Goal: Task Accomplishment & Management: Complete application form

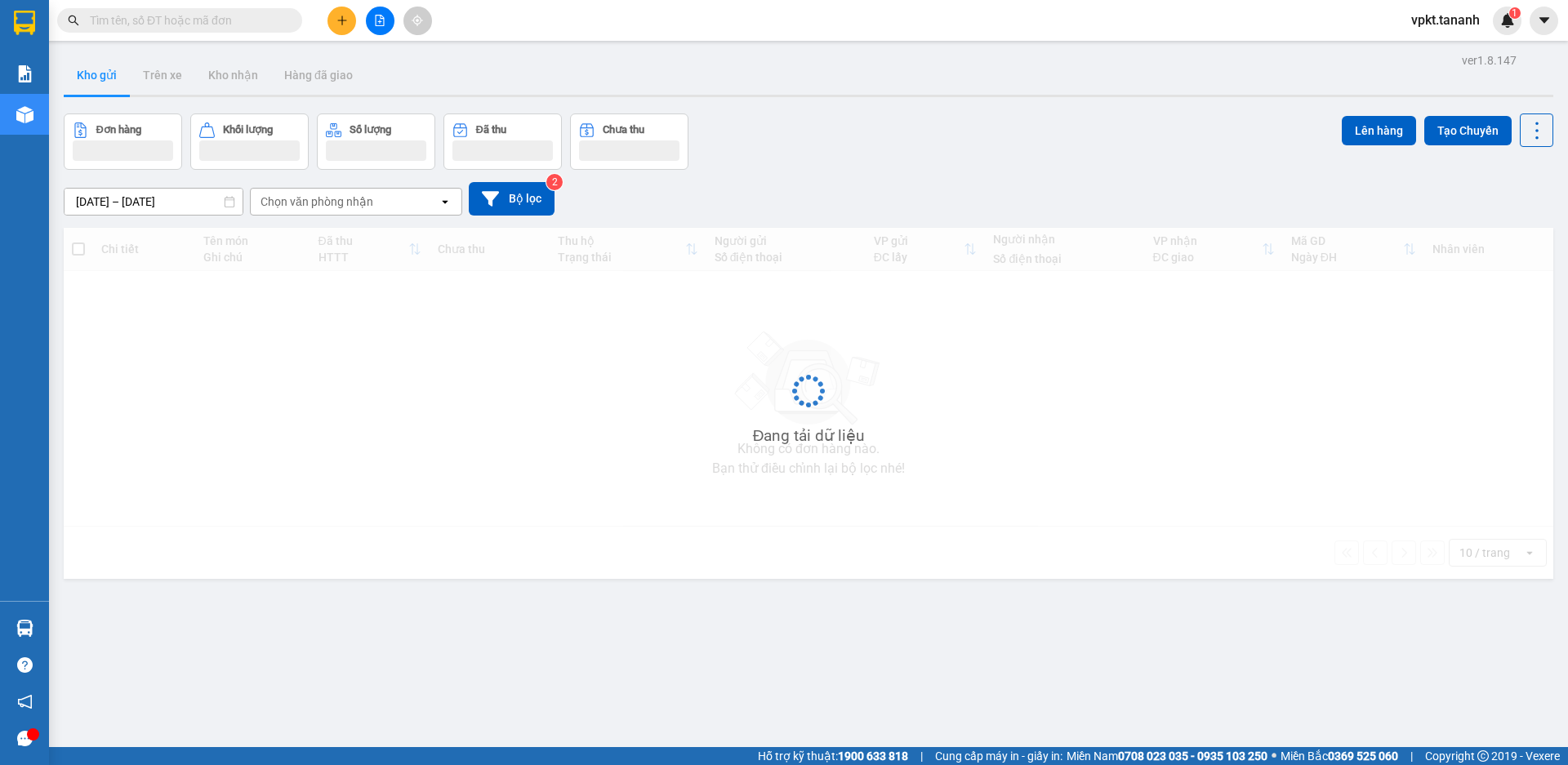
click at [338, 19] on icon "plus" at bounding box center [342, 20] width 11 height 11
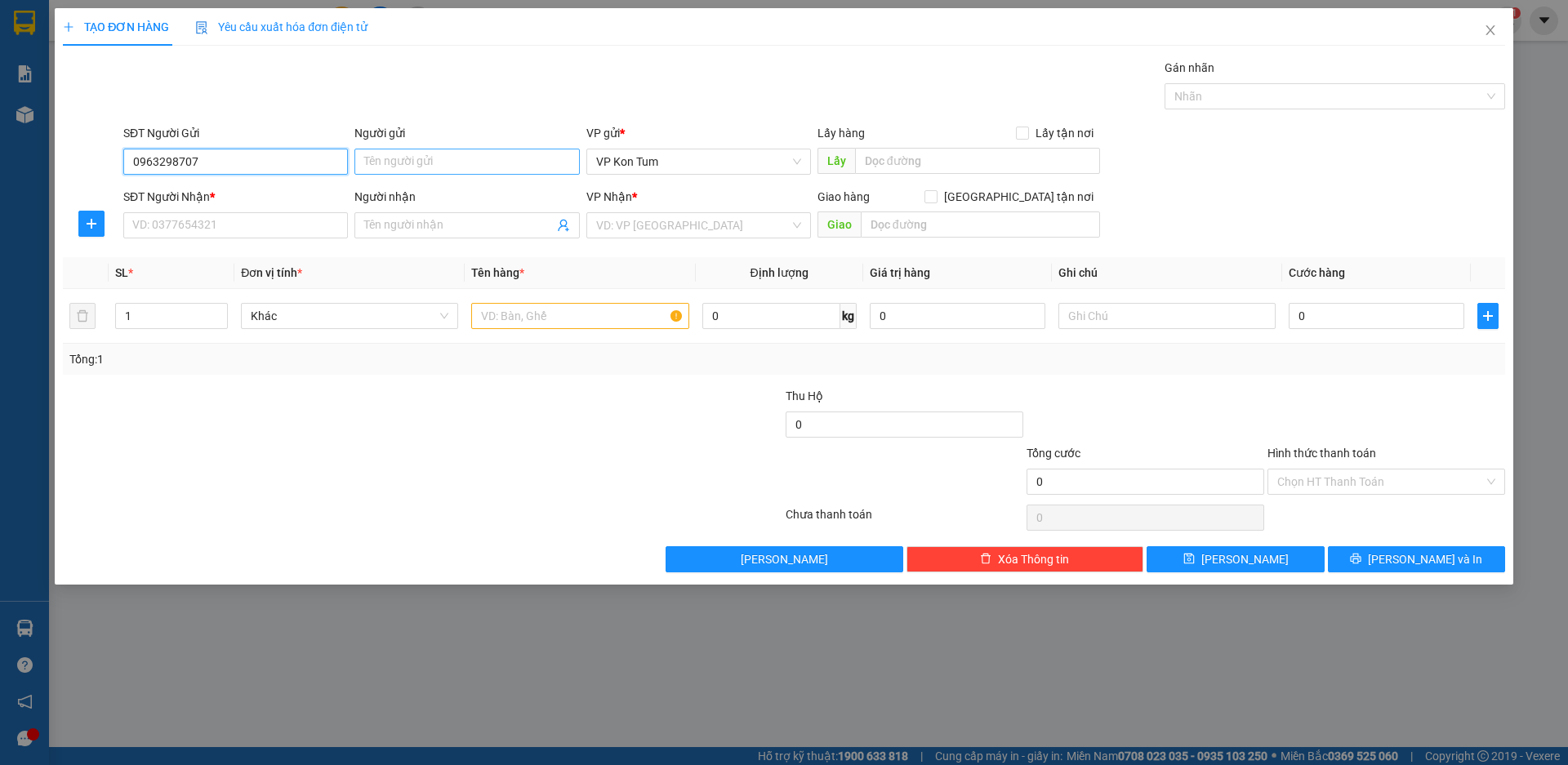
type input "0963298707"
click at [476, 160] on input "Người gửi" at bounding box center [467, 161] width 224 height 26
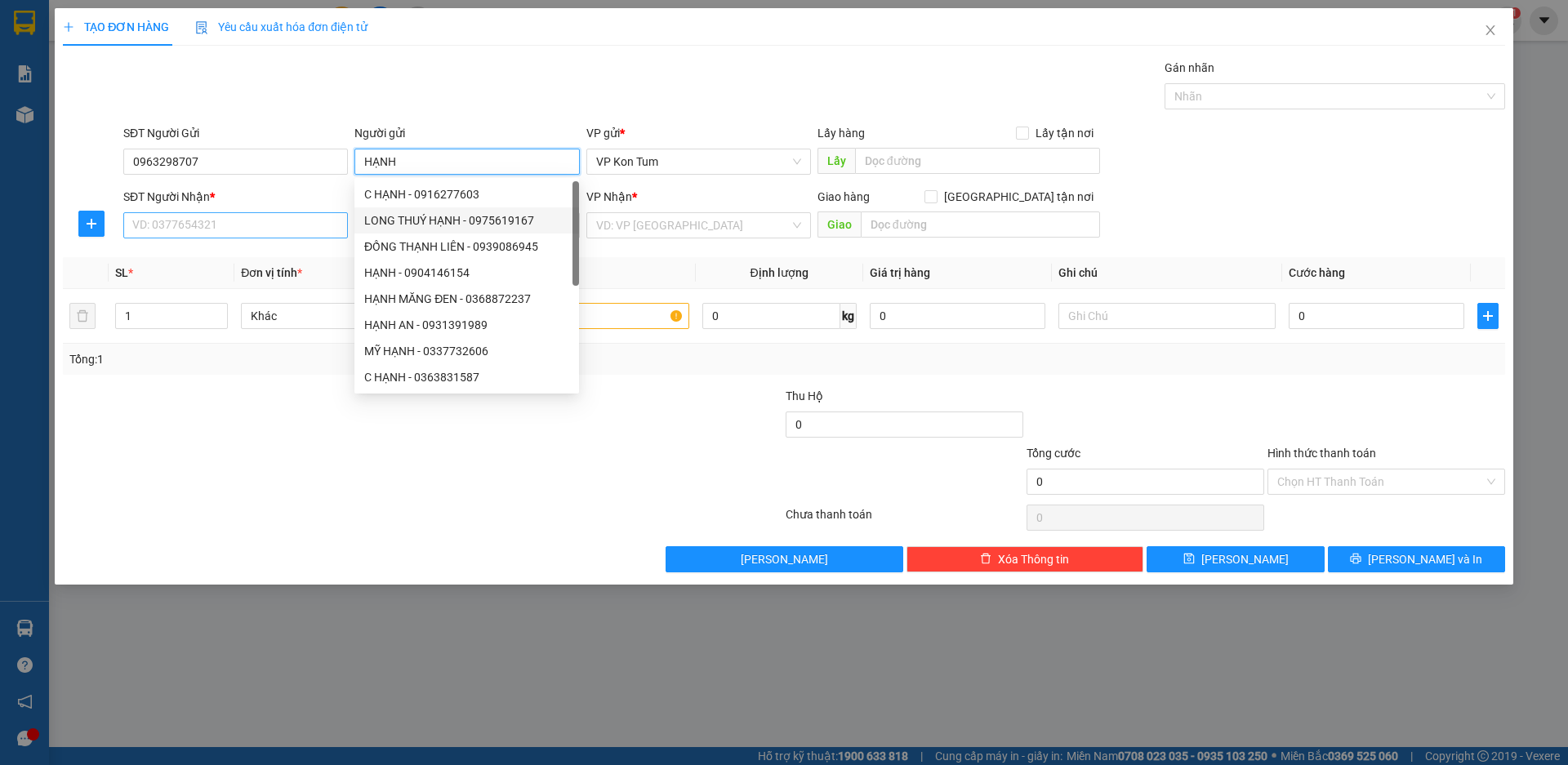
type input "HẠNH"
click at [206, 220] on input "SĐT Người Nhận *" at bounding box center [236, 225] width 224 height 26
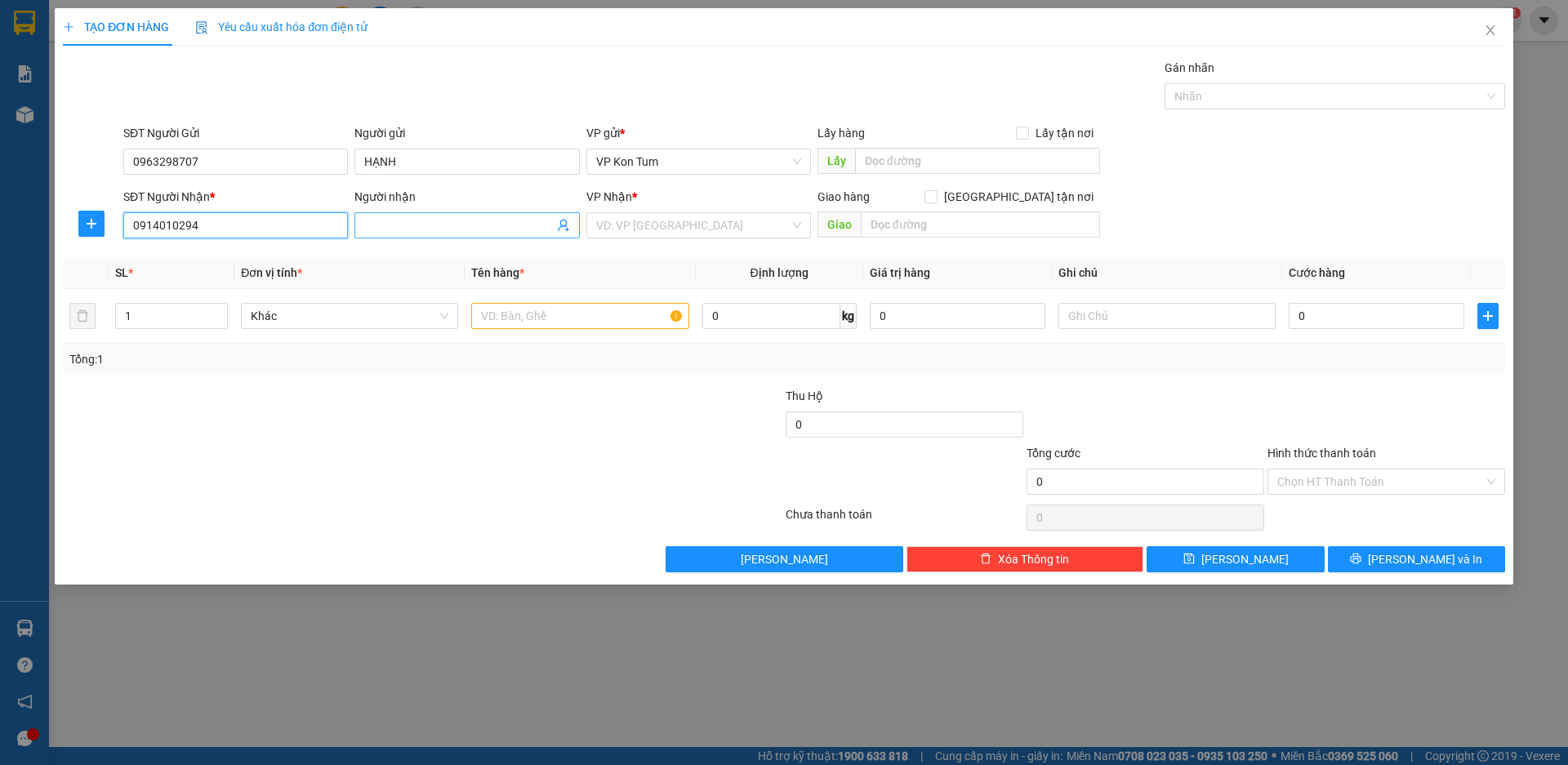
type input "0914010294"
click at [433, 224] on input "Người nhận" at bounding box center [459, 225] width 188 height 18
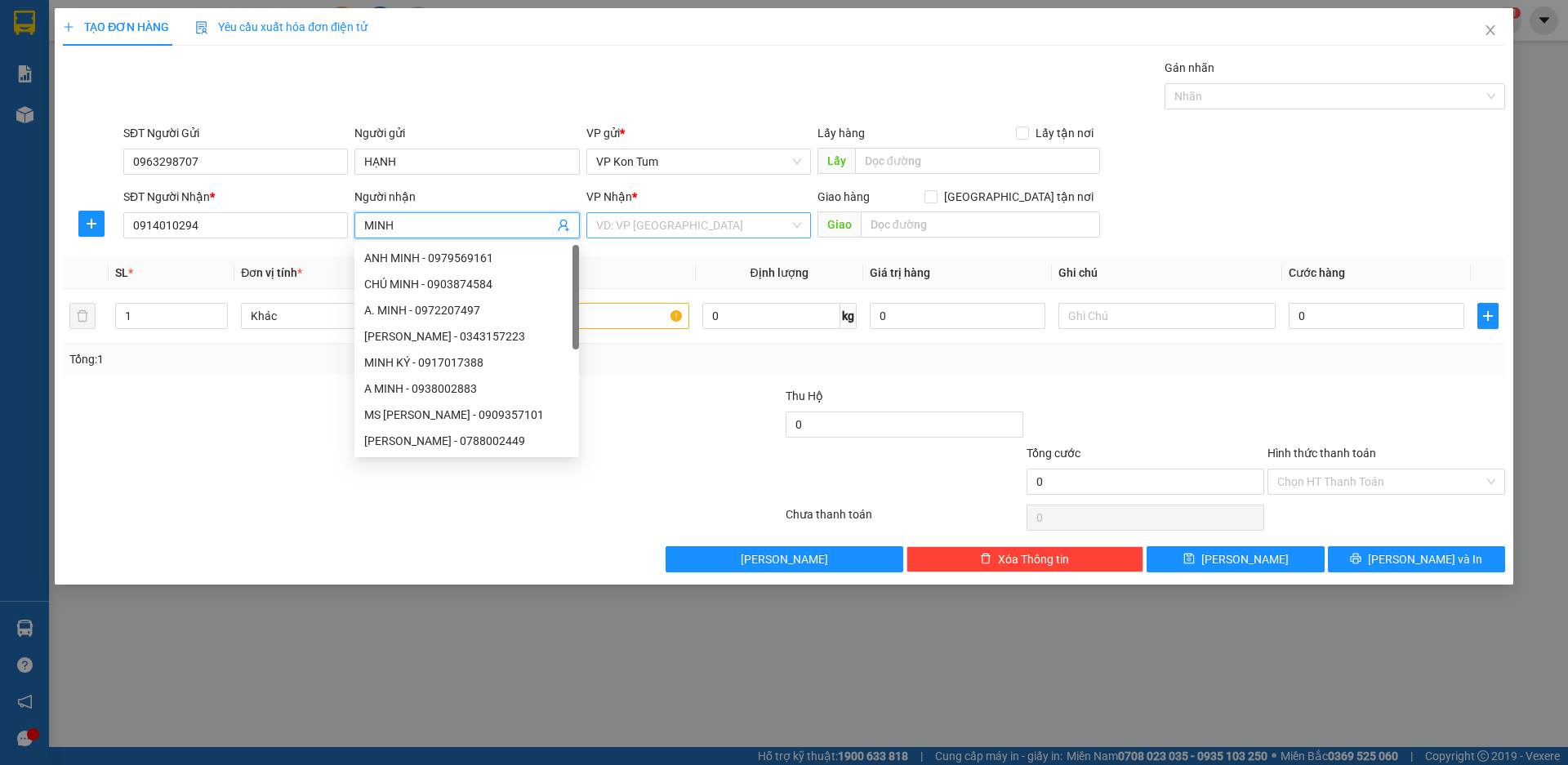
type input "MINH"
click at [788, 226] on input "search" at bounding box center [693, 225] width 193 height 25
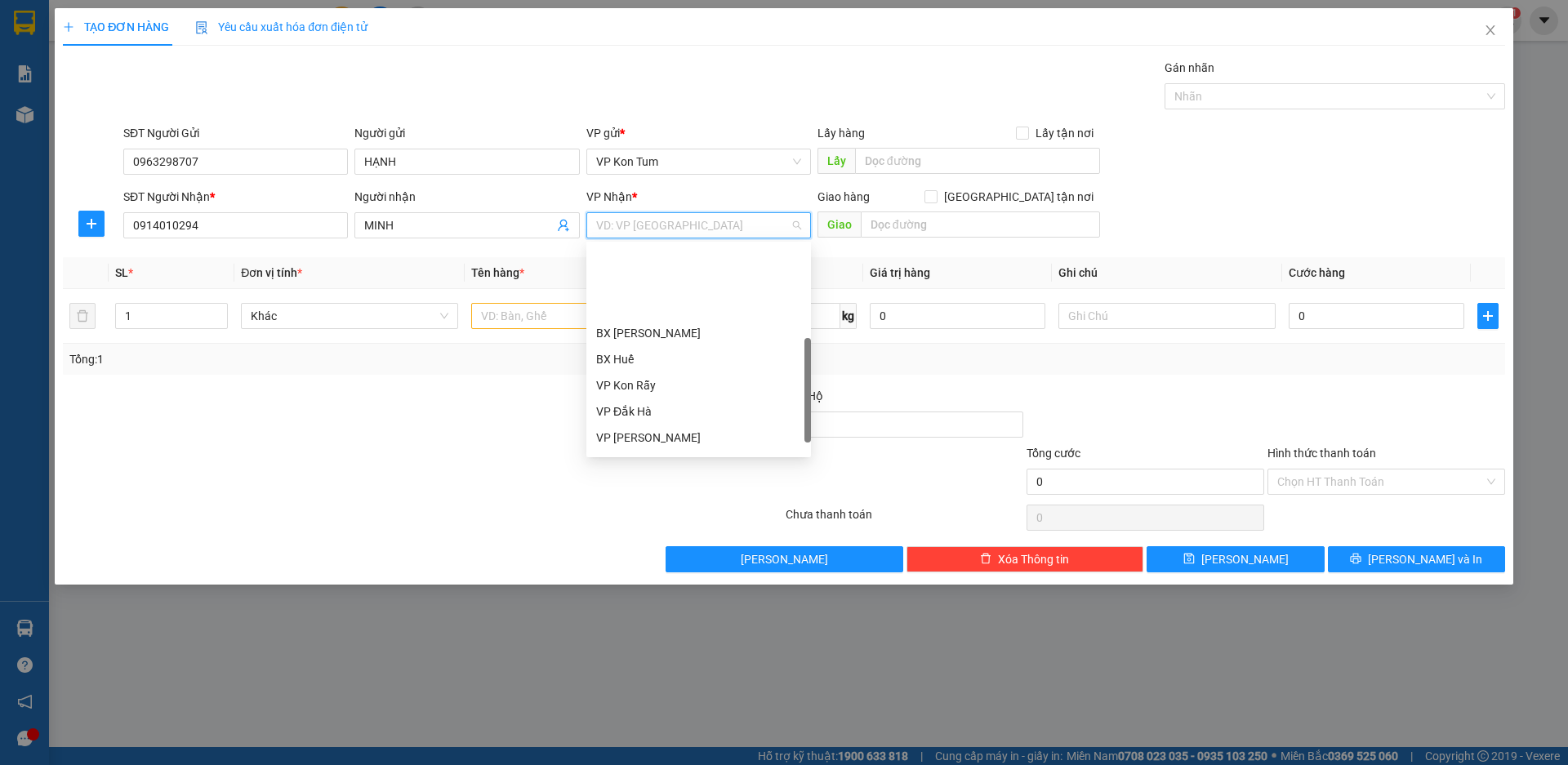
scroll to position [163, 0]
click at [693, 358] on div "VP [PERSON_NAME]" at bounding box center [699, 356] width 205 height 18
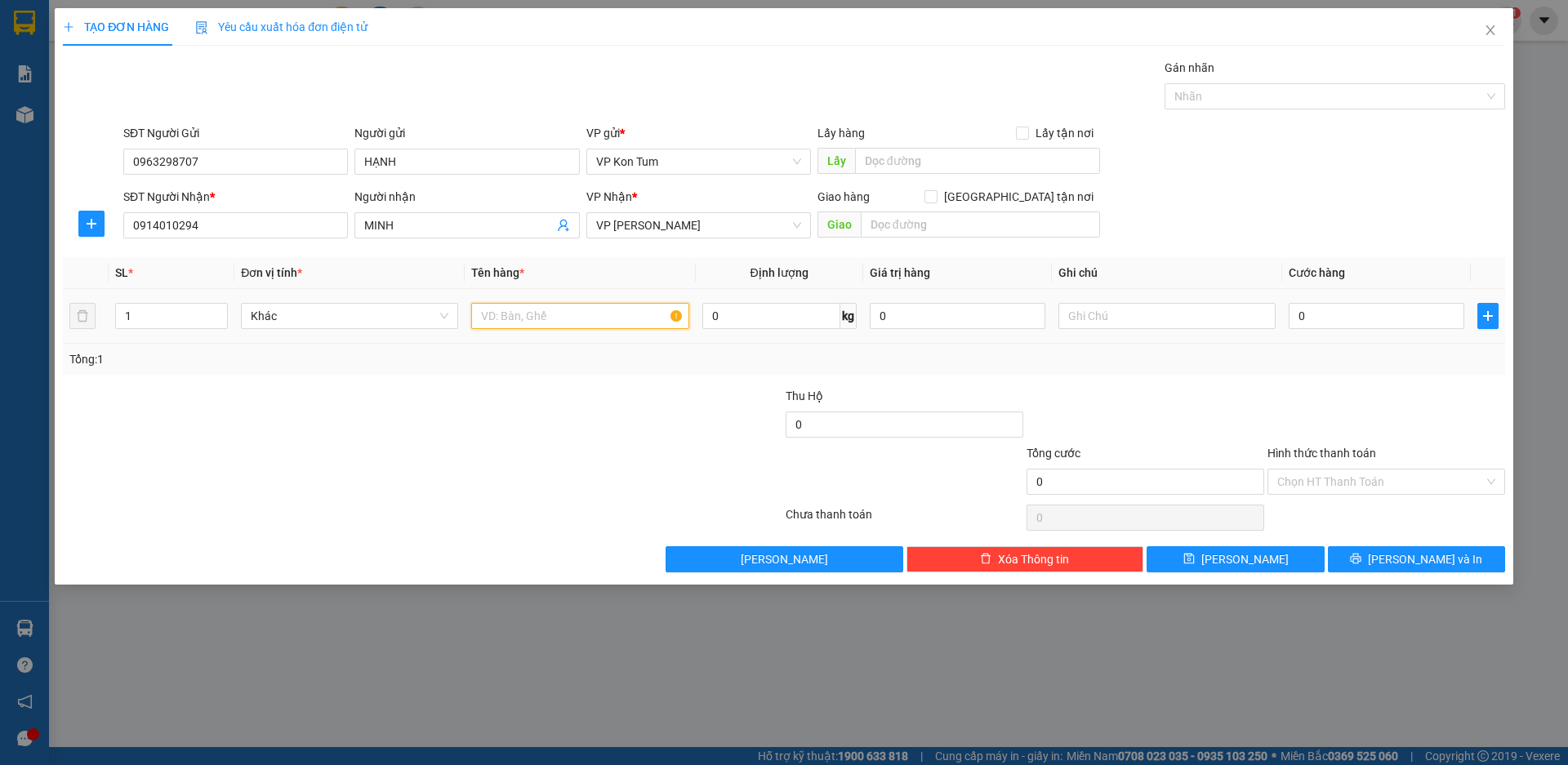
click at [584, 316] on input "text" at bounding box center [579, 316] width 217 height 26
type input "D"
type input "ĐỒ ĂN"
click at [1335, 323] on input "0" at bounding box center [1376, 316] width 175 height 26
type input "5"
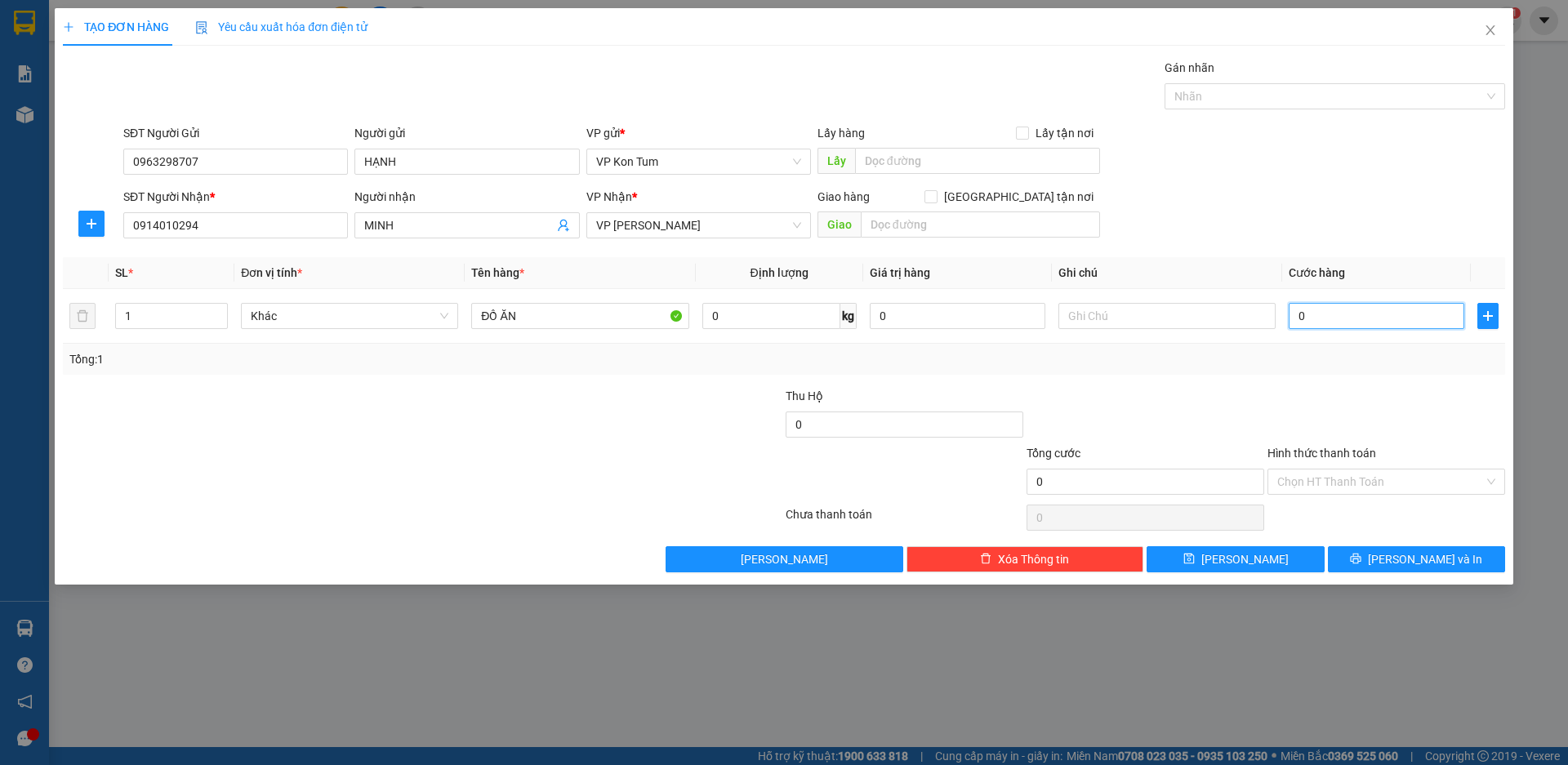
type input "5"
type input "50"
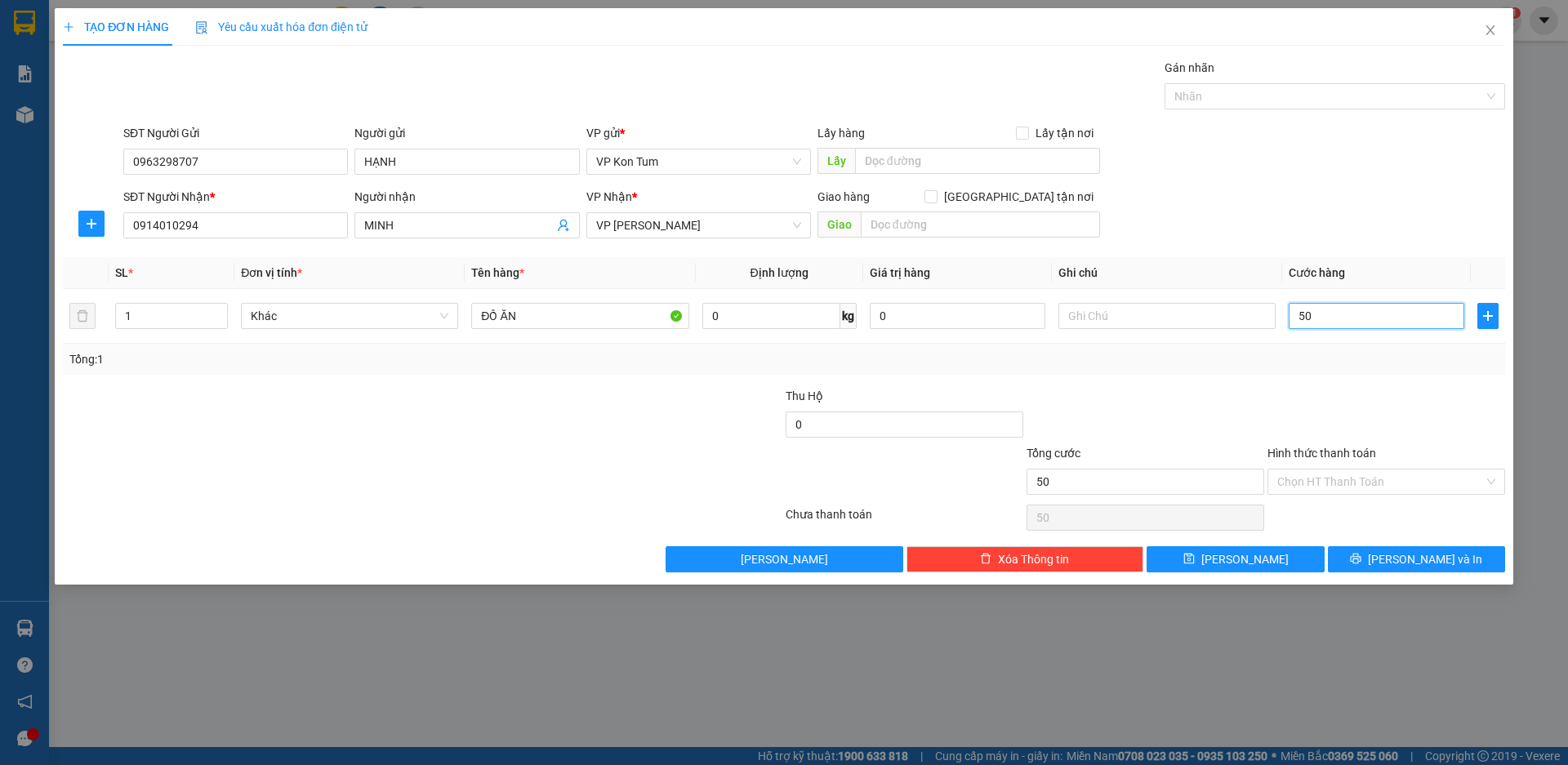
type input "500"
type input "5.000"
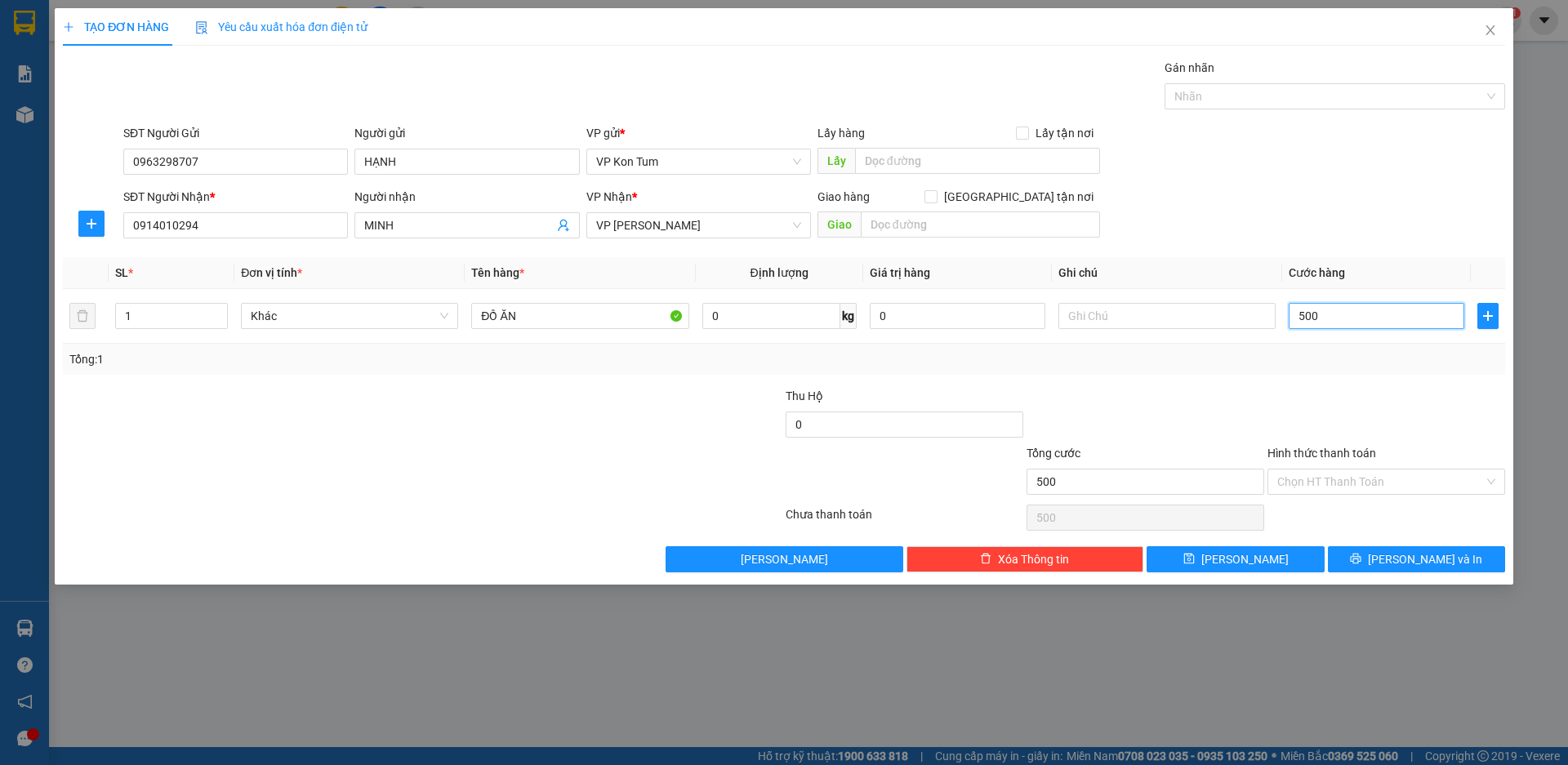
type input "5.000"
type input "50.000"
type input "500.000"
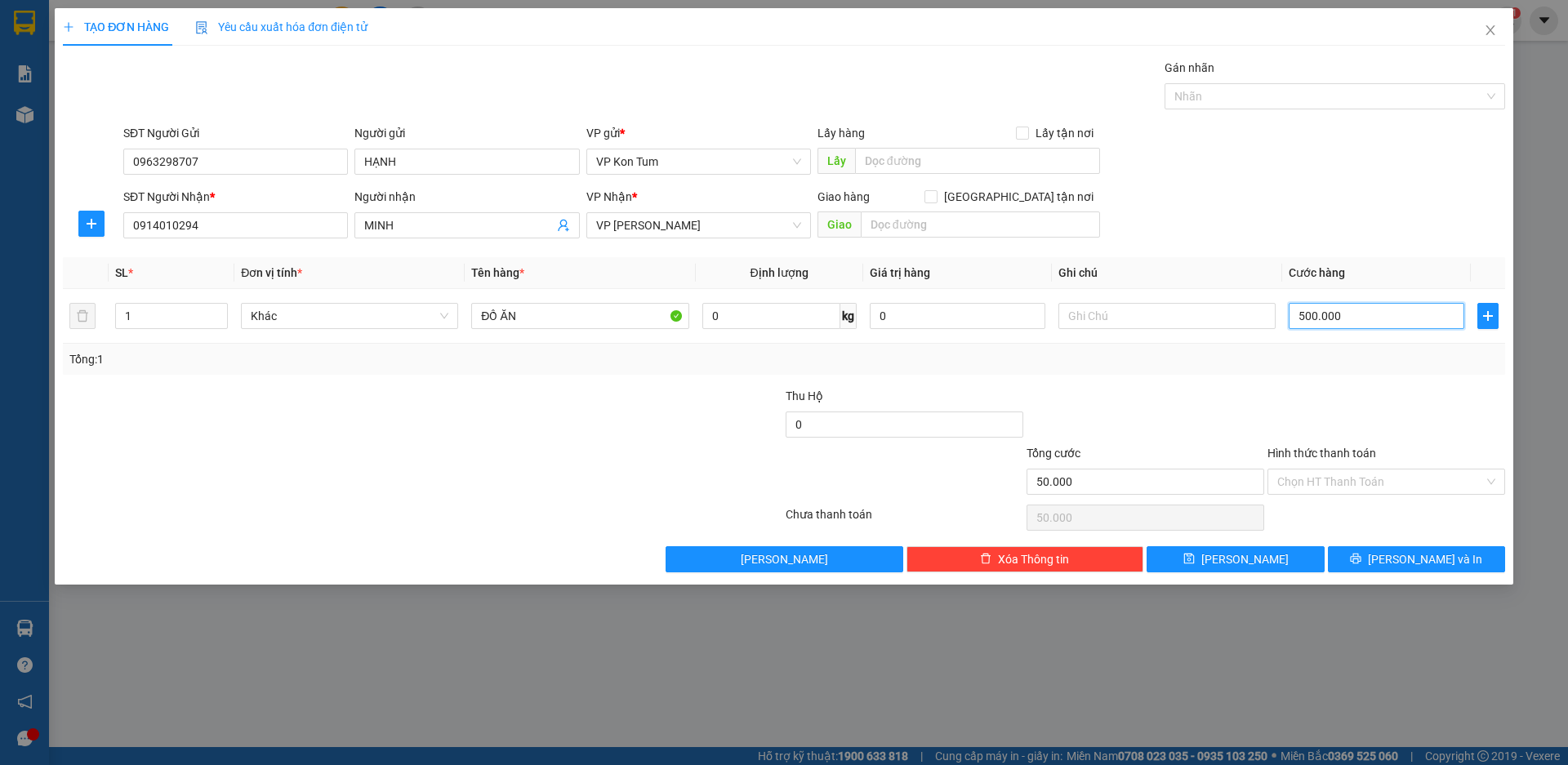
type input "500.000"
type input "50.000"
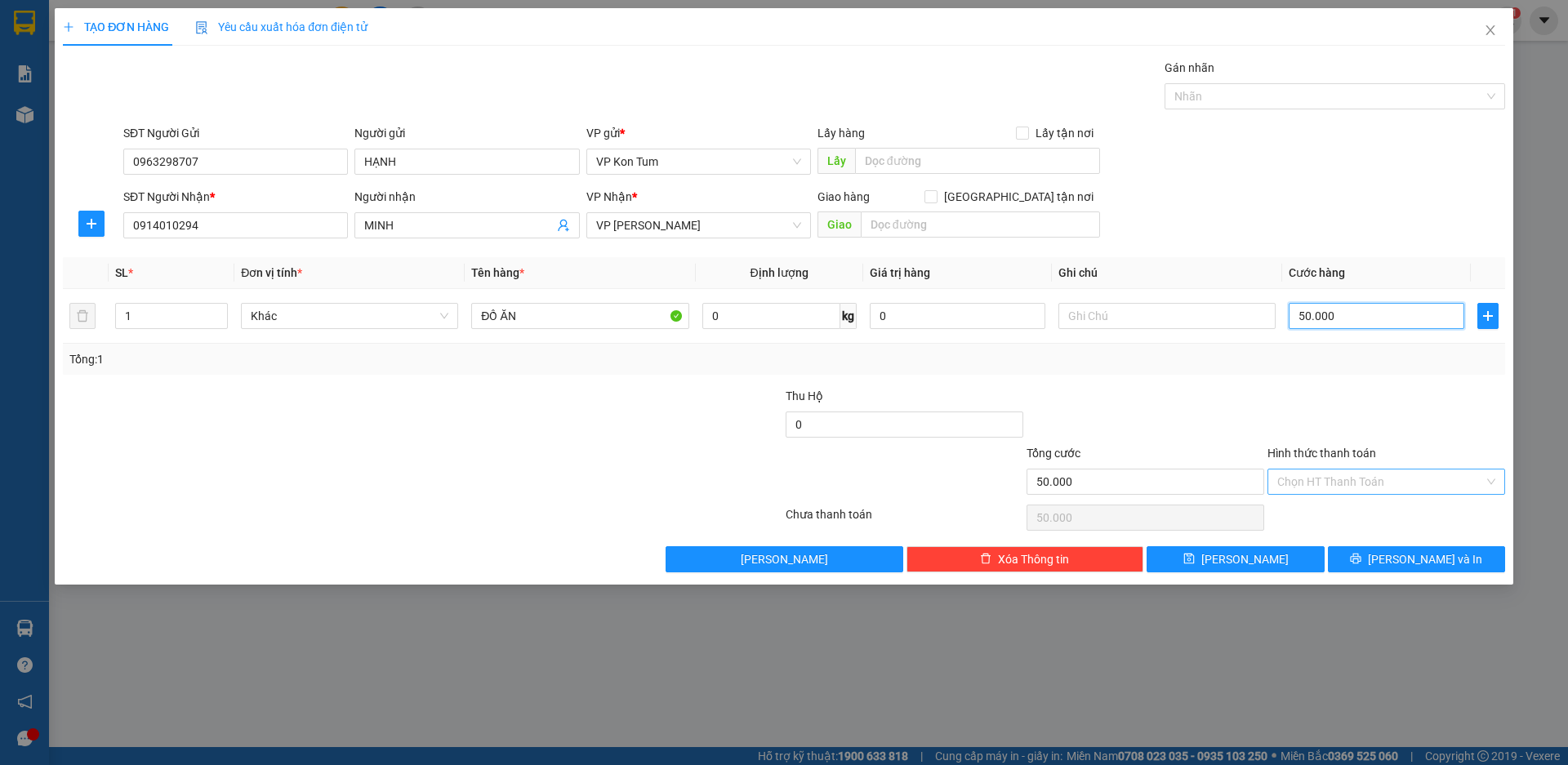
type input "50.000"
click at [1418, 480] on input "Hình thức thanh toán" at bounding box center [1381, 482] width 206 height 25
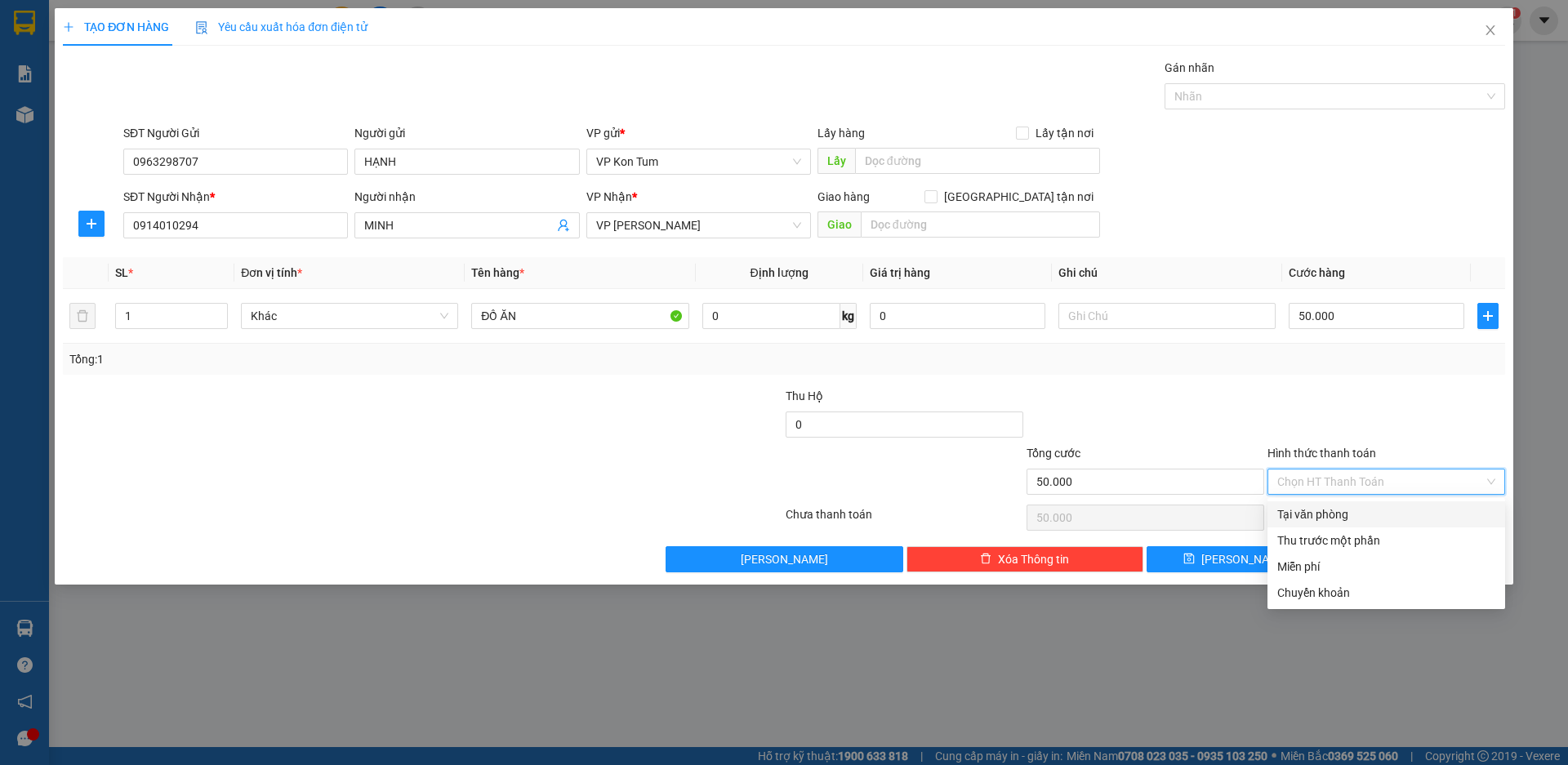
click at [1331, 510] on div "Tại văn phòng" at bounding box center [1387, 514] width 218 height 18
type input "0"
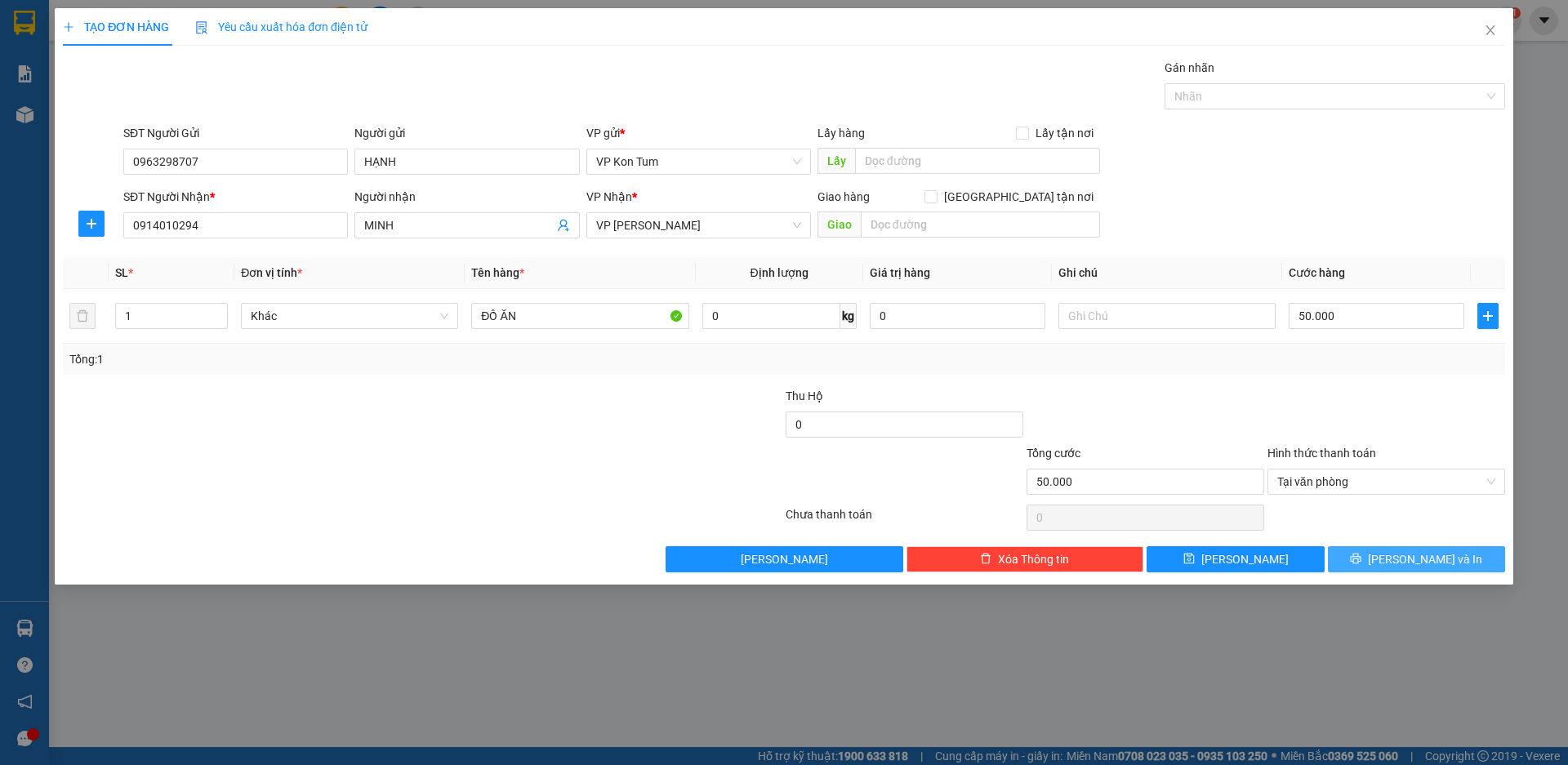
click at [1362, 556] on icon "printer" at bounding box center [1356, 559] width 11 height 11
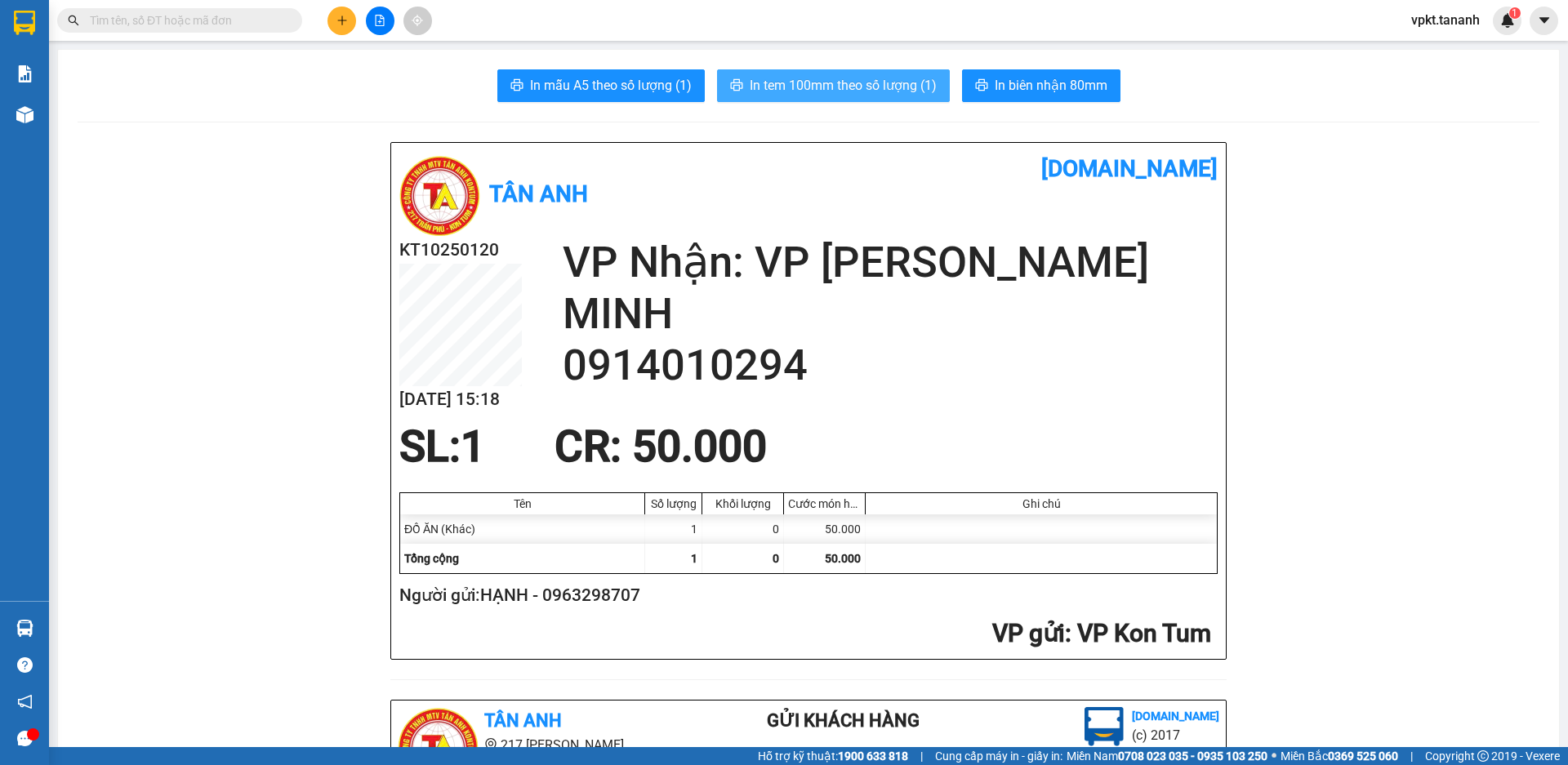
click at [851, 79] on span "In tem 100mm theo số lượng (1)" at bounding box center [843, 85] width 187 height 20
click at [859, 87] on span "In tem 100mm theo số lượng (1)" at bounding box center [843, 85] width 187 height 20
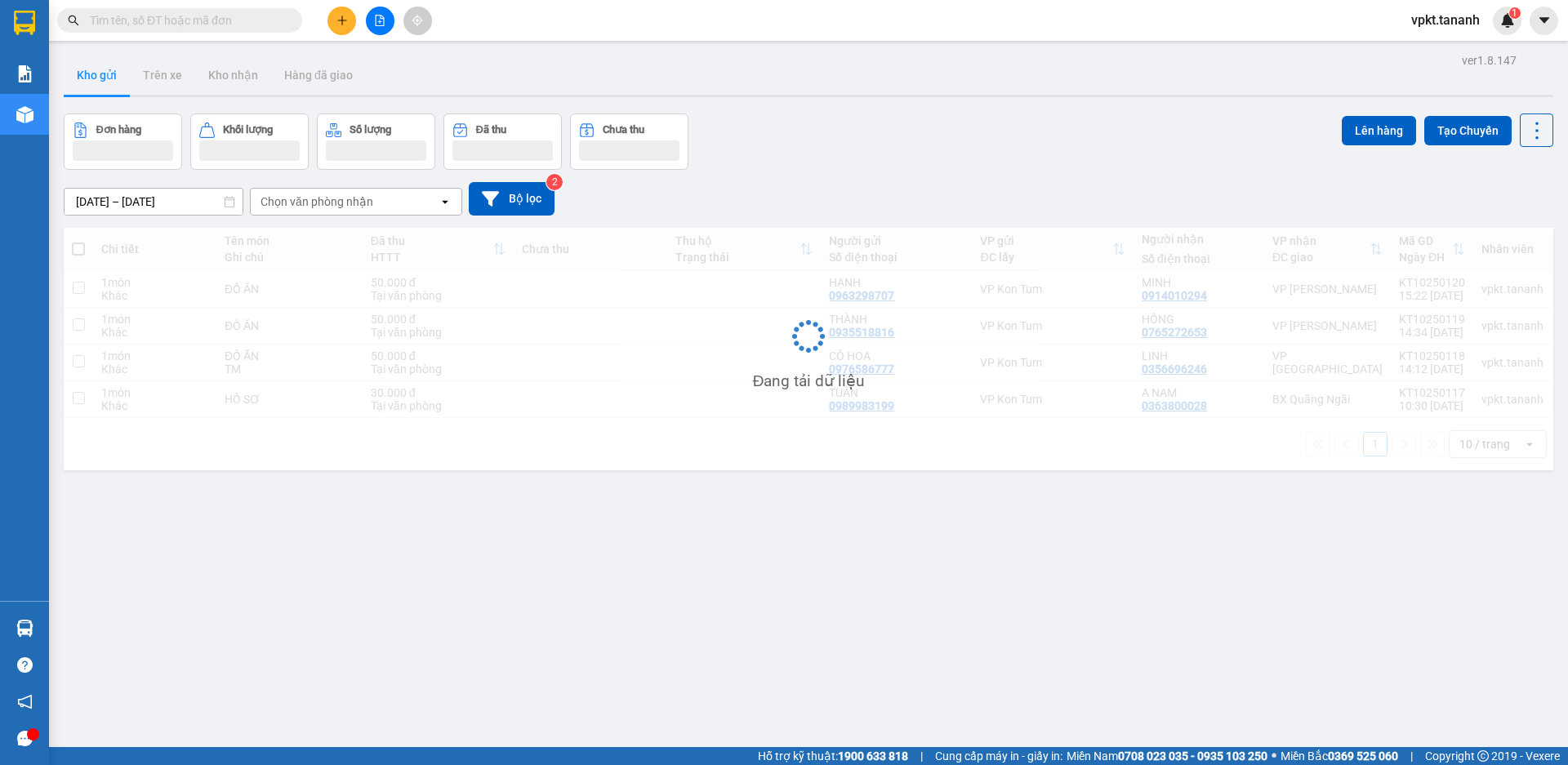
click at [348, 20] on button at bounding box center [342, 20] width 29 height 29
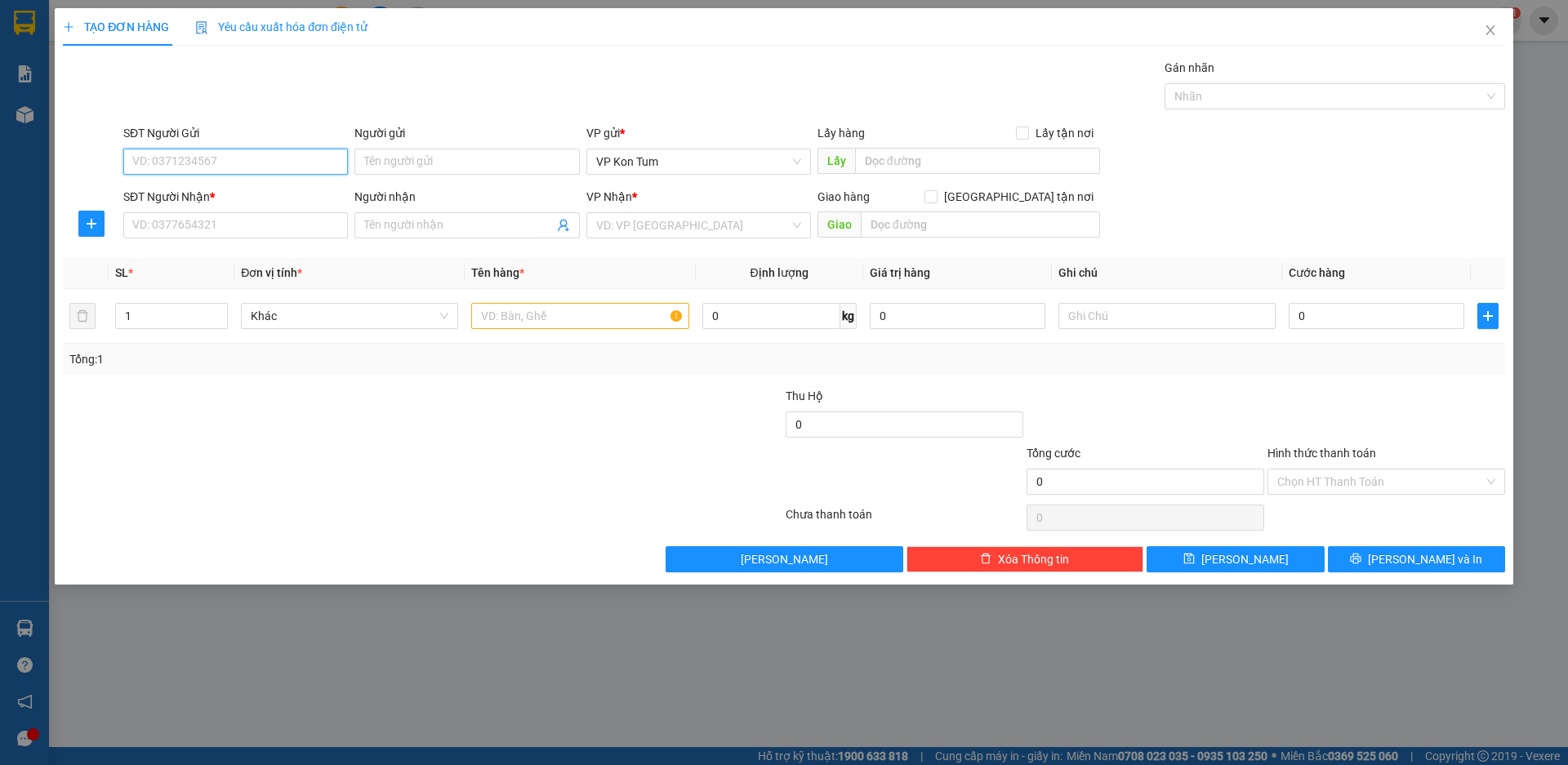
click at [213, 164] on input "SĐT Người Gửi" at bounding box center [236, 161] width 224 height 26
type input "0907895268"
click at [485, 166] on input "Người gửi" at bounding box center [467, 161] width 224 height 26
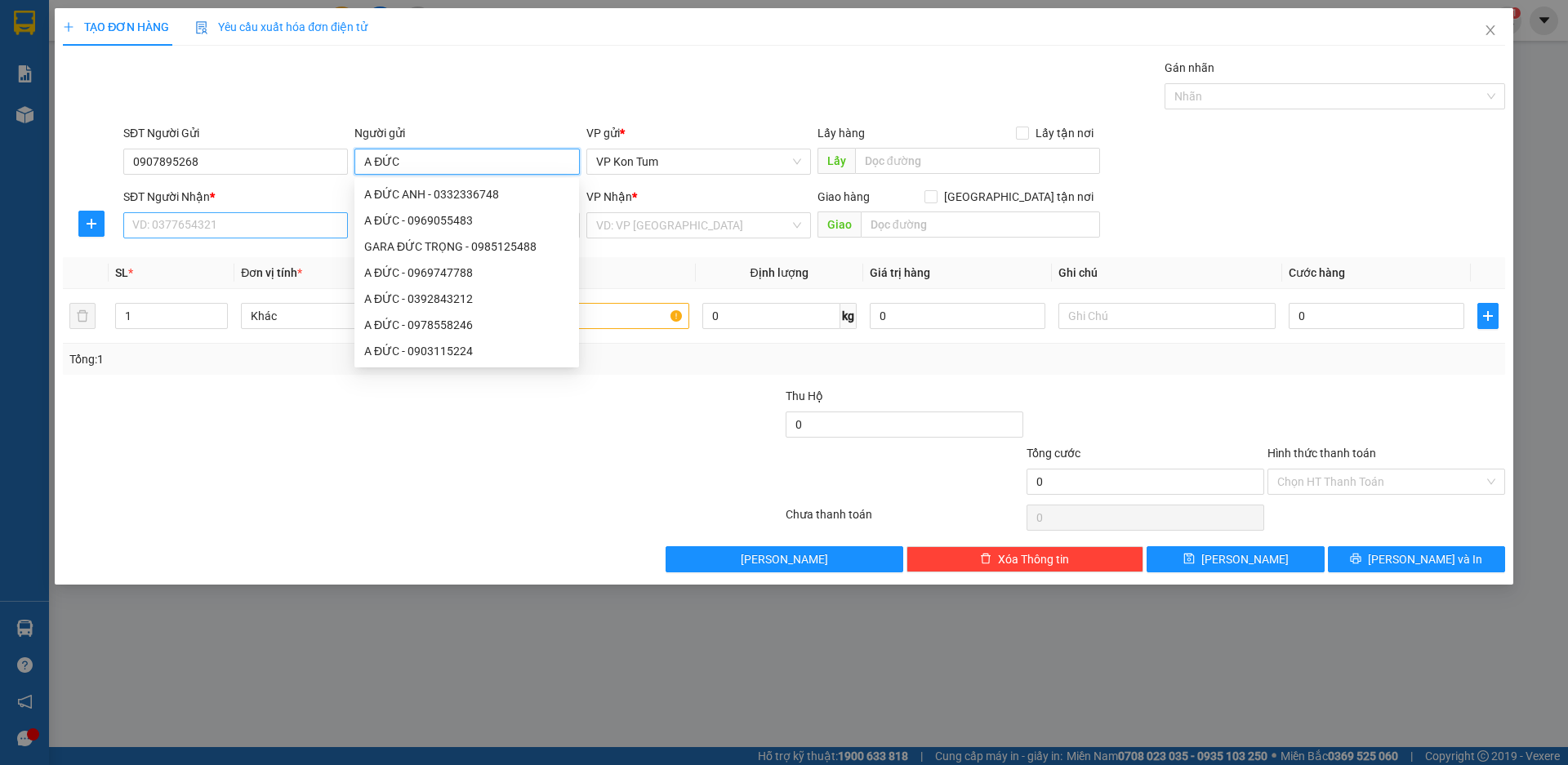
type input "A ĐỨC"
click at [194, 225] on input "SĐT Người Nhận *" at bounding box center [236, 225] width 224 height 26
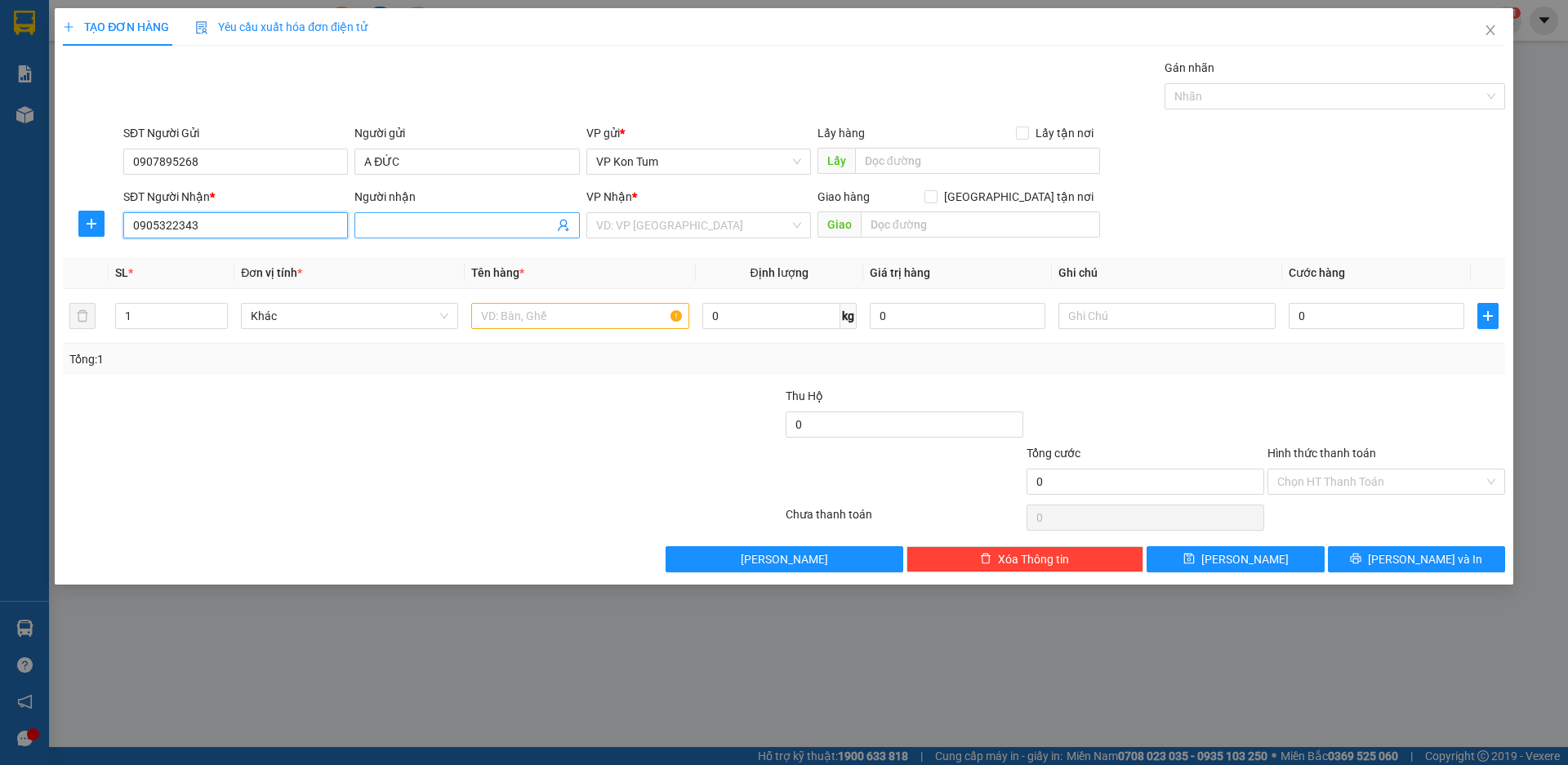
type input "0905322343"
click at [443, 219] on input "Người nhận" at bounding box center [459, 225] width 188 height 18
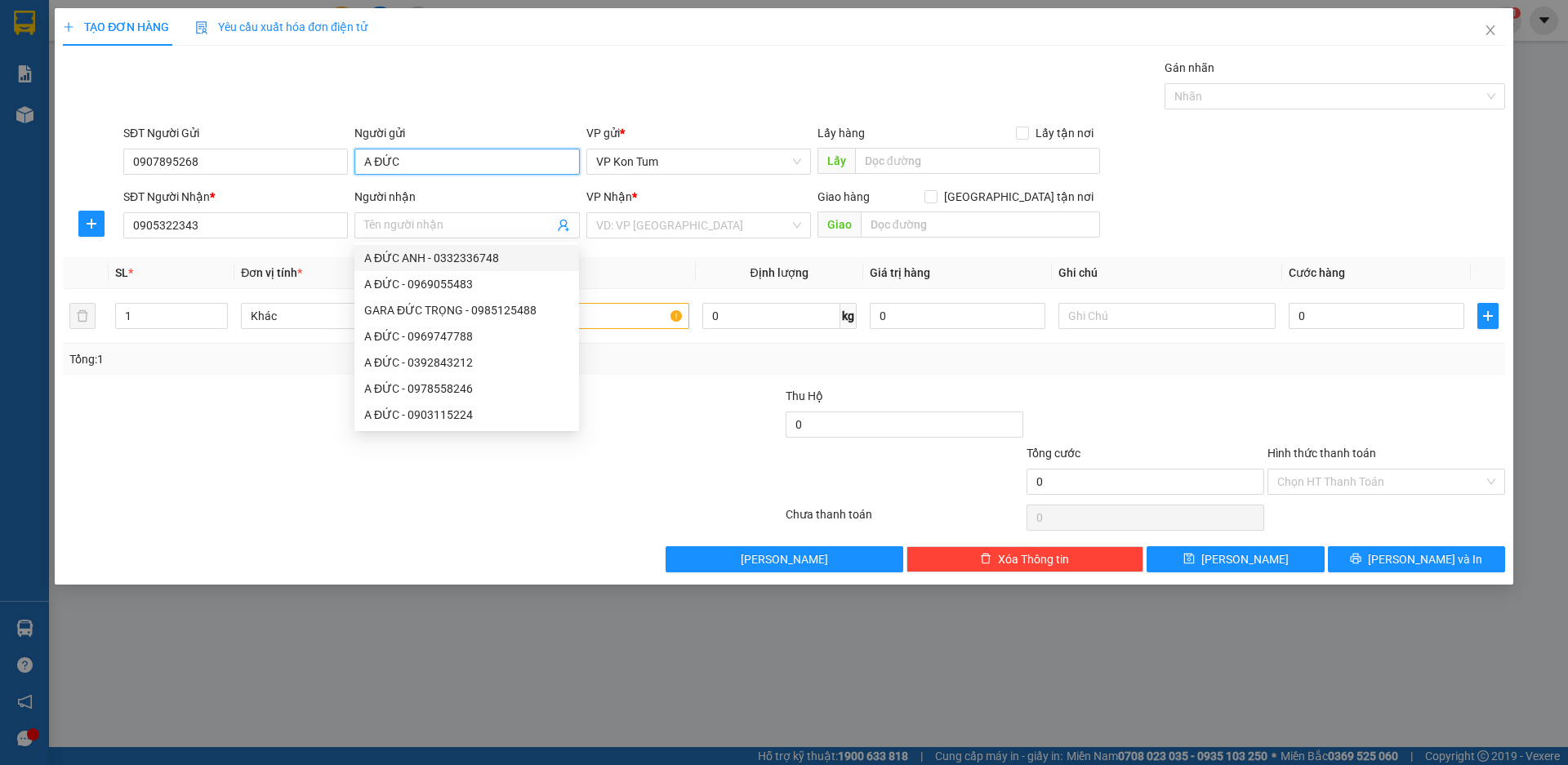
click at [422, 159] on input "A ĐỨC" at bounding box center [467, 161] width 224 height 26
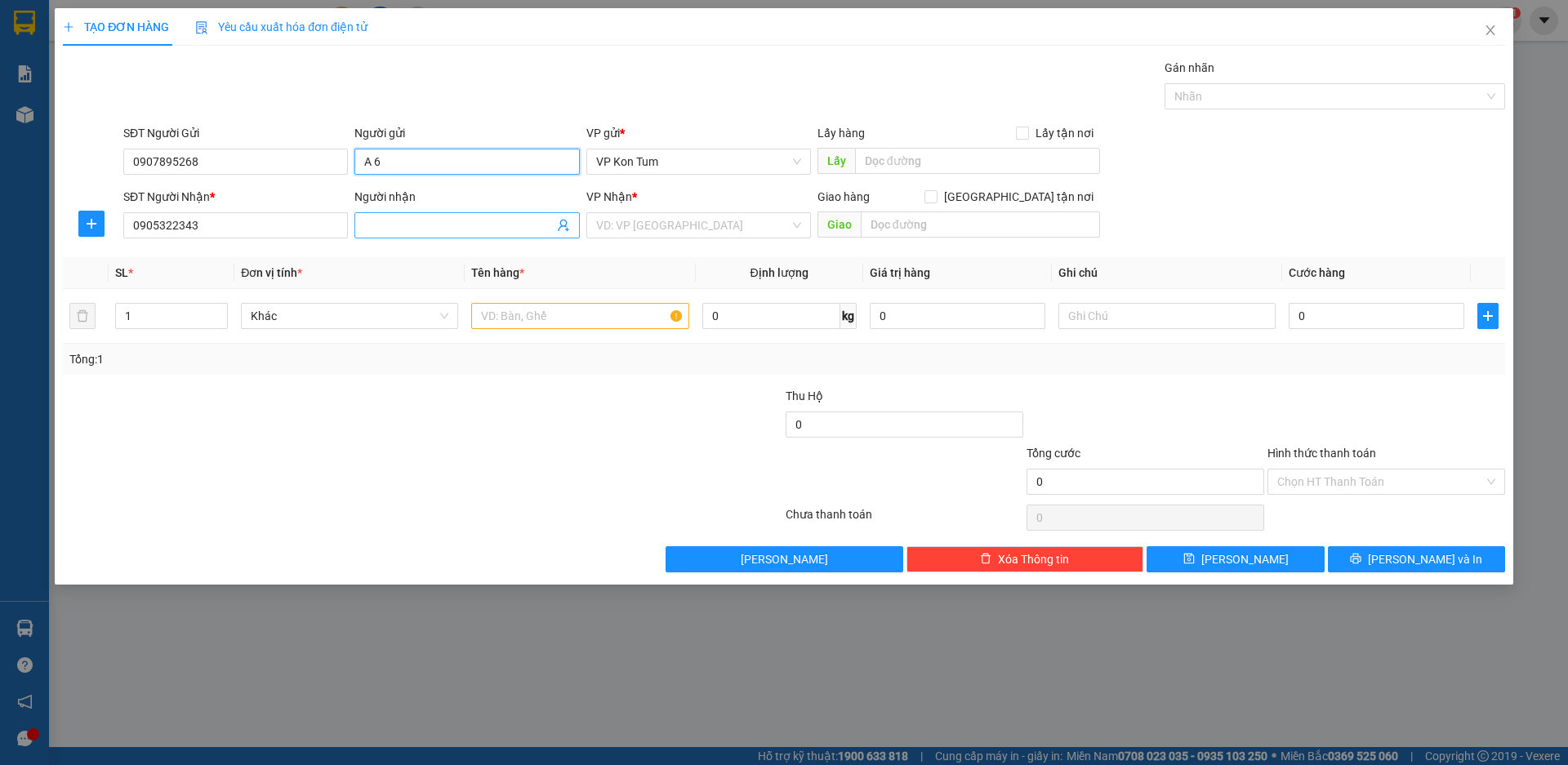
type input "A 6"
click at [418, 228] on input "Người nhận" at bounding box center [459, 225] width 188 height 18
type input "D"
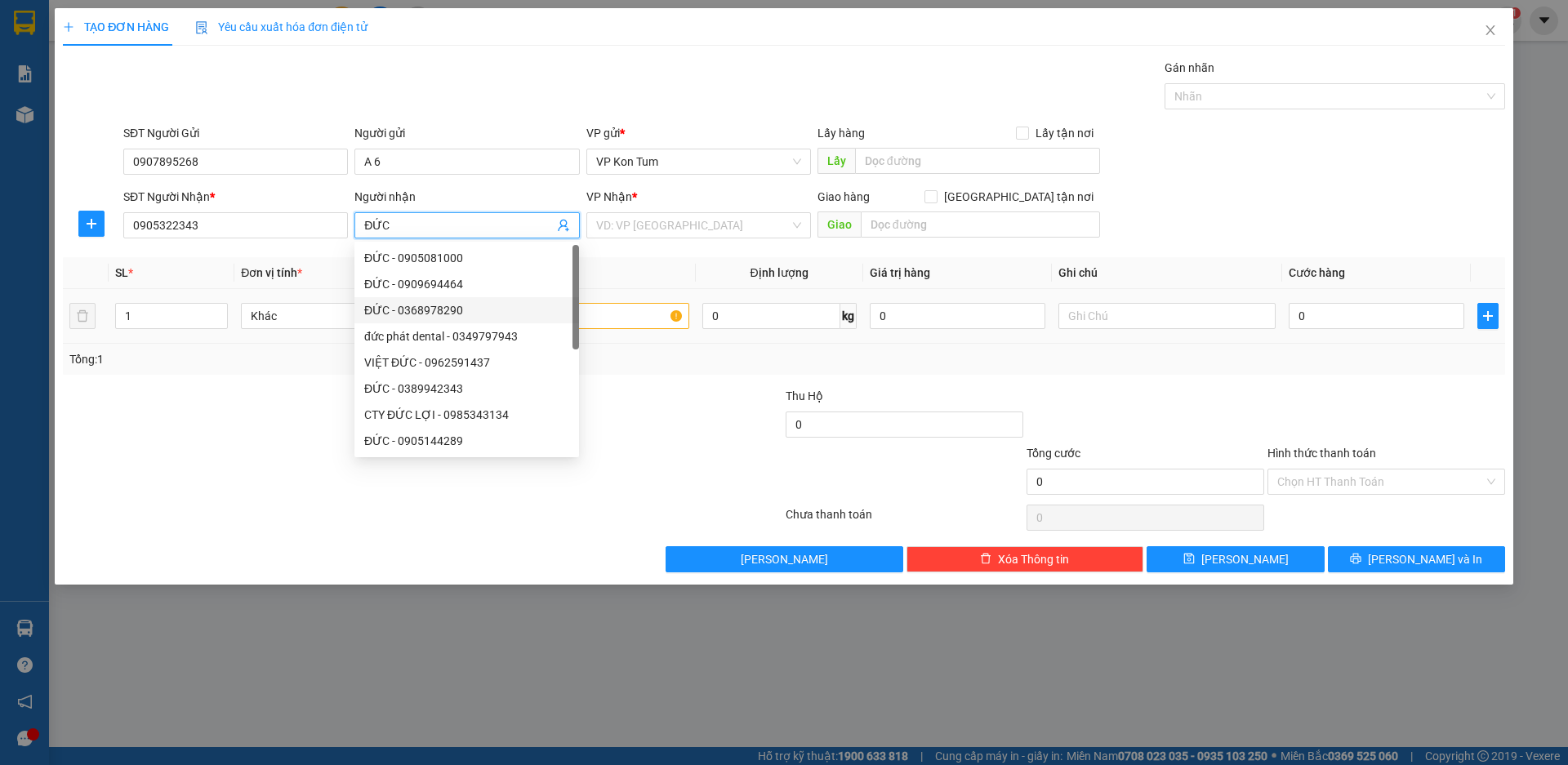
type input "ĐỨC"
click at [641, 312] on input "text" at bounding box center [579, 316] width 217 height 26
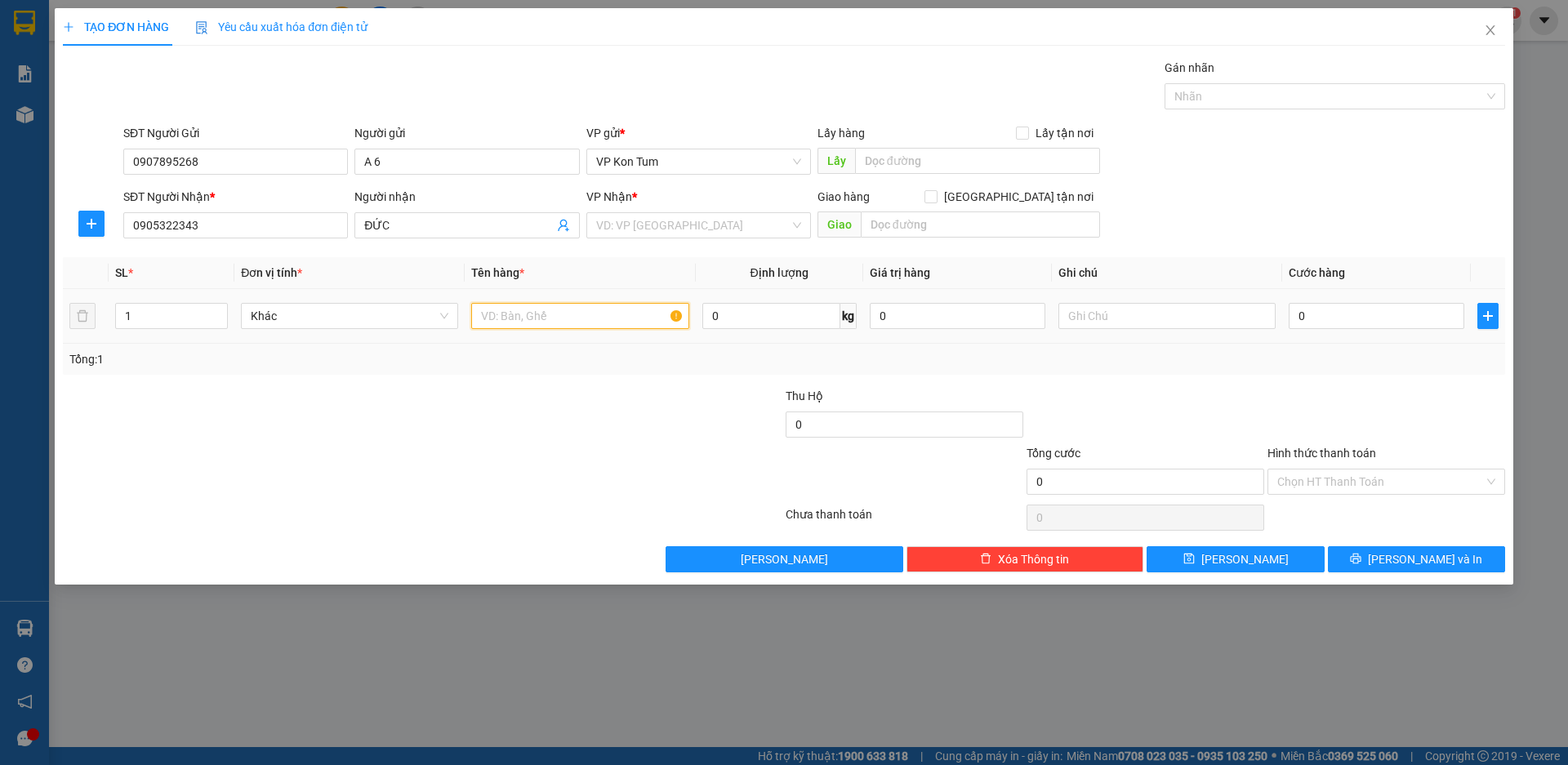
type input "D"
type input "ĐỒ ĂN"
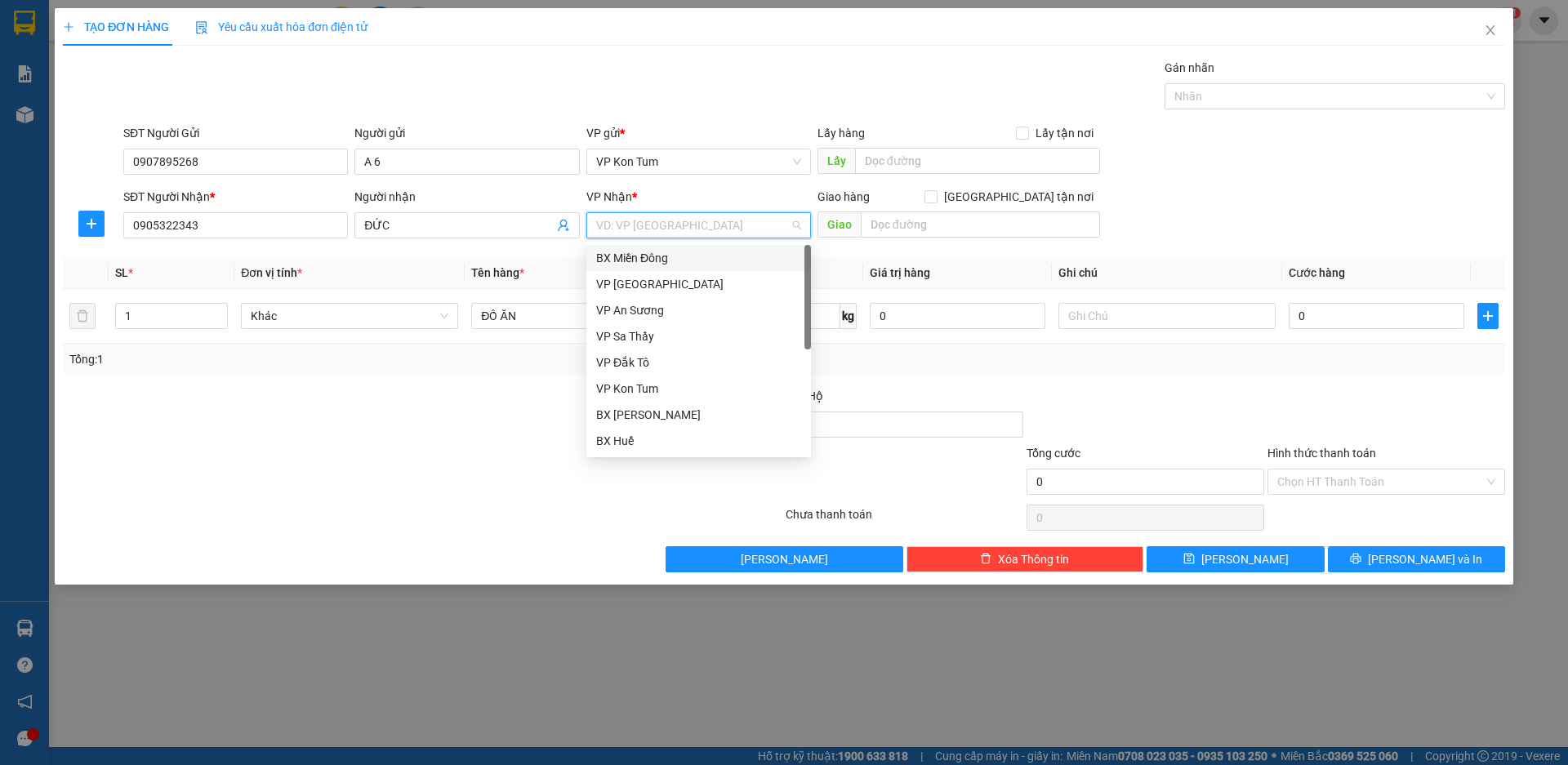
click at [753, 230] on input "search" at bounding box center [693, 225] width 193 height 25
click at [668, 257] on div "BX Miền Đông" at bounding box center [699, 258] width 205 height 18
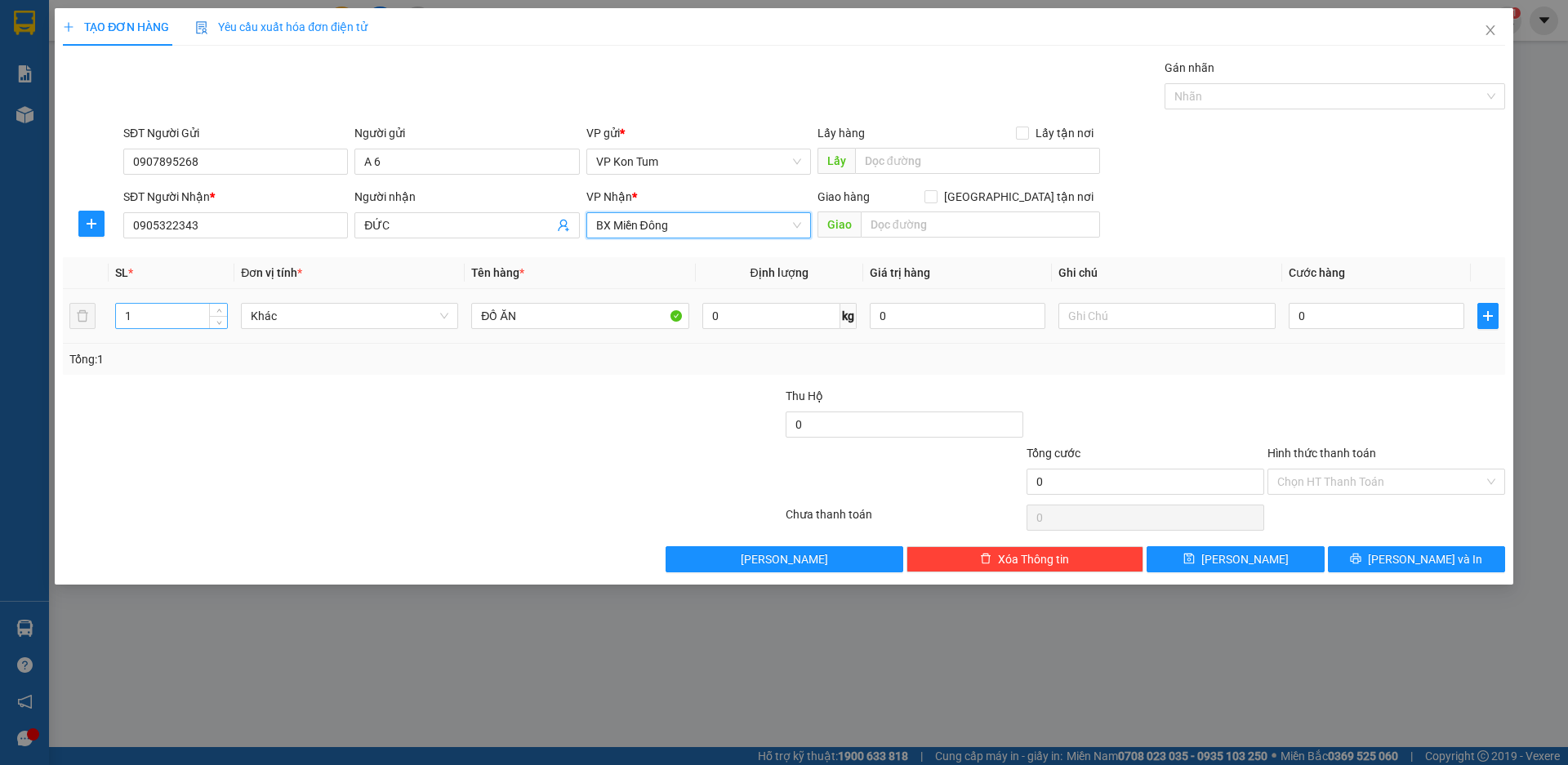
click at [158, 310] on input "1" at bounding box center [172, 316] width 111 height 25
type input "1"
type input "2"
click at [1347, 315] on input "0" at bounding box center [1376, 316] width 175 height 26
click at [562, 324] on input "ĐỒ ĂN" at bounding box center [579, 316] width 217 height 26
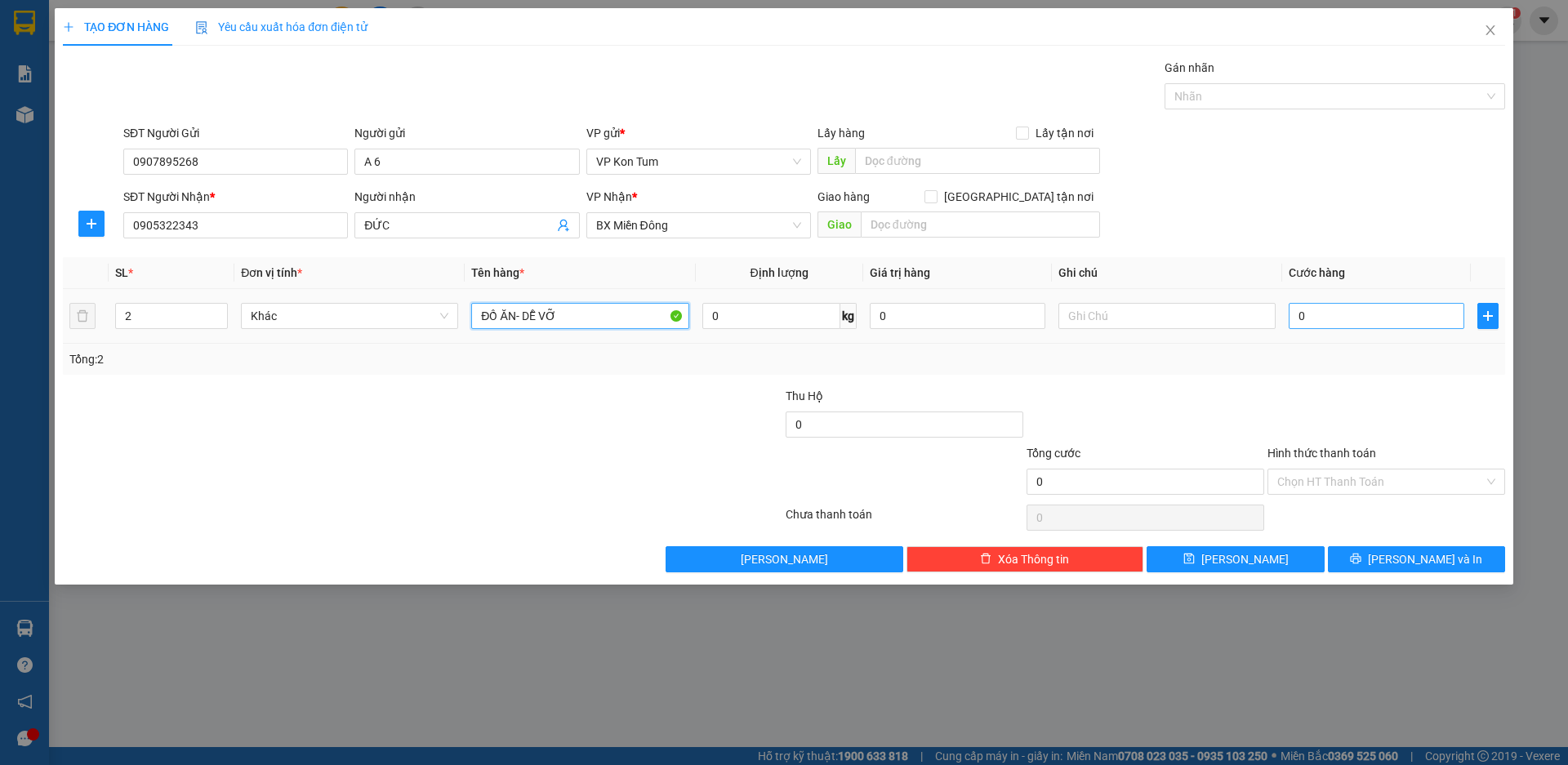
type input "ĐỒ ĂN- DỄ VỠ"
click at [1360, 318] on input "0" at bounding box center [1376, 316] width 175 height 26
type input "1"
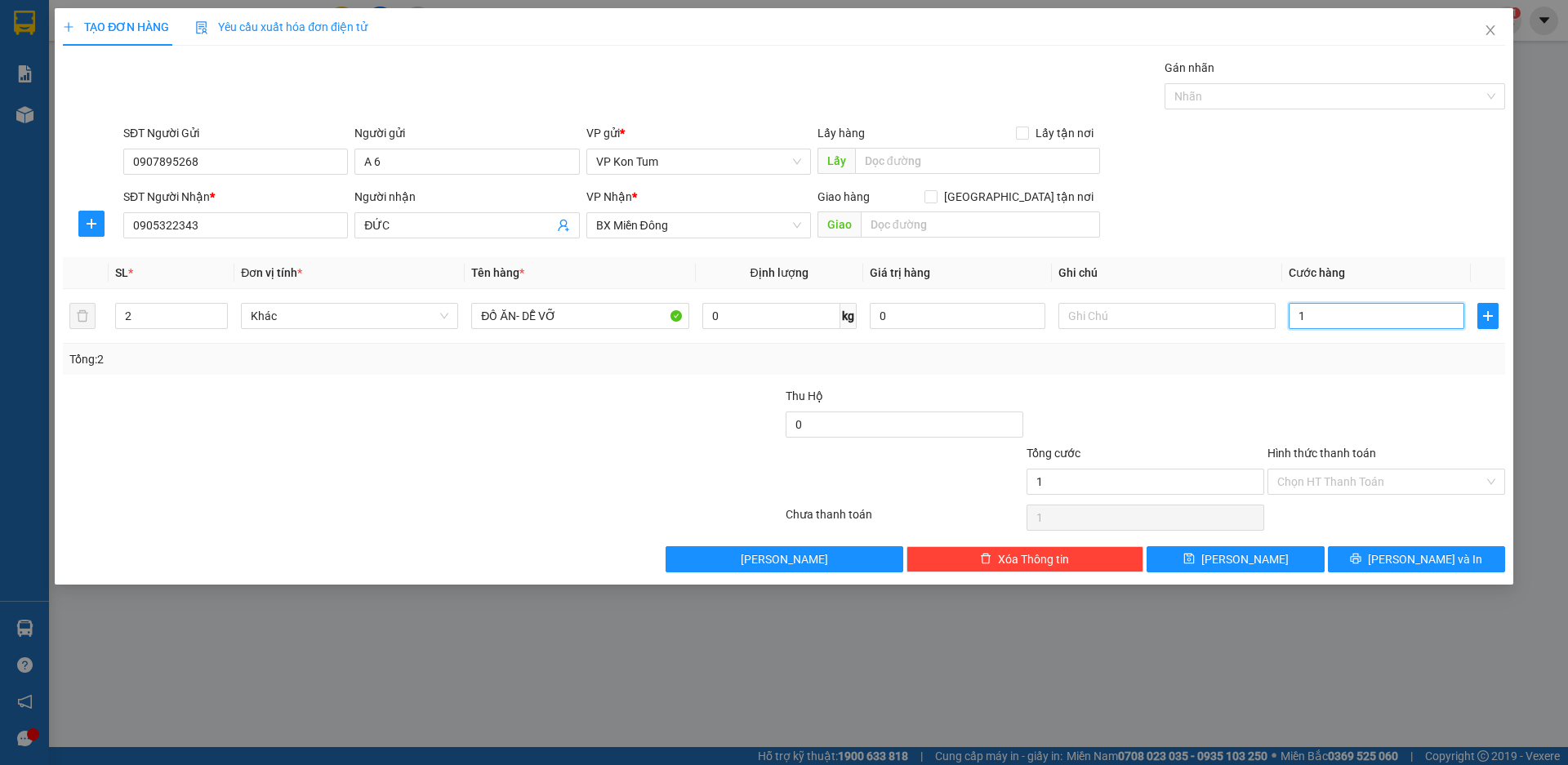
type input "11"
type input "110"
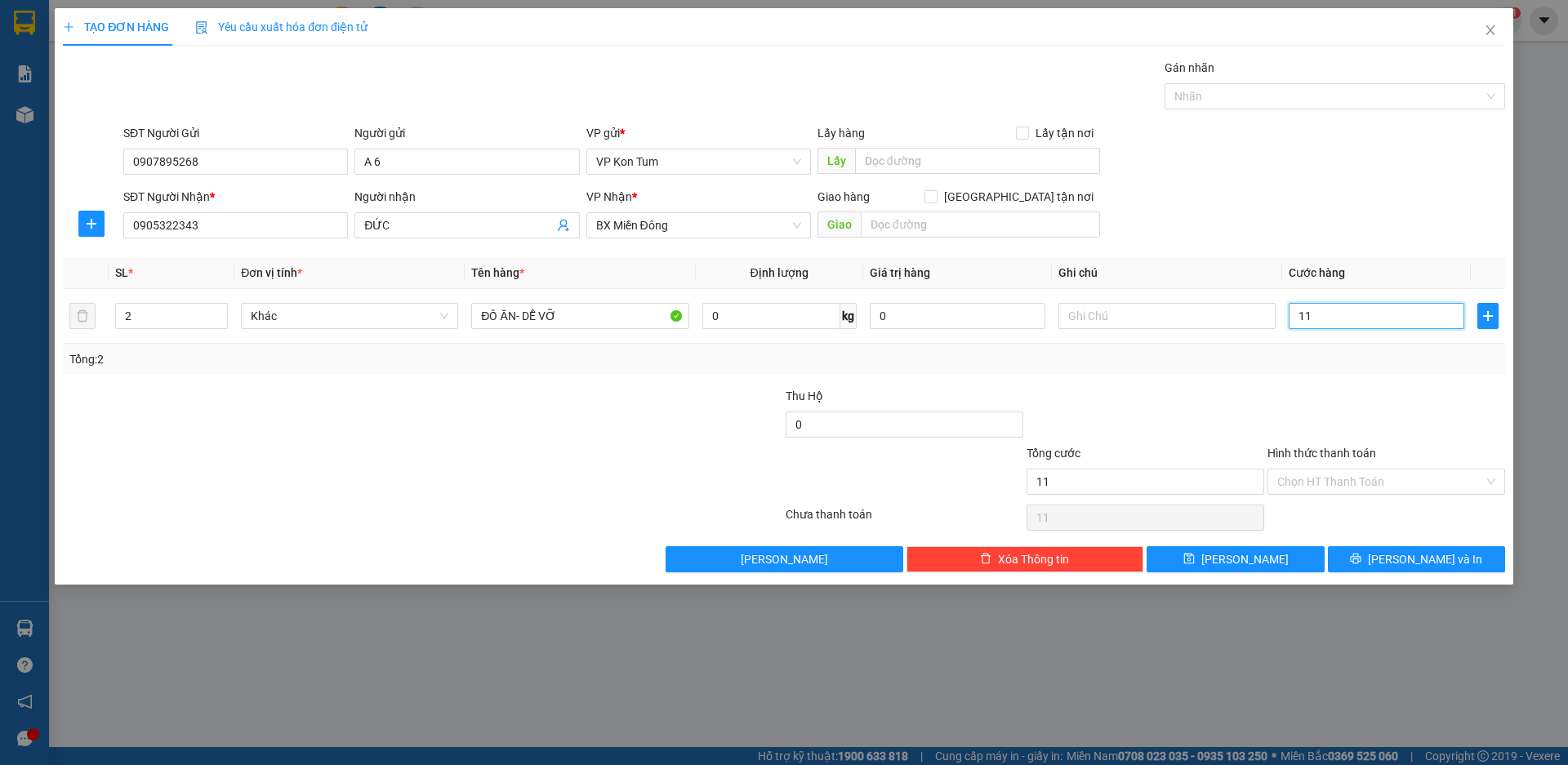
type input "110"
type input "1.100"
type input "11.000"
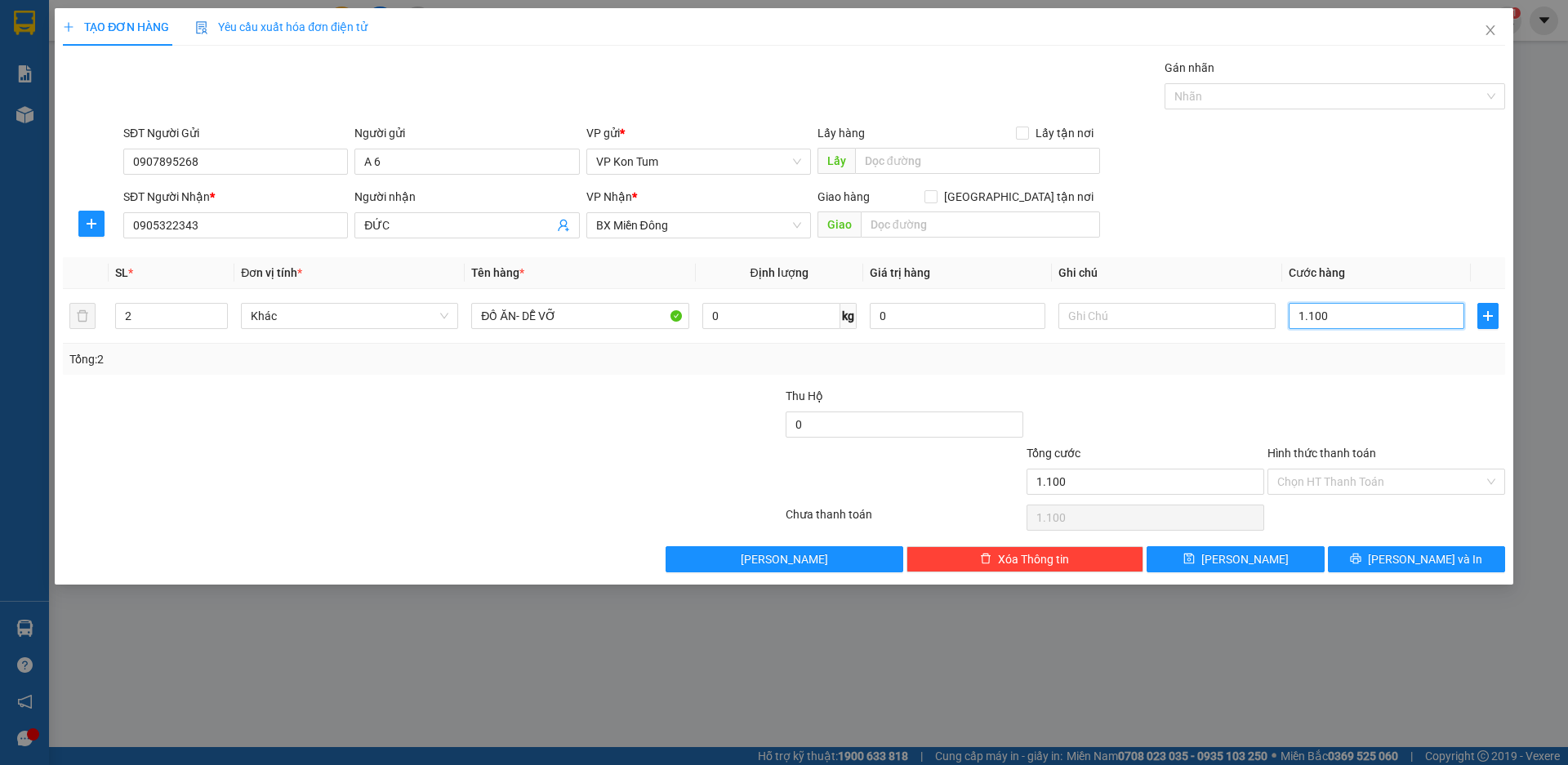
type input "11.000"
type input "110.000"
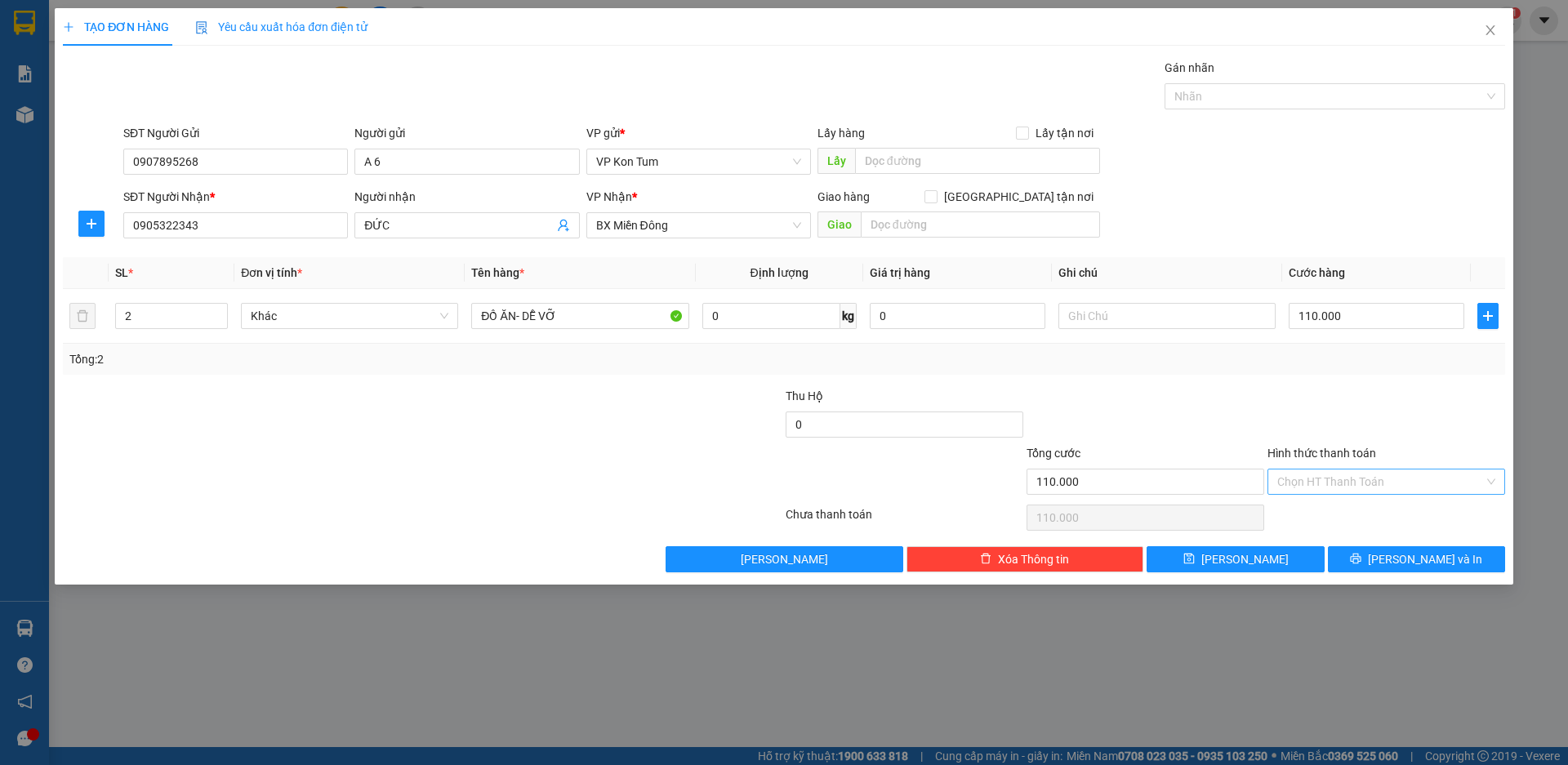
click at [1401, 473] on input "Hình thức thanh toán" at bounding box center [1381, 482] width 206 height 25
click at [1396, 319] on input "110.000" at bounding box center [1376, 316] width 175 height 26
type input "0"
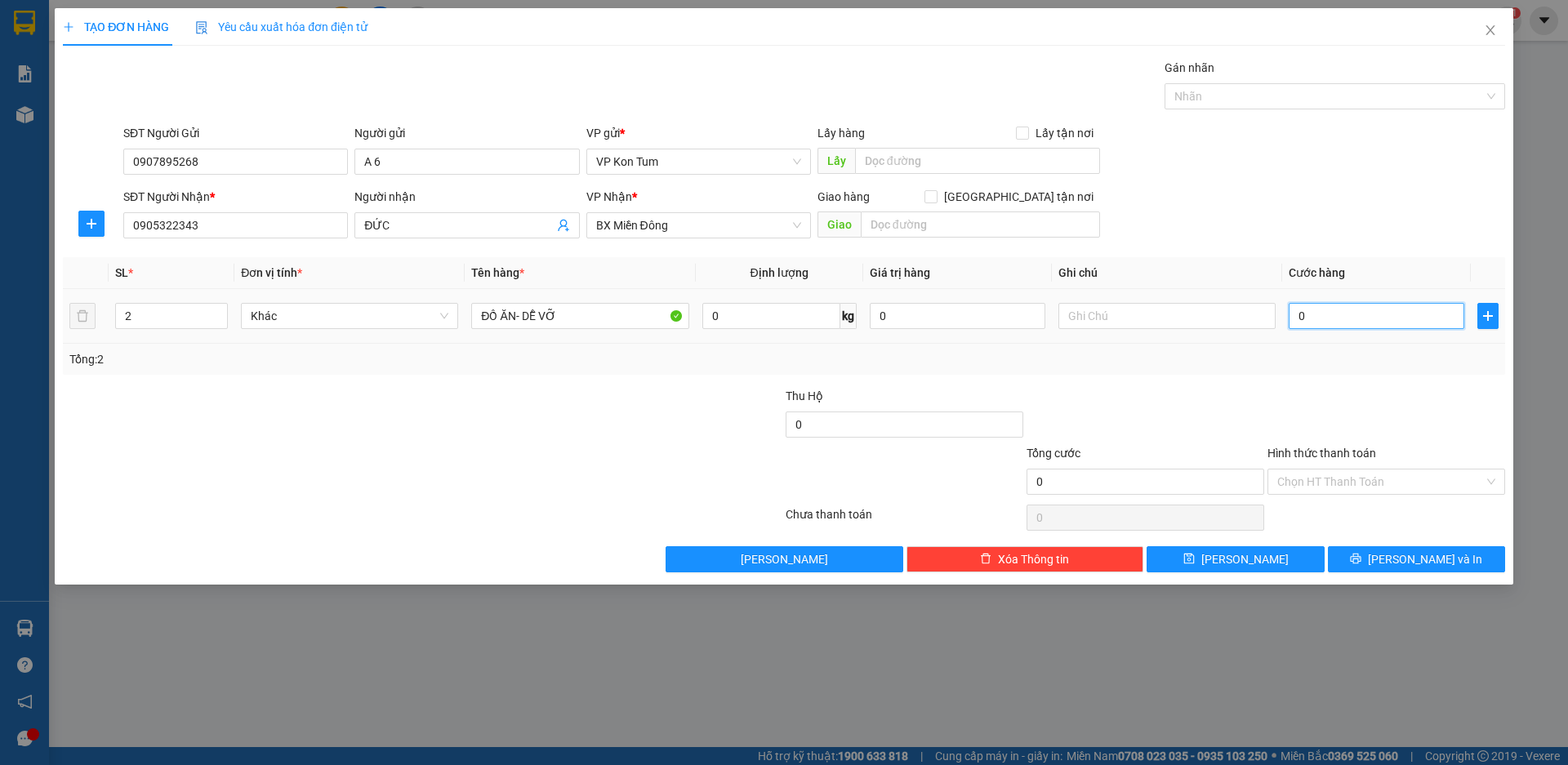
type input "01"
type input "1"
type input "010"
type input "10"
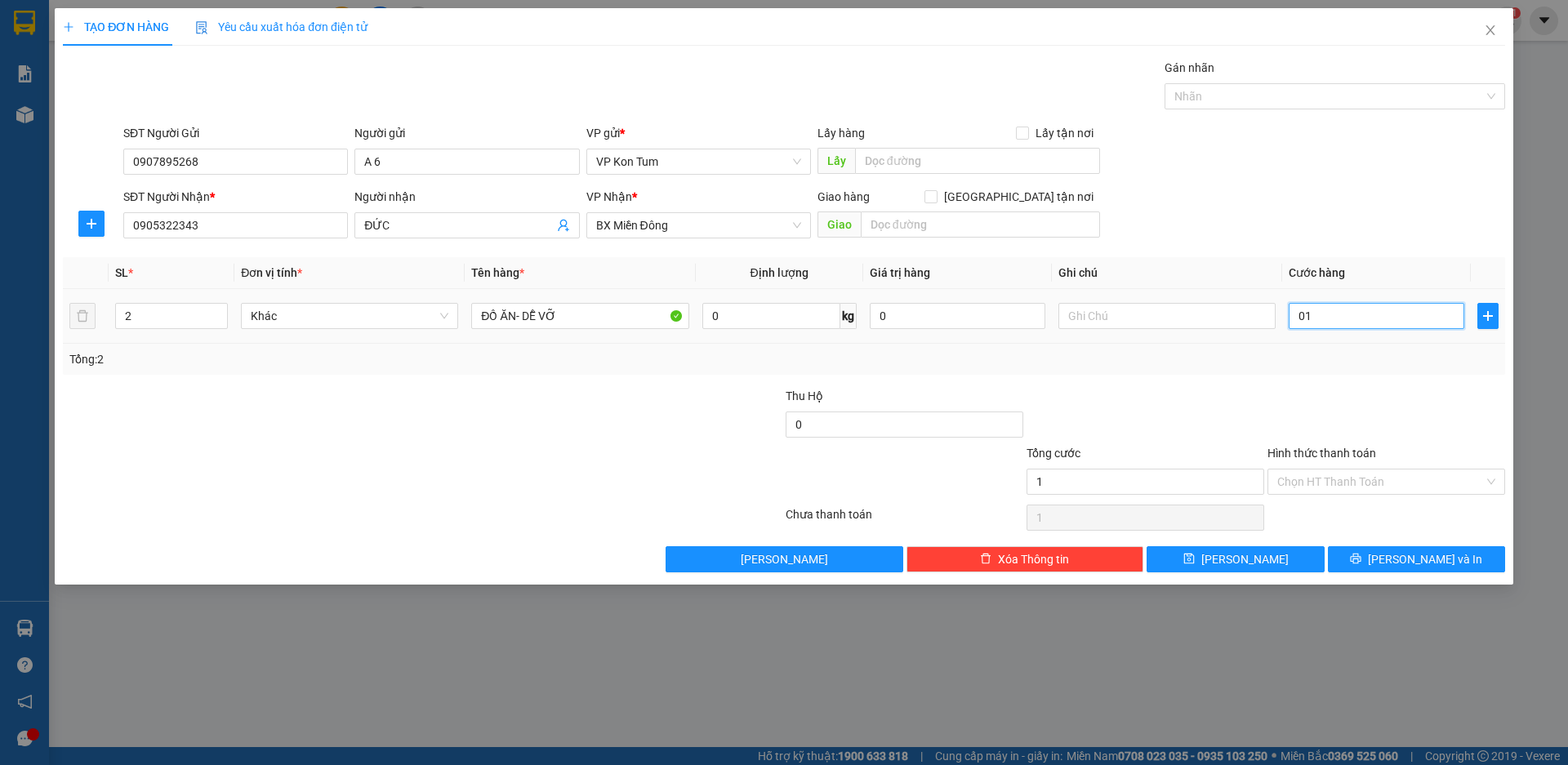
type input "10"
type input "0.100"
type input "100"
type input "01.000"
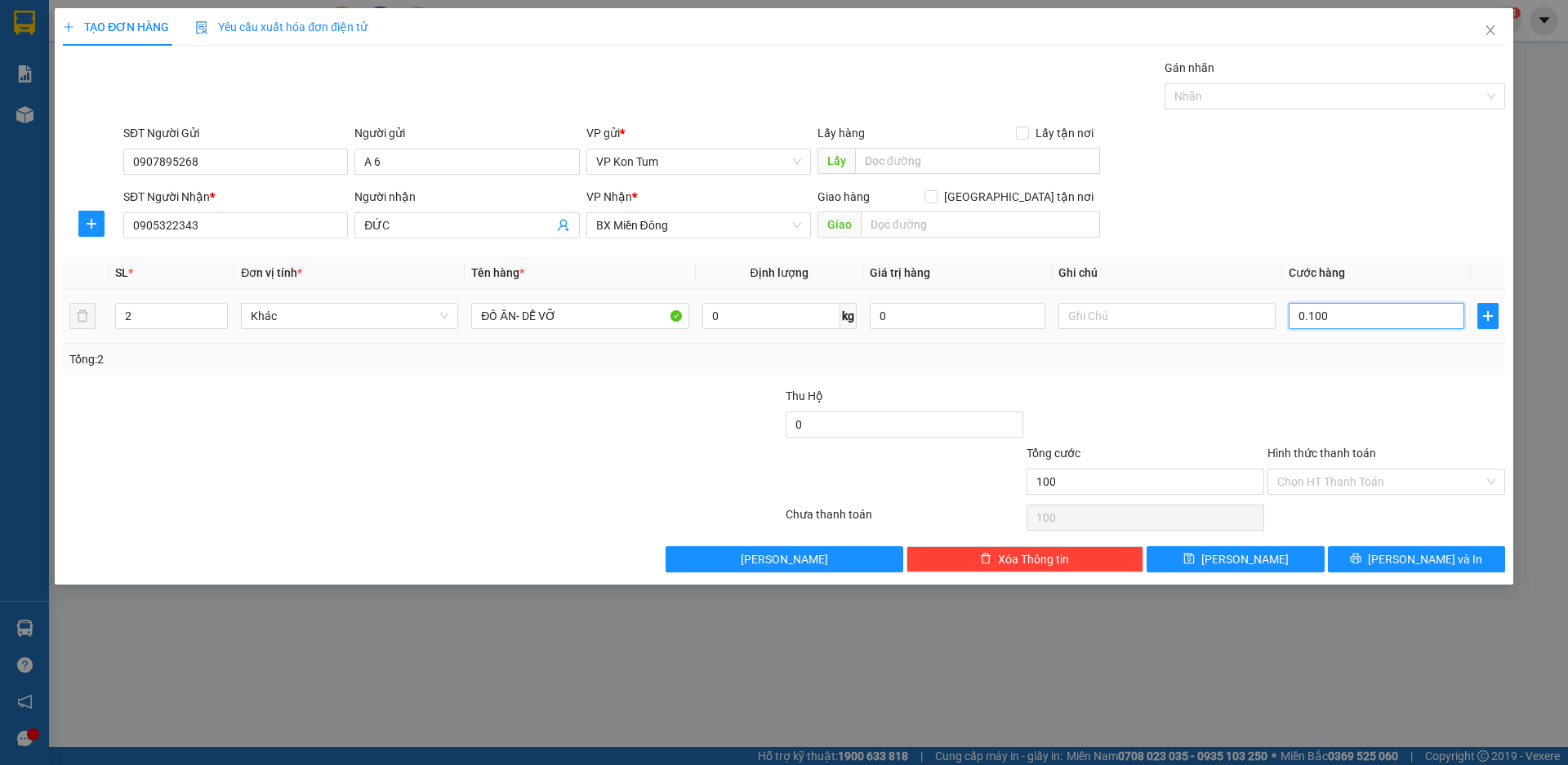
type input "1.000"
type input "0.100"
type input "100"
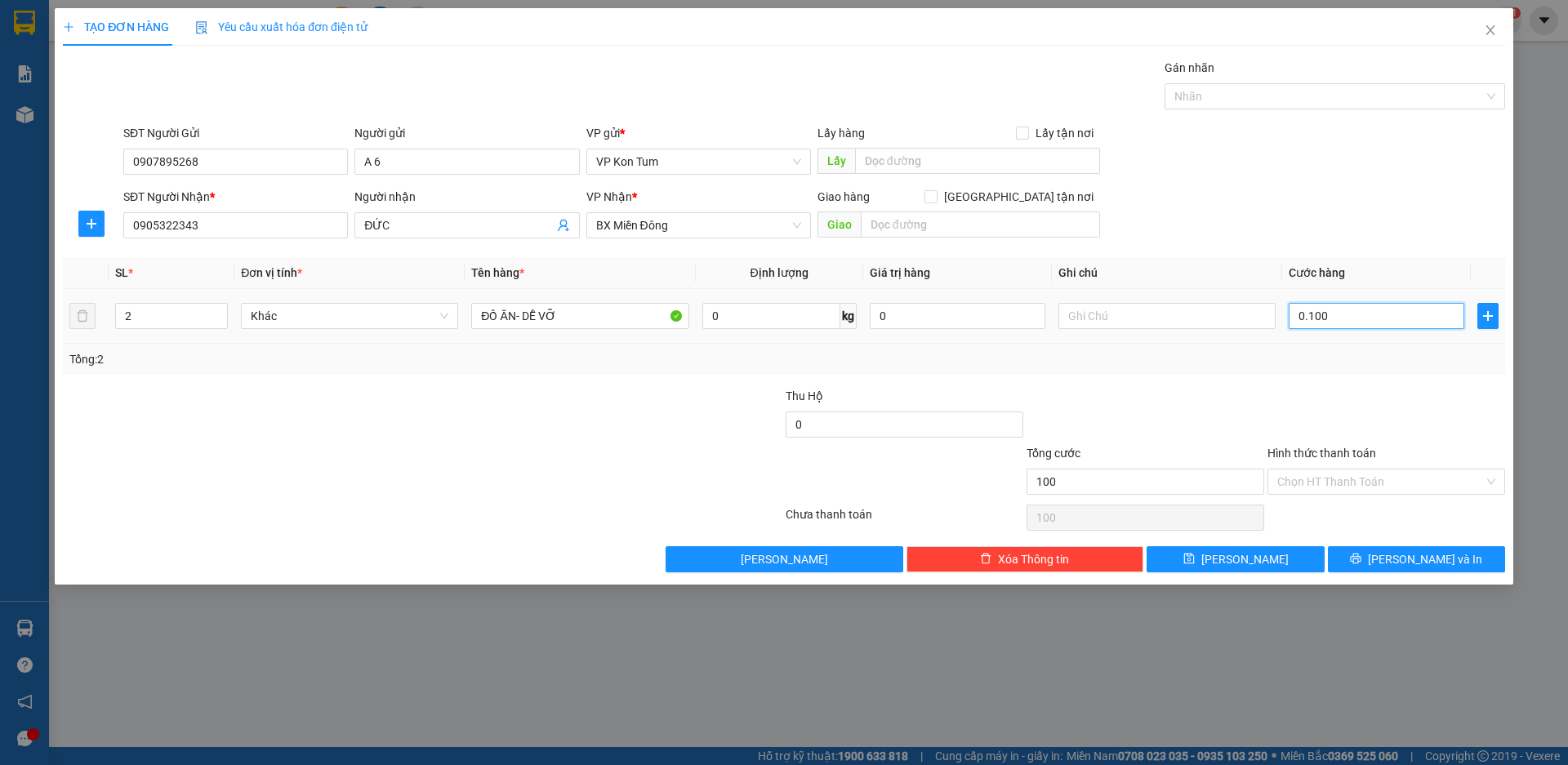
type input "010"
type input "10"
type input "01"
type input "1"
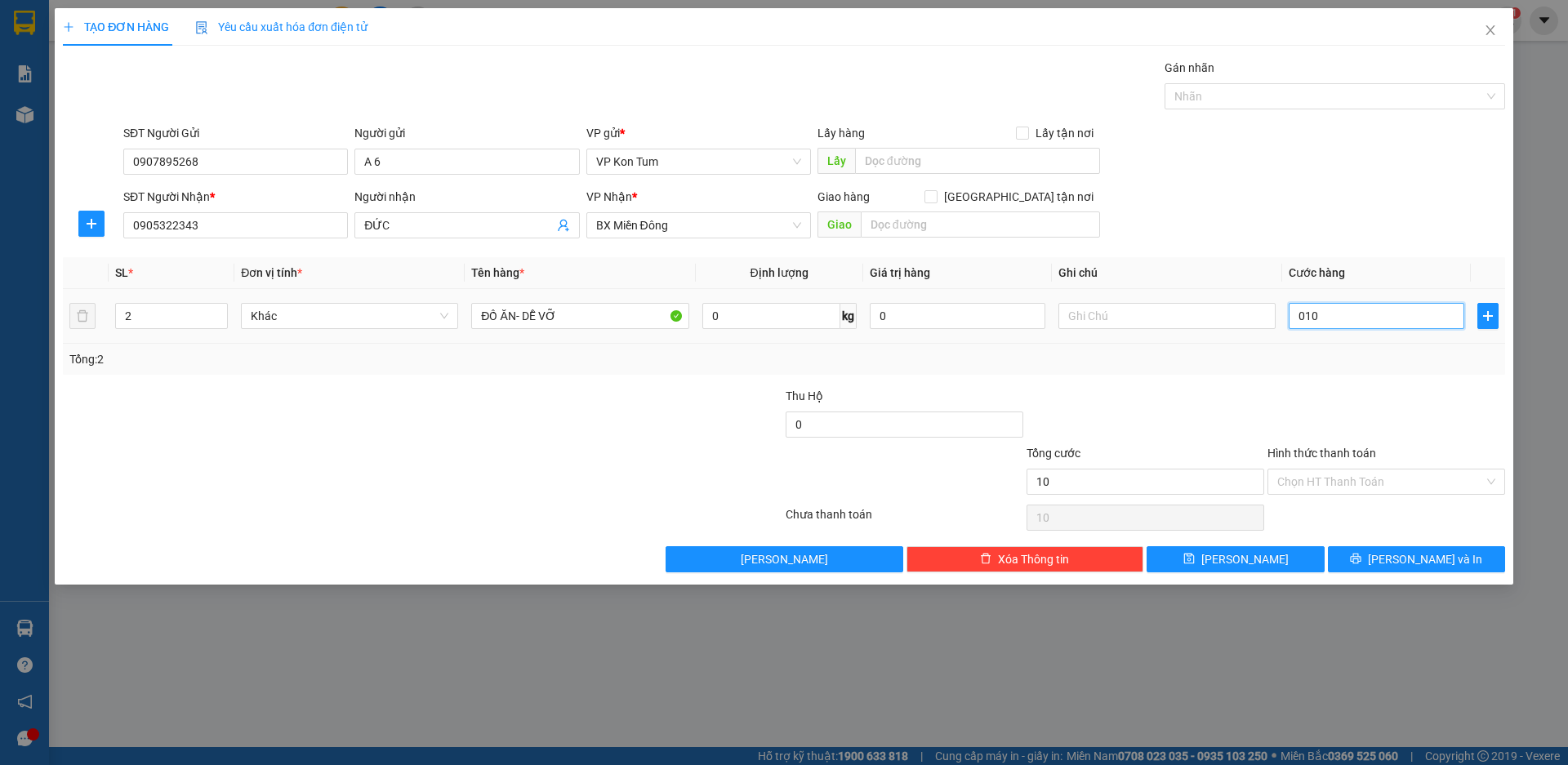
type input "1"
type input "0"
click at [1299, 318] on input "0" at bounding box center [1376, 316] width 175 height 26
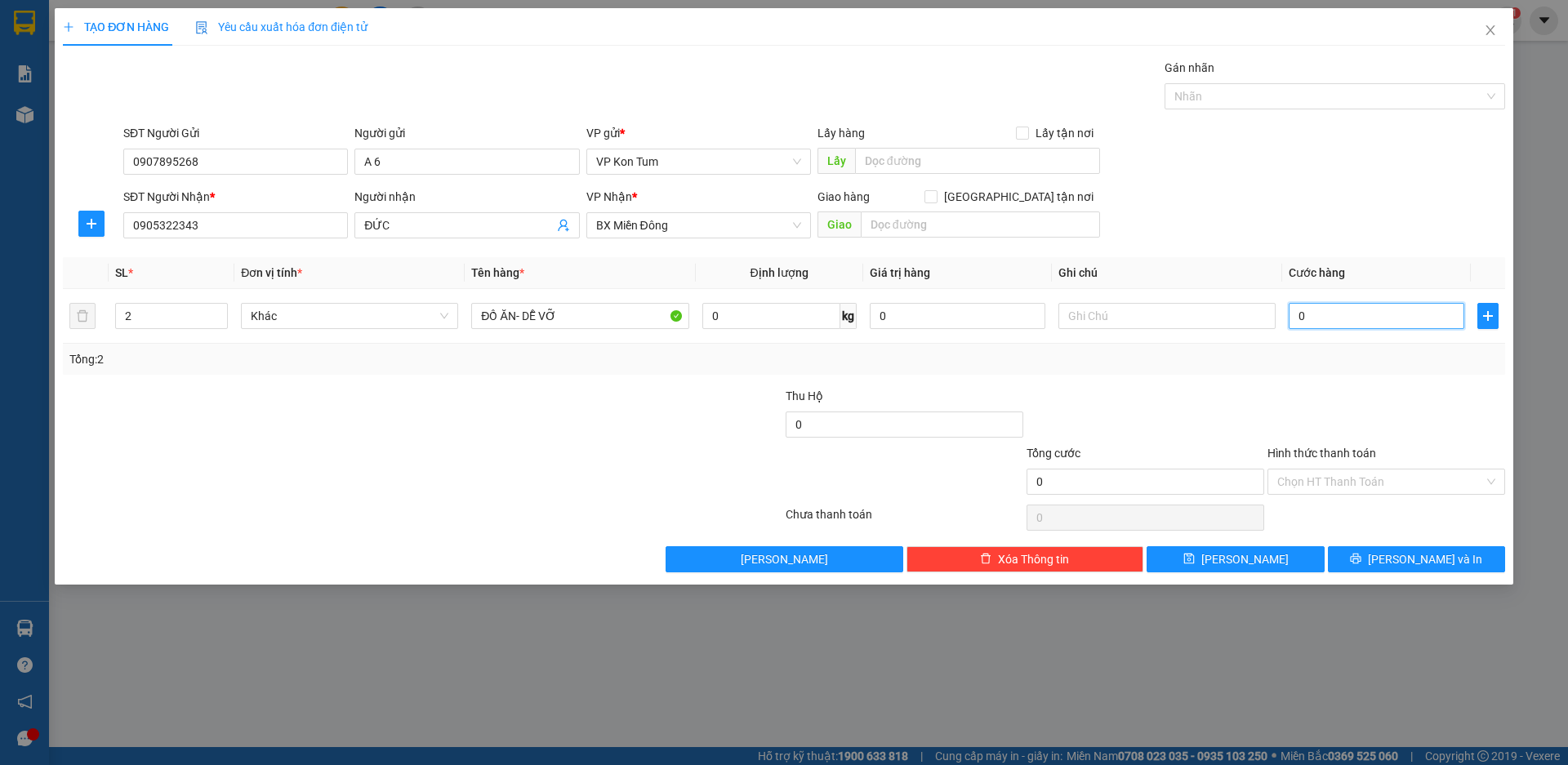
type input "10"
type input "100"
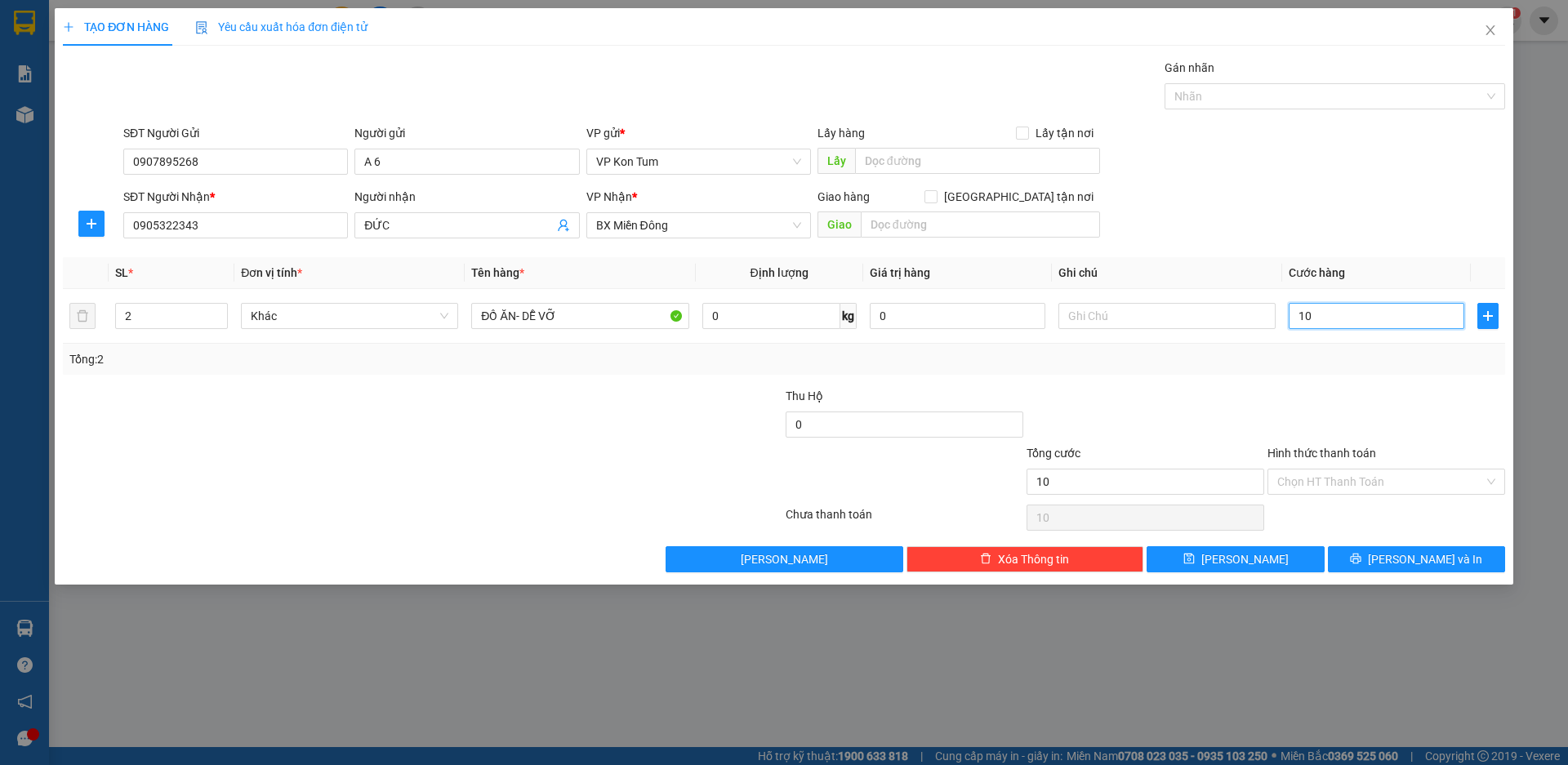
type input "100"
click at [1344, 310] on input "100" at bounding box center [1376, 316] width 175 height 26
type input "1.000"
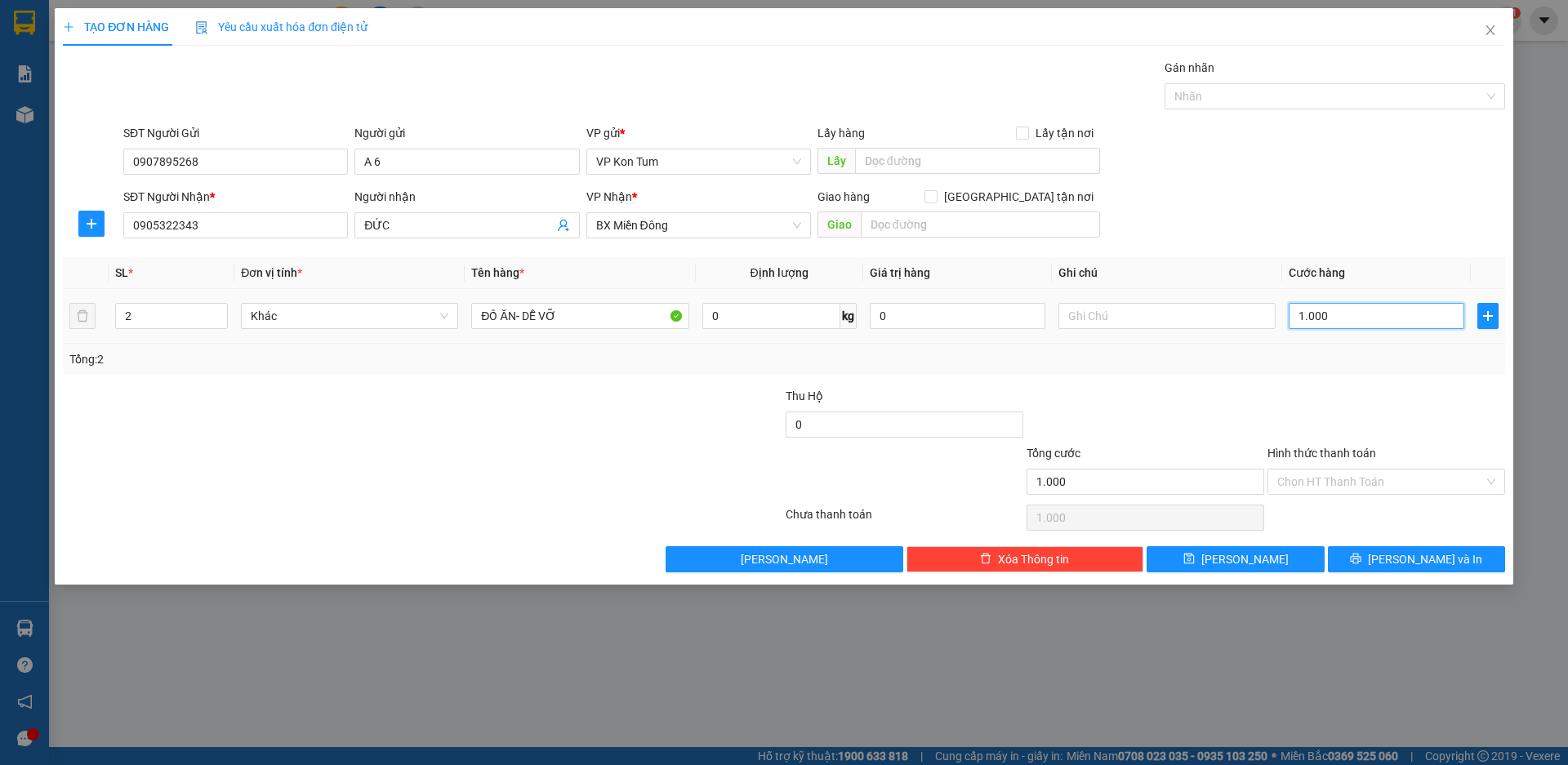
type input "10.000"
type input "100.000"
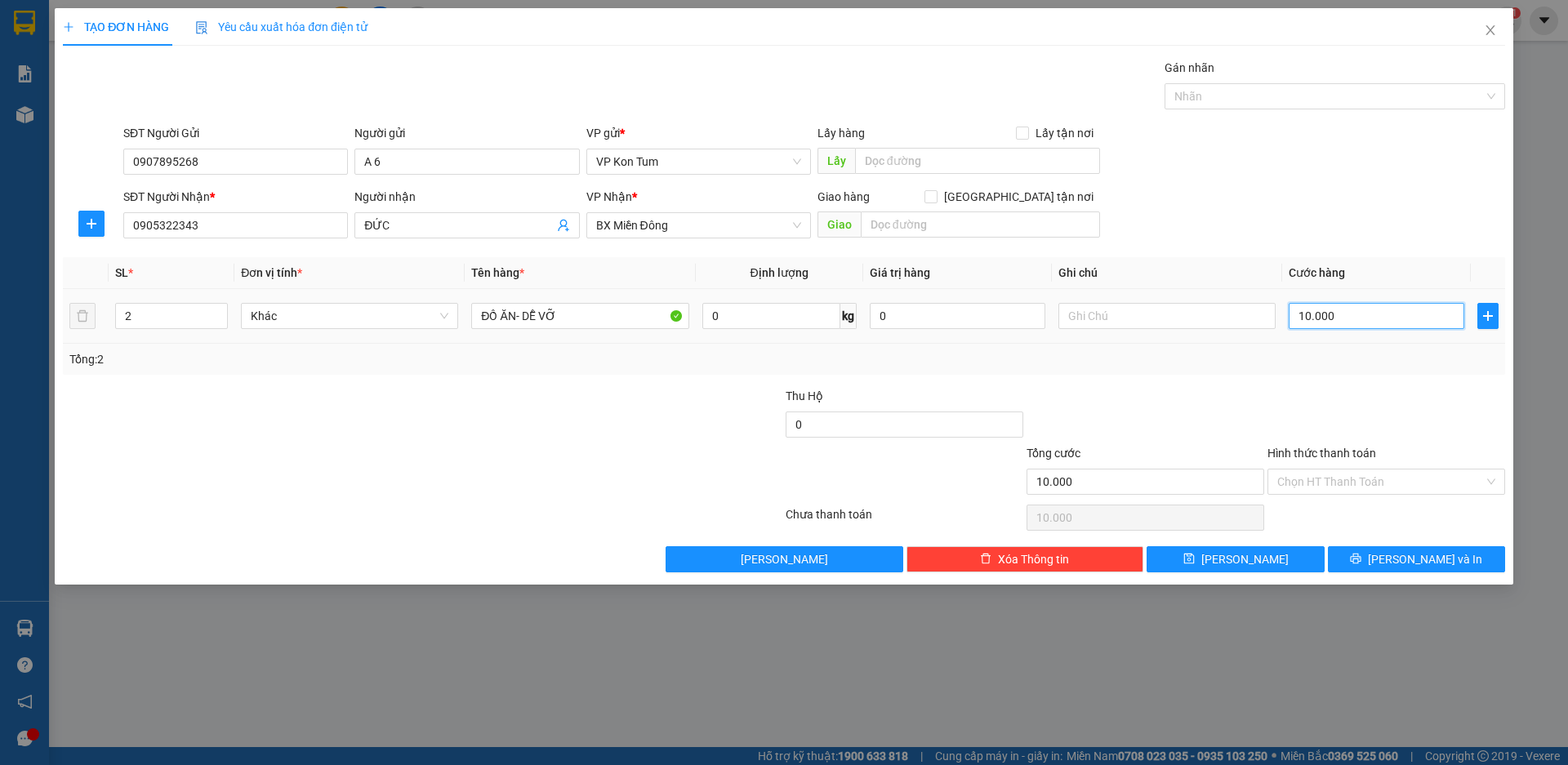
type input "100.000"
drag, startPoint x: 88, startPoint y: 509, endPoint x: 450, endPoint y: 475, distance: 363.6
click at [450, 475] on div at bounding box center [302, 473] width 482 height 57
click at [1481, 478] on input "Hình thức thanh toán" at bounding box center [1381, 482] width 206 height 25
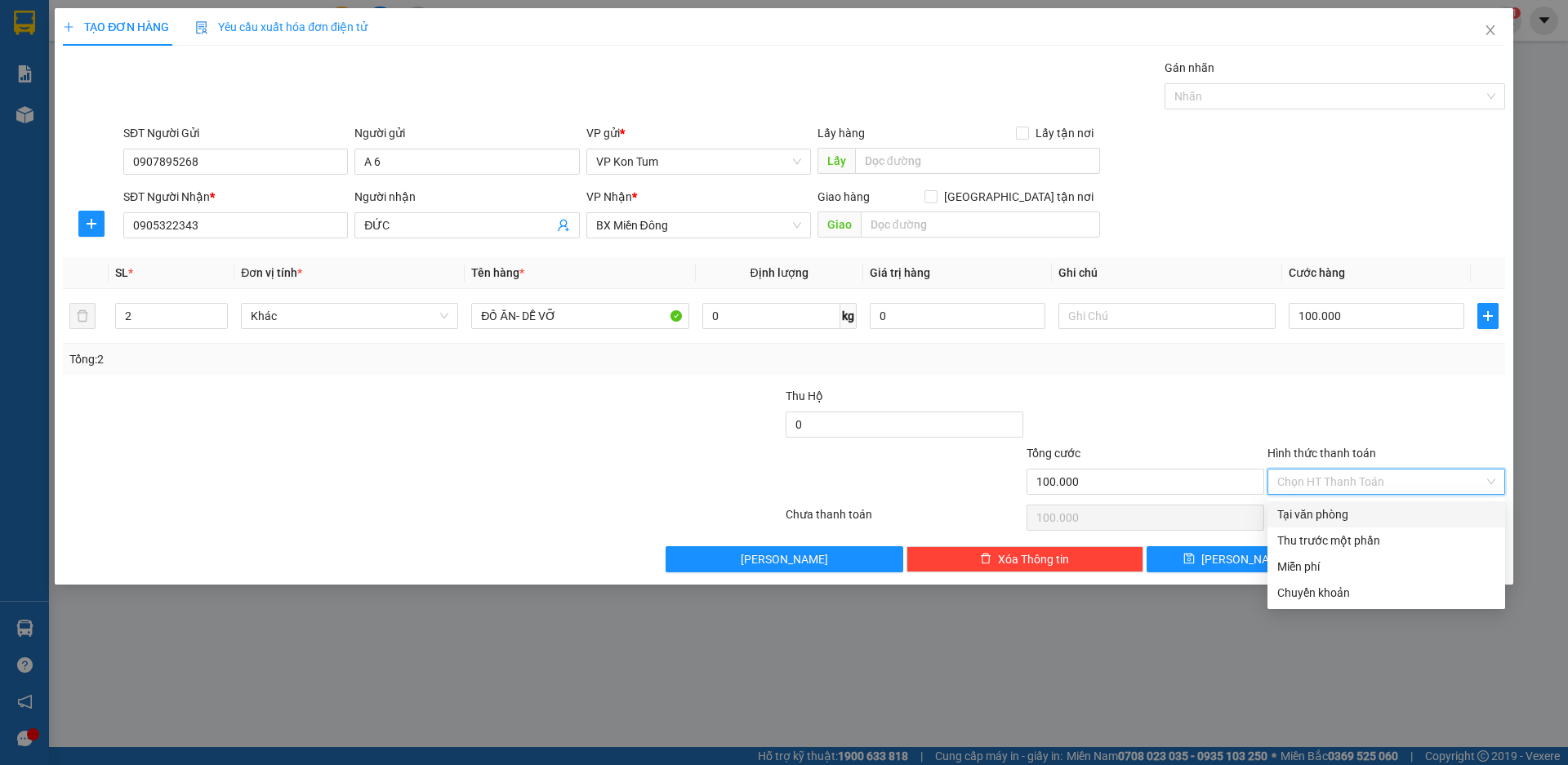
click at [1363, 506] on div "Tại văn phòng" at bounding box center [1387, 514] width 218 height 18
type input "0"
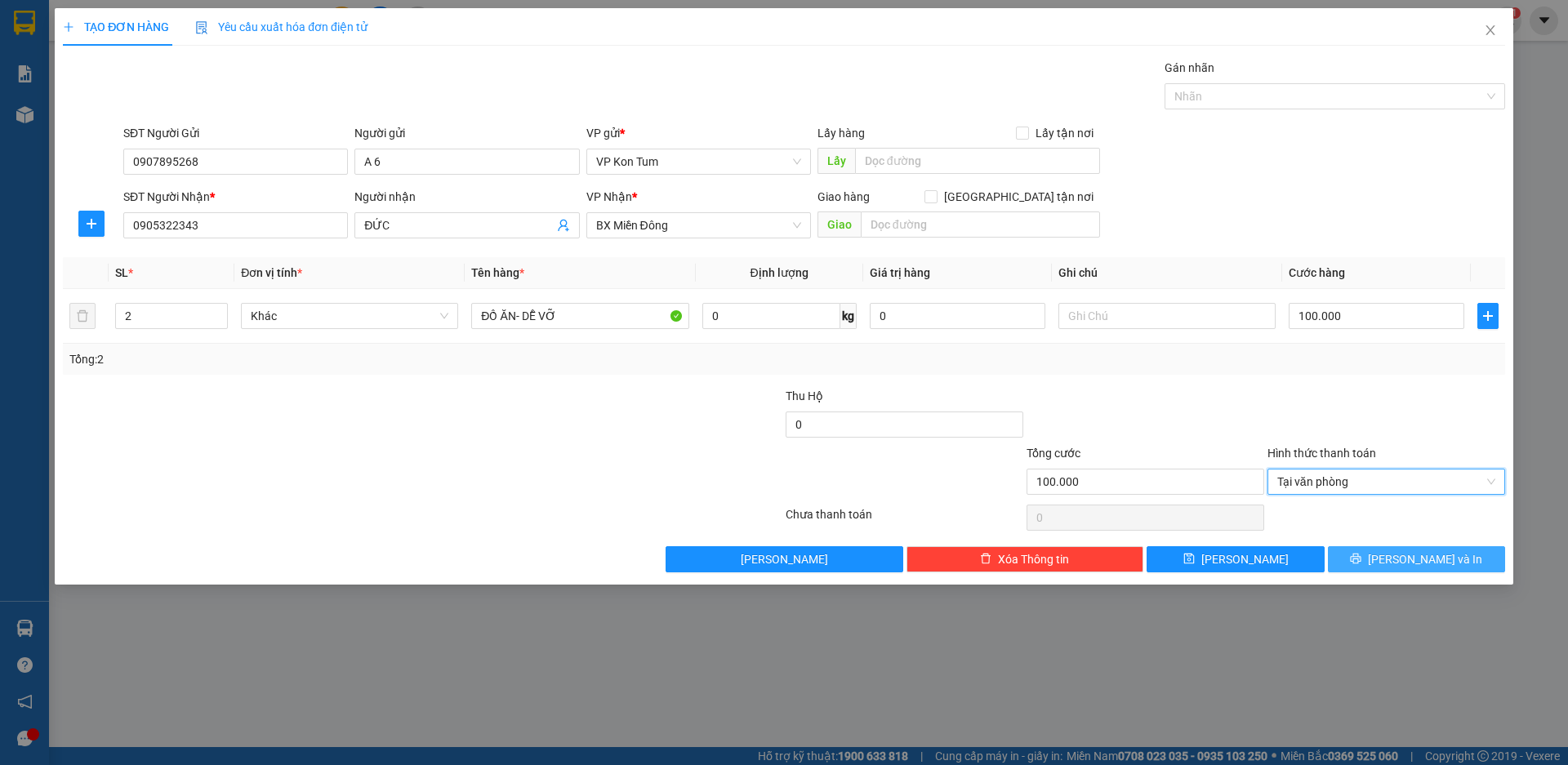
click at [1439, 553] on span "[PERSON_NAME] và In" at bounding box center [1425, 559] width 115 height 18
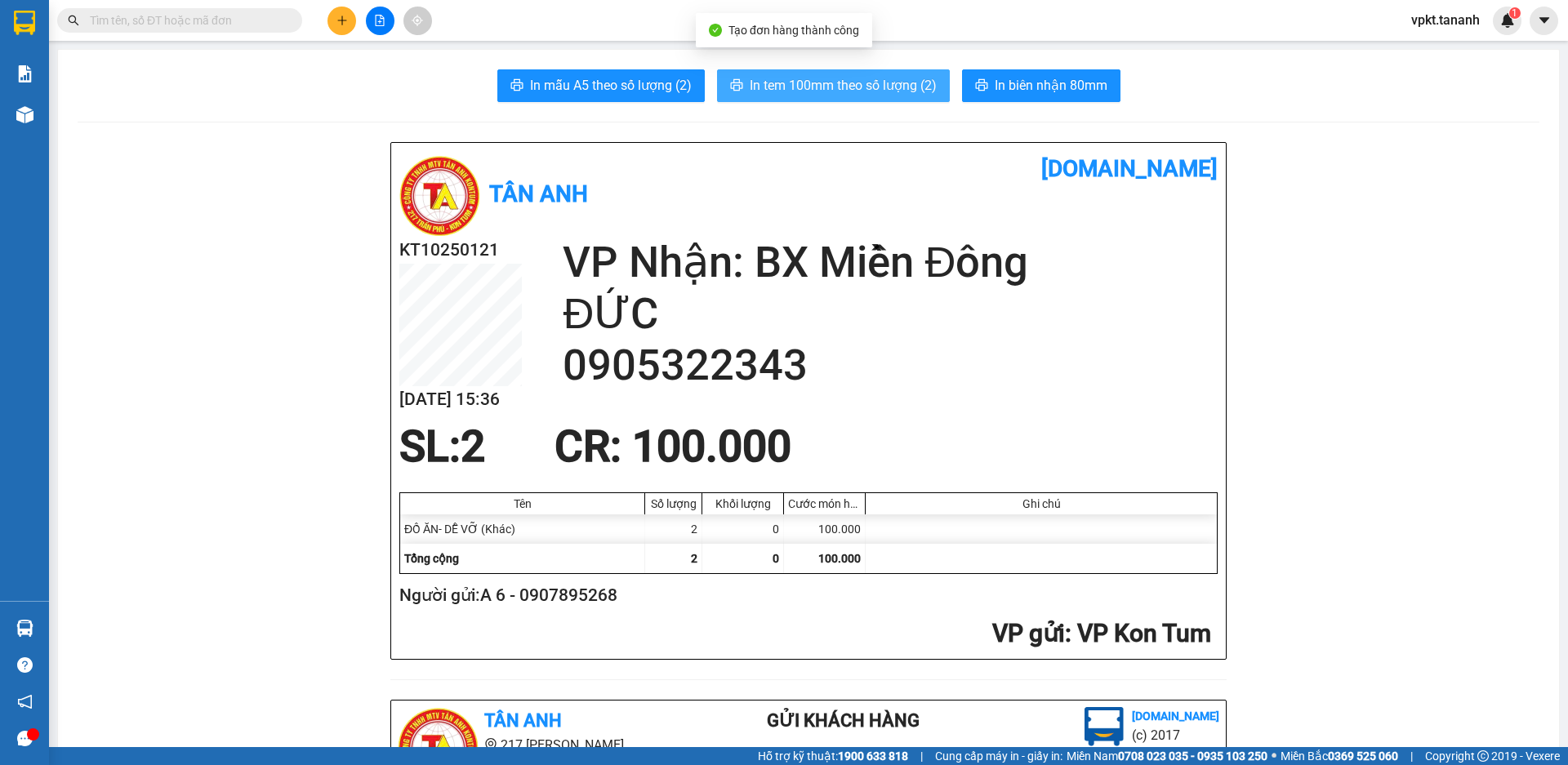
drag, startPoint x: 838, startPoint y: 400, endPoint x: 854, endPoint y: 92, distance: 308.4
click at [854, 92] on span "In tem 100mm theo số lượng (2)" at bounding box center [843, 85] width 187 height 20
click at [762, 79] on span "In tem 100mm theo số lượng (2)" at bounding box center [843, 85] width 187 height 20
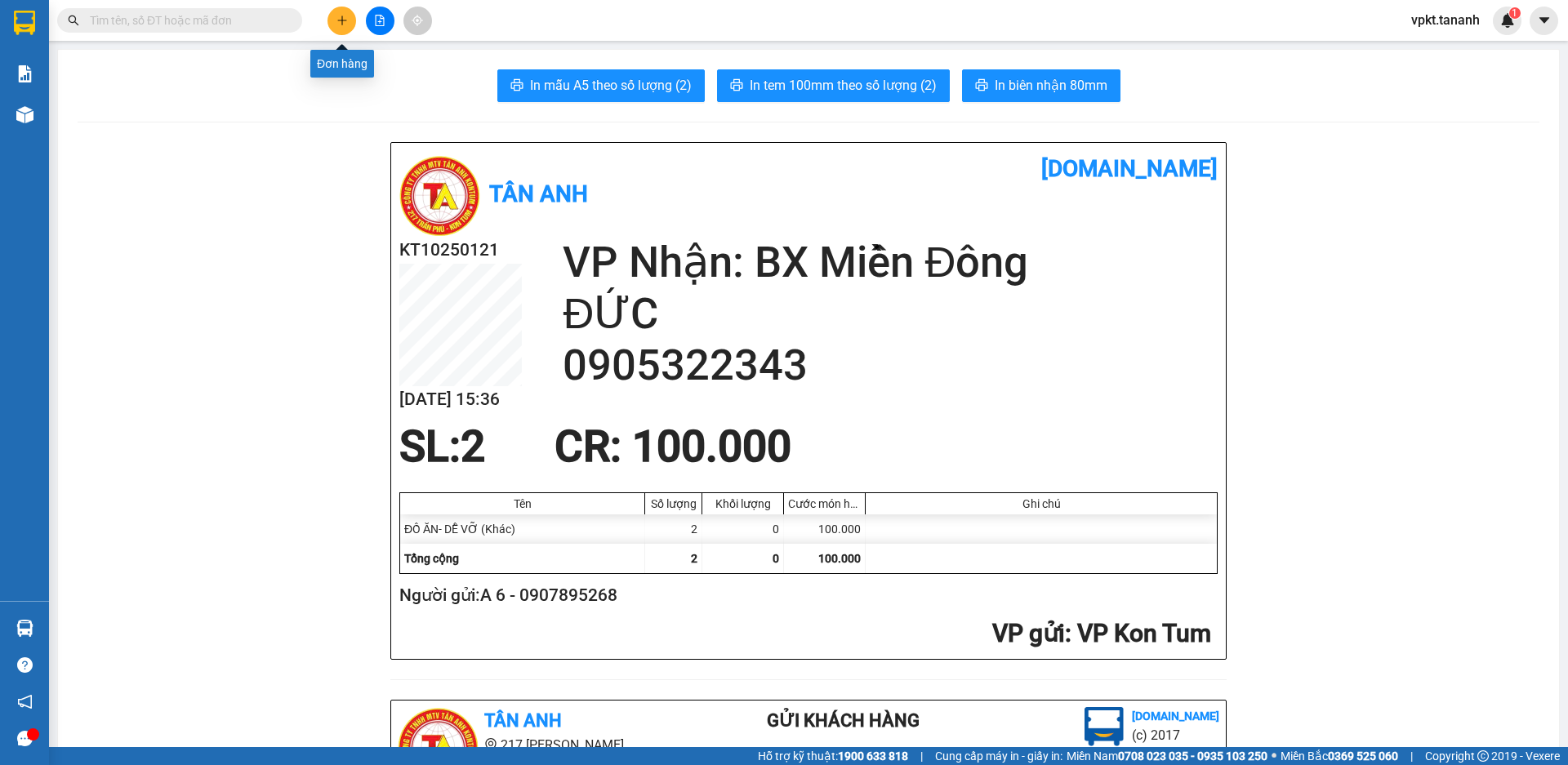
click at [345, 21] on icon "plus" at bounding box center [342, 20] width 11 height 11
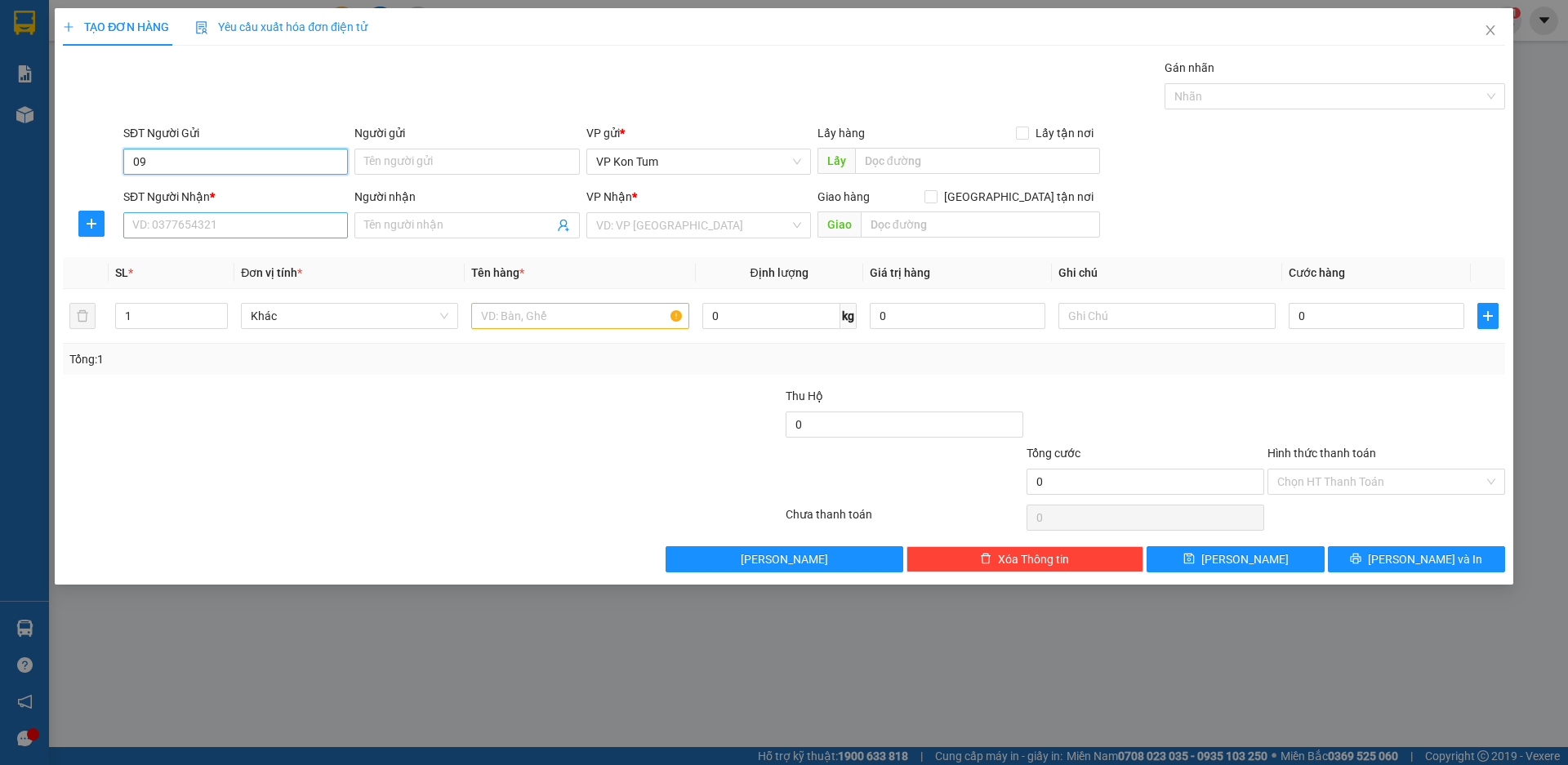
type input "0"
type input "0964042379"
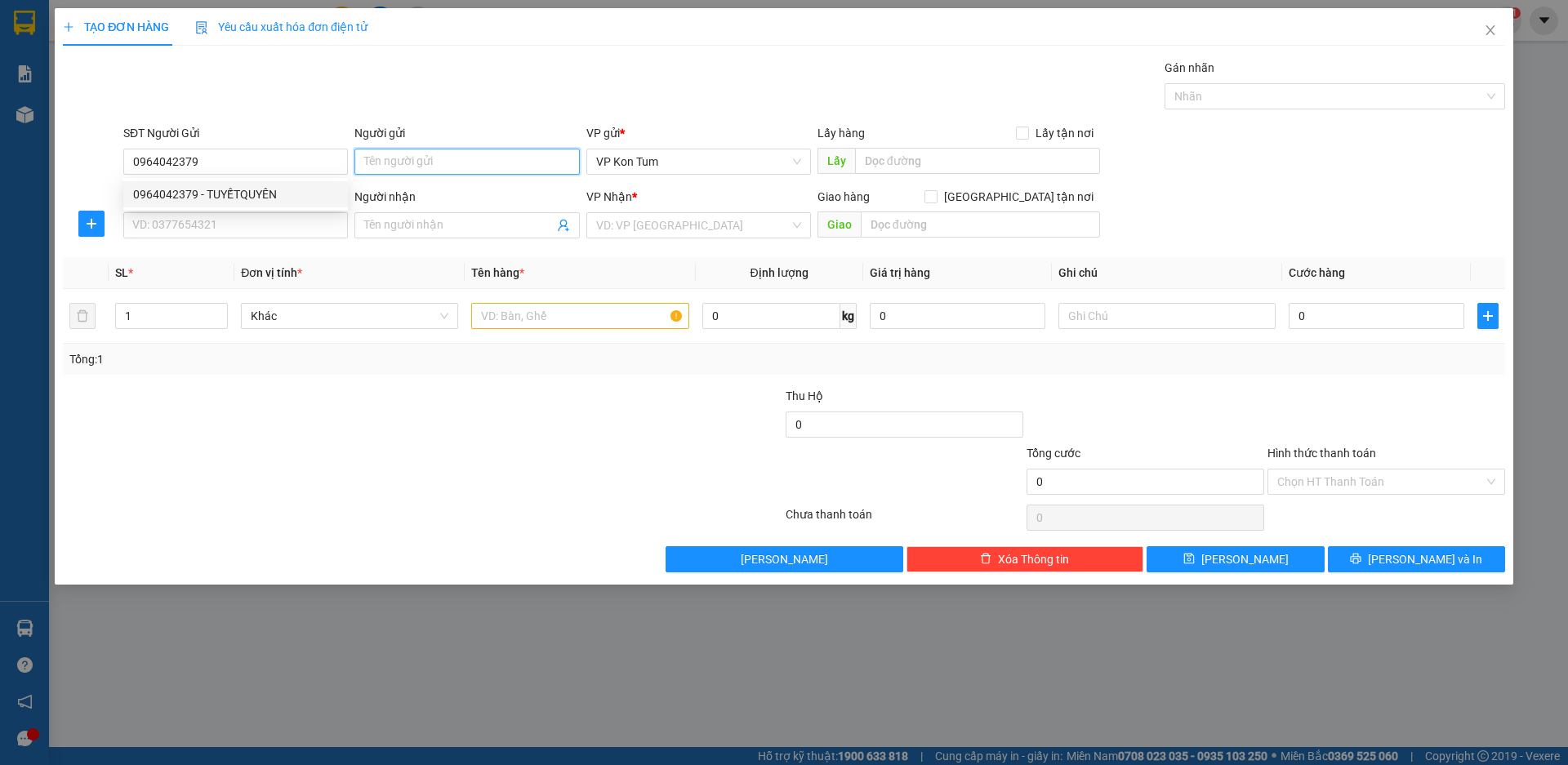
click at [398, 153] on input "Người gửi" at bounding box center [467, 161] width 224 height 26
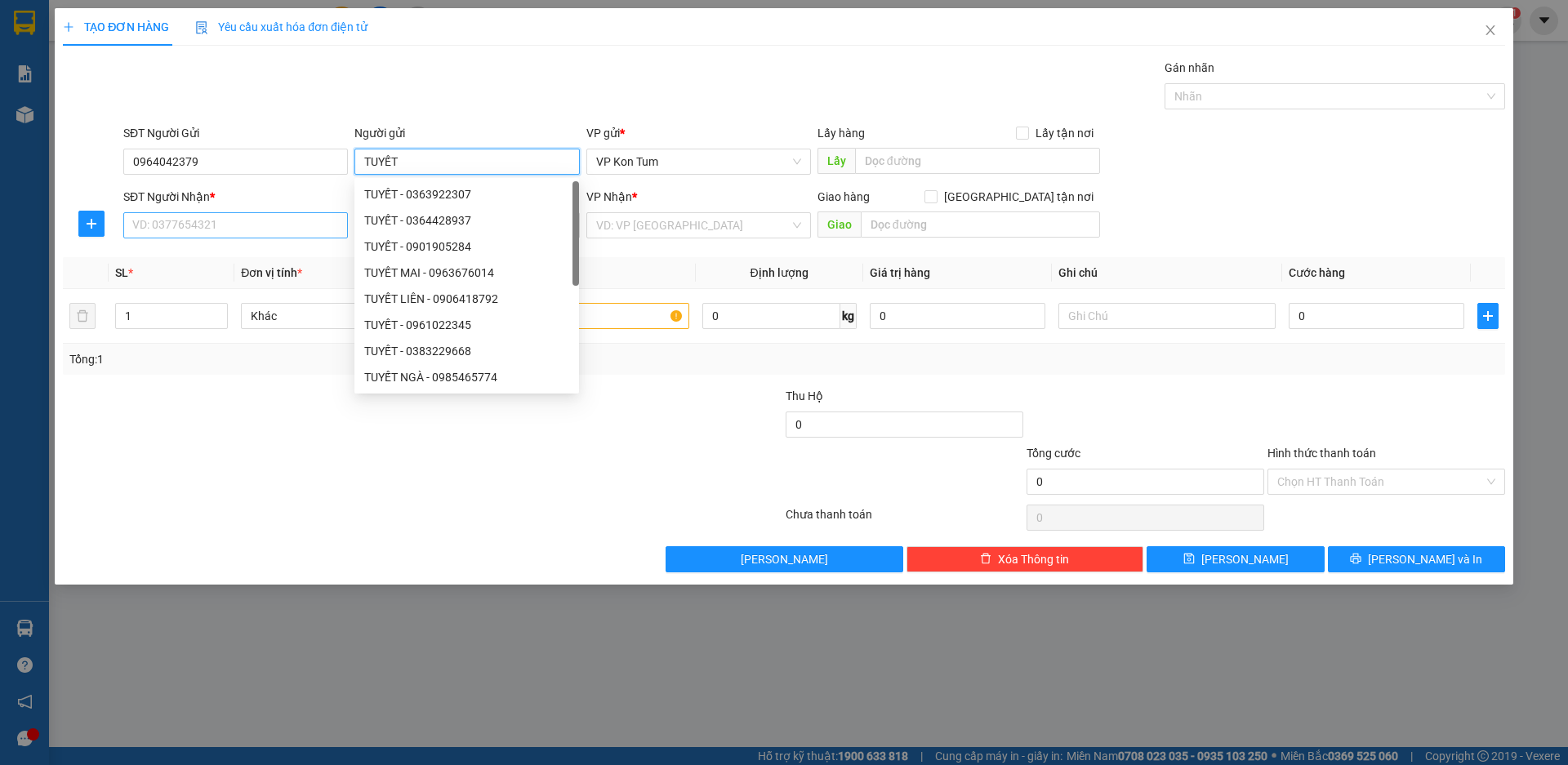
type input "TUYẾT"
click at [256, 235] on input "SĐT Người Nhận *" at bounding box center [236, 225] width 224 height 26
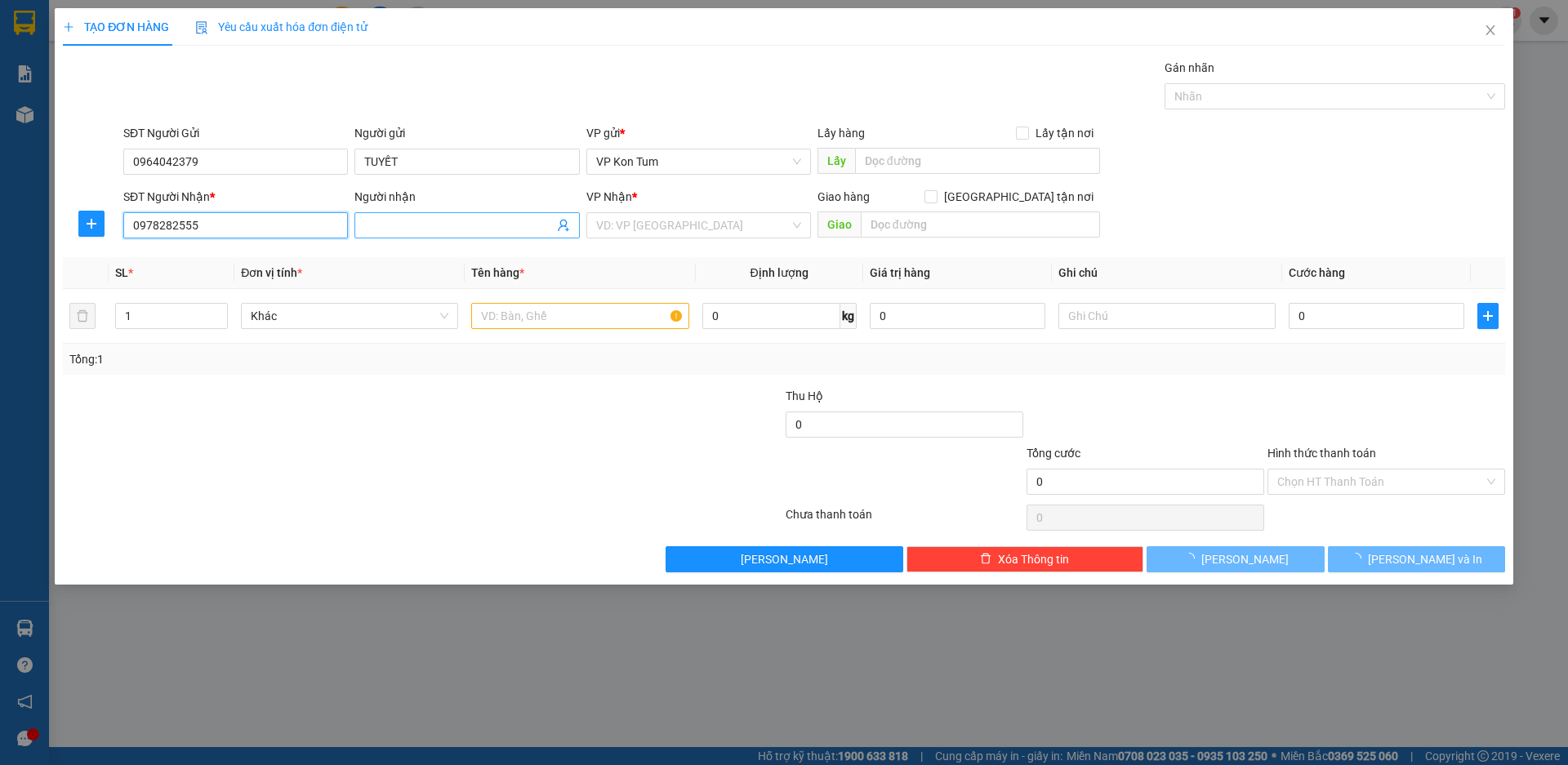
type input "0978282555"
click at [424, 219] on input "Người nhận" at bounding box center [459, 225] width 188 height 18
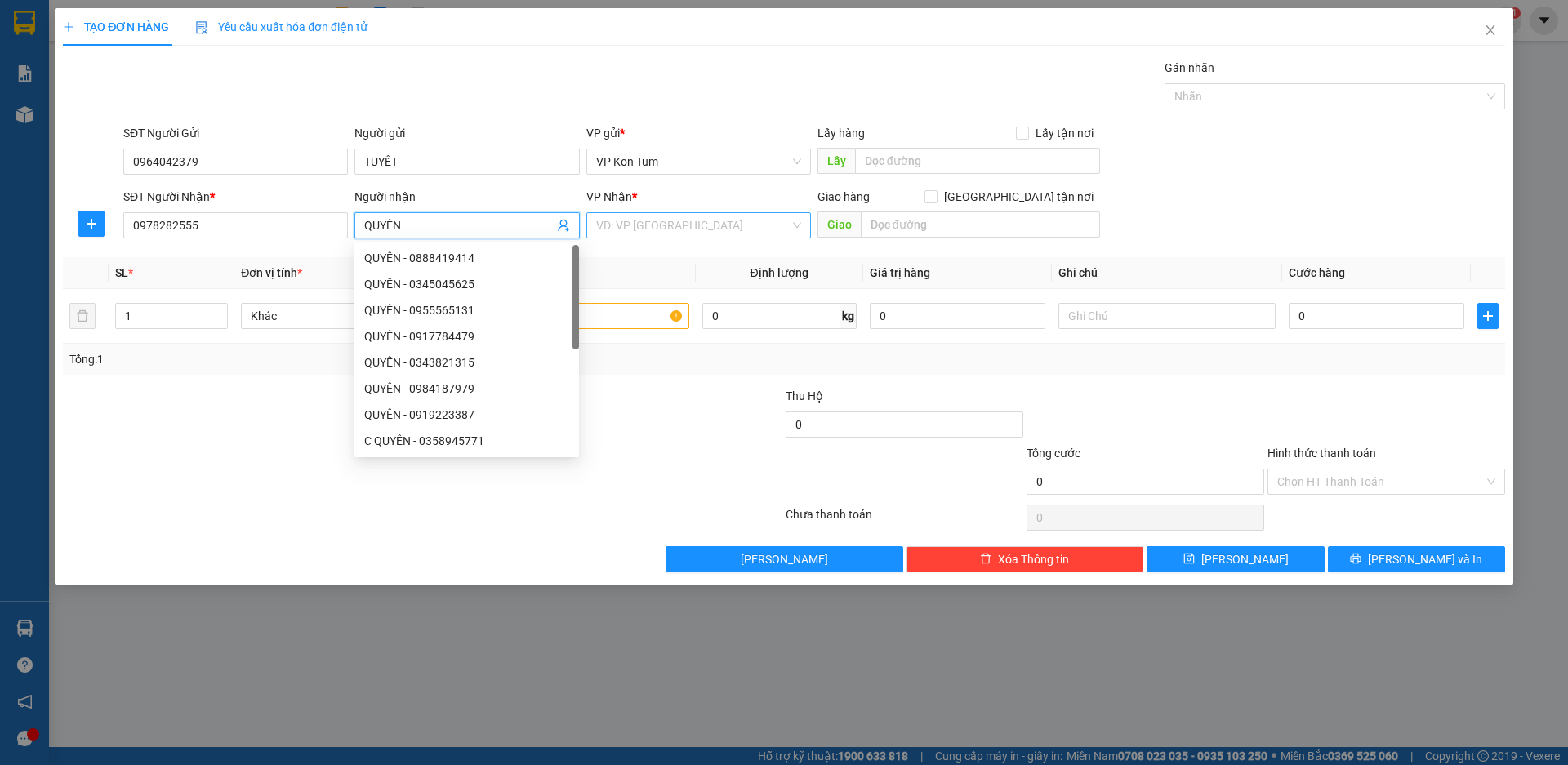
type input "QUYÊN"
click at [777, 228] on input "search" at bounding box center [693, 225] width 193 height 25
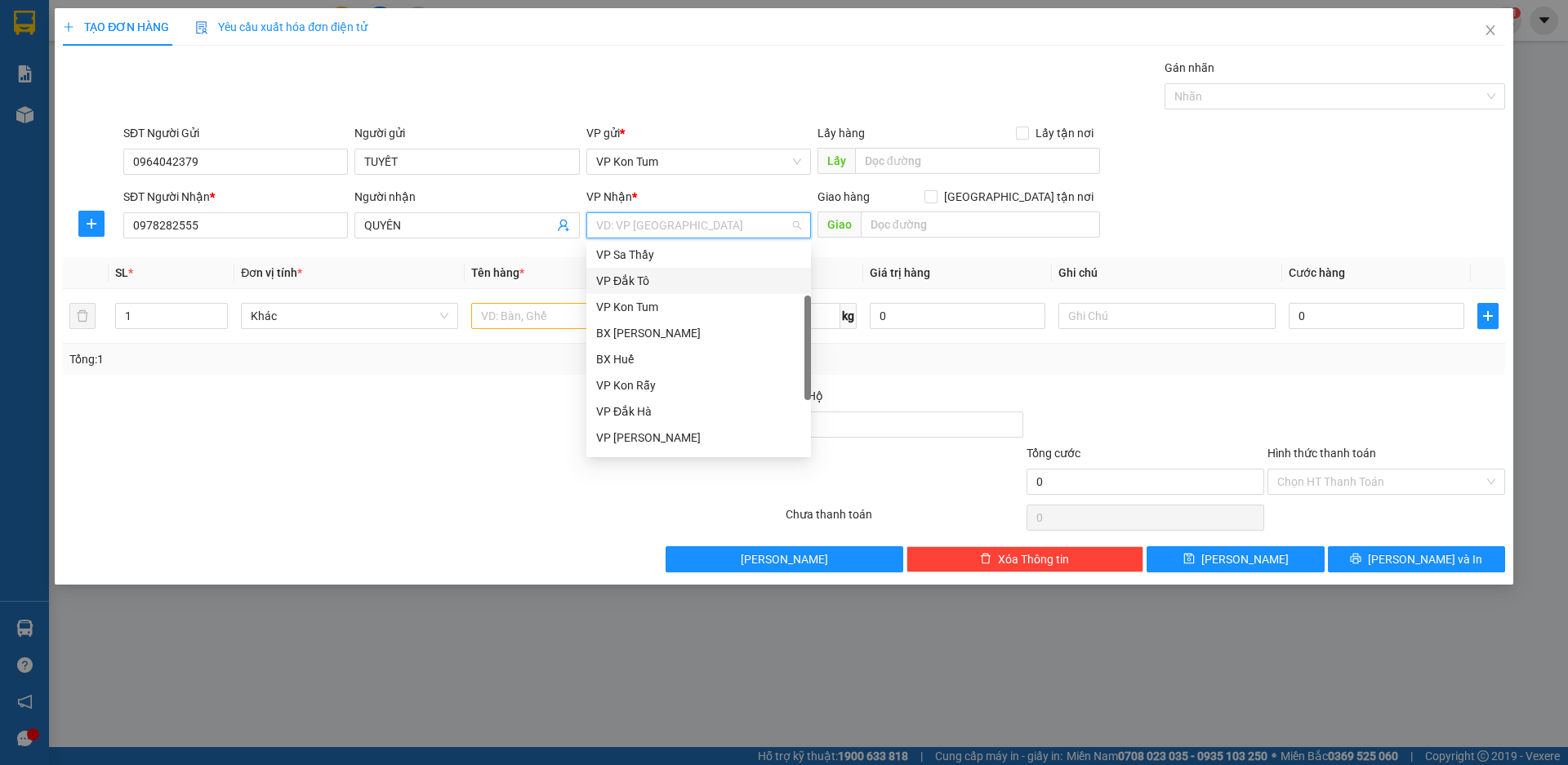
scroll to position [163, 0]
drag, startPoint x: 681, startPoint y: 355, endPoint x: 454, endPoint y: 367, distance: 227.3
click at [680, 354] on div "VP [PERSON_NAME]" at bounding box center [699, 356] width 205 height 18
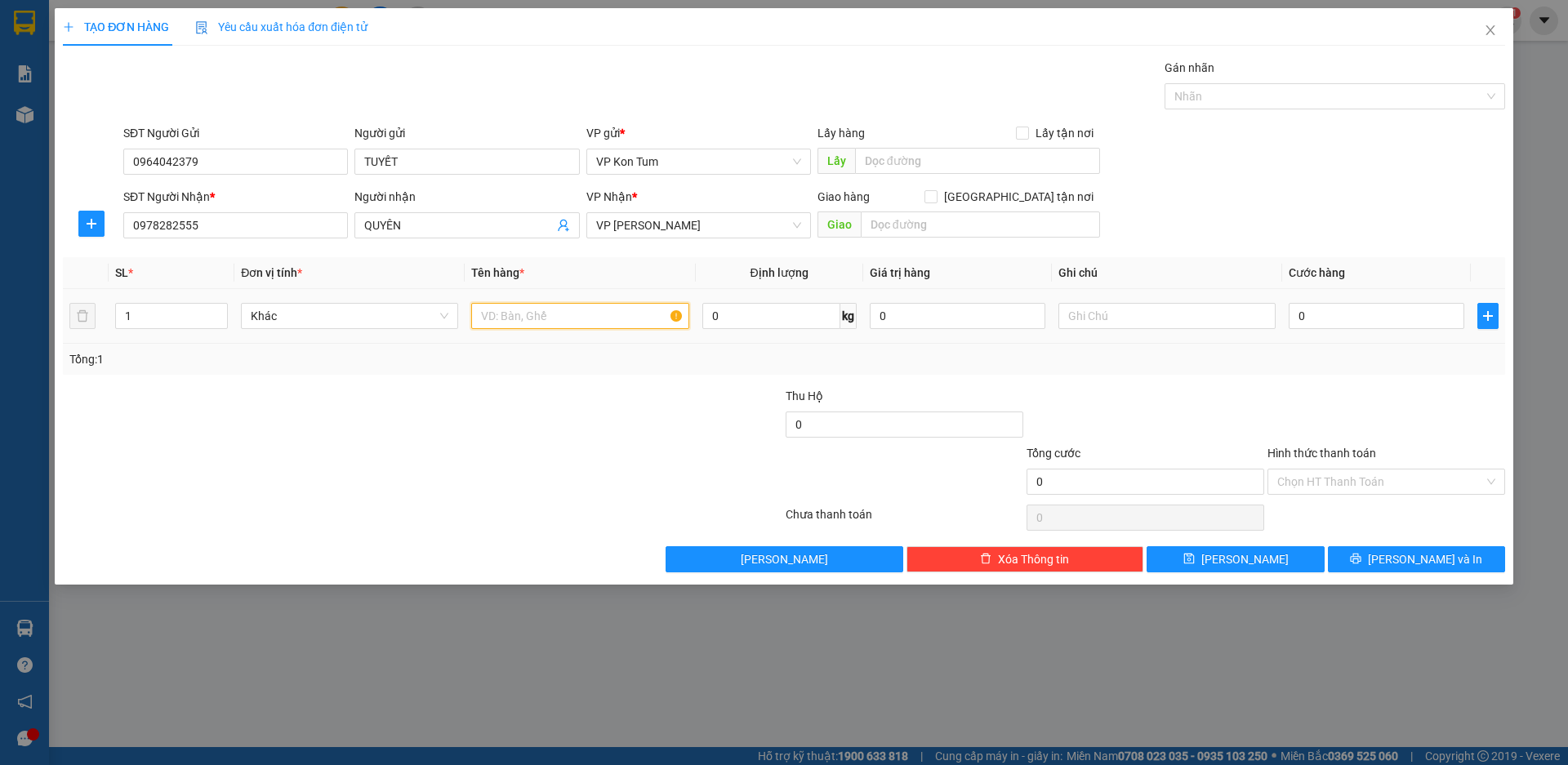
click at [542, 319] on input "text" at bounding box center [579, 316] width 217 height 26
type input "D"
type input "ĐỒ ĂN"
click at [1398, 310] on input "0" at bounding box center [1376, 316] width 175 height 26
type input "5"
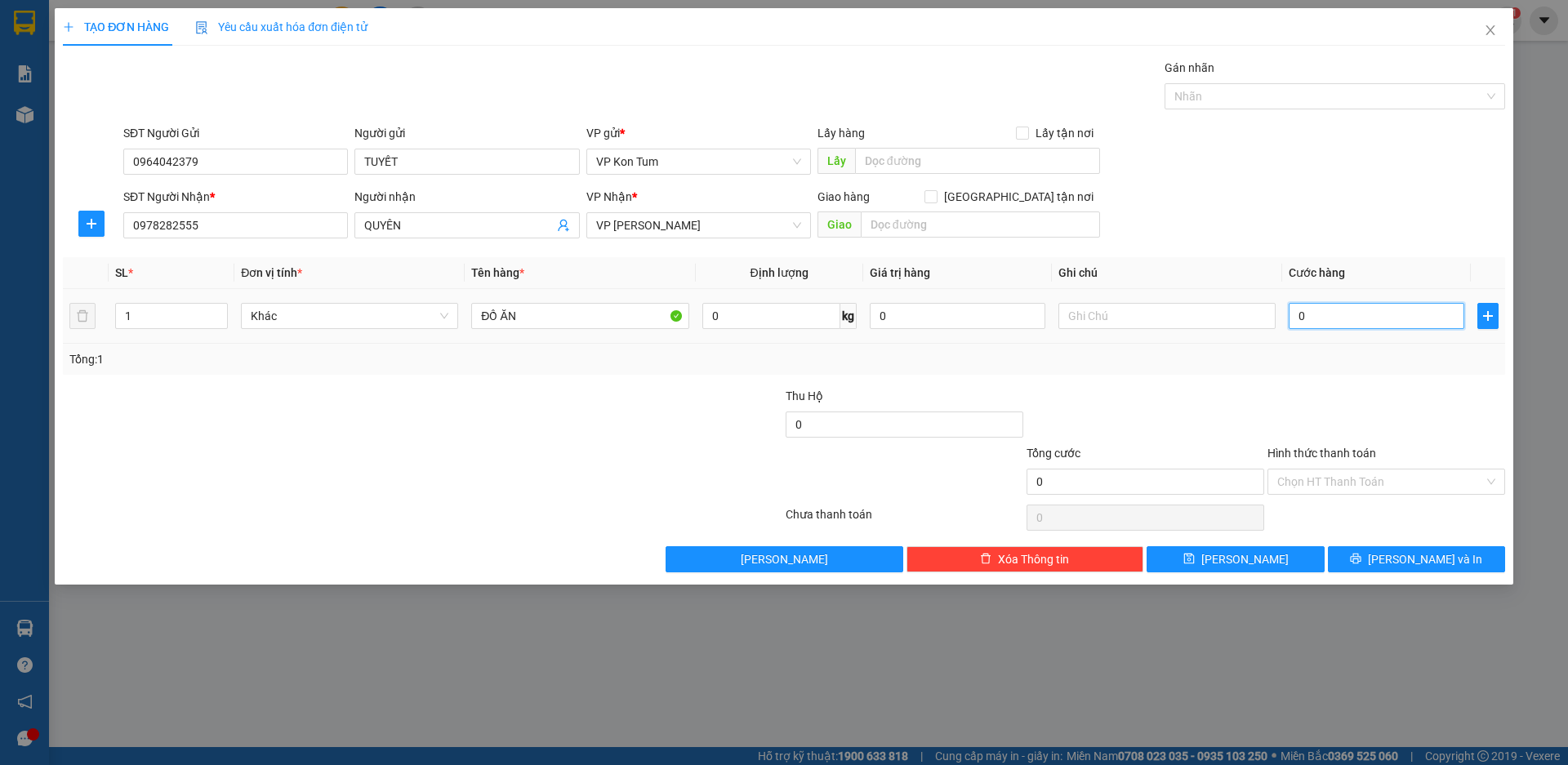
type input "5"
type input "50"
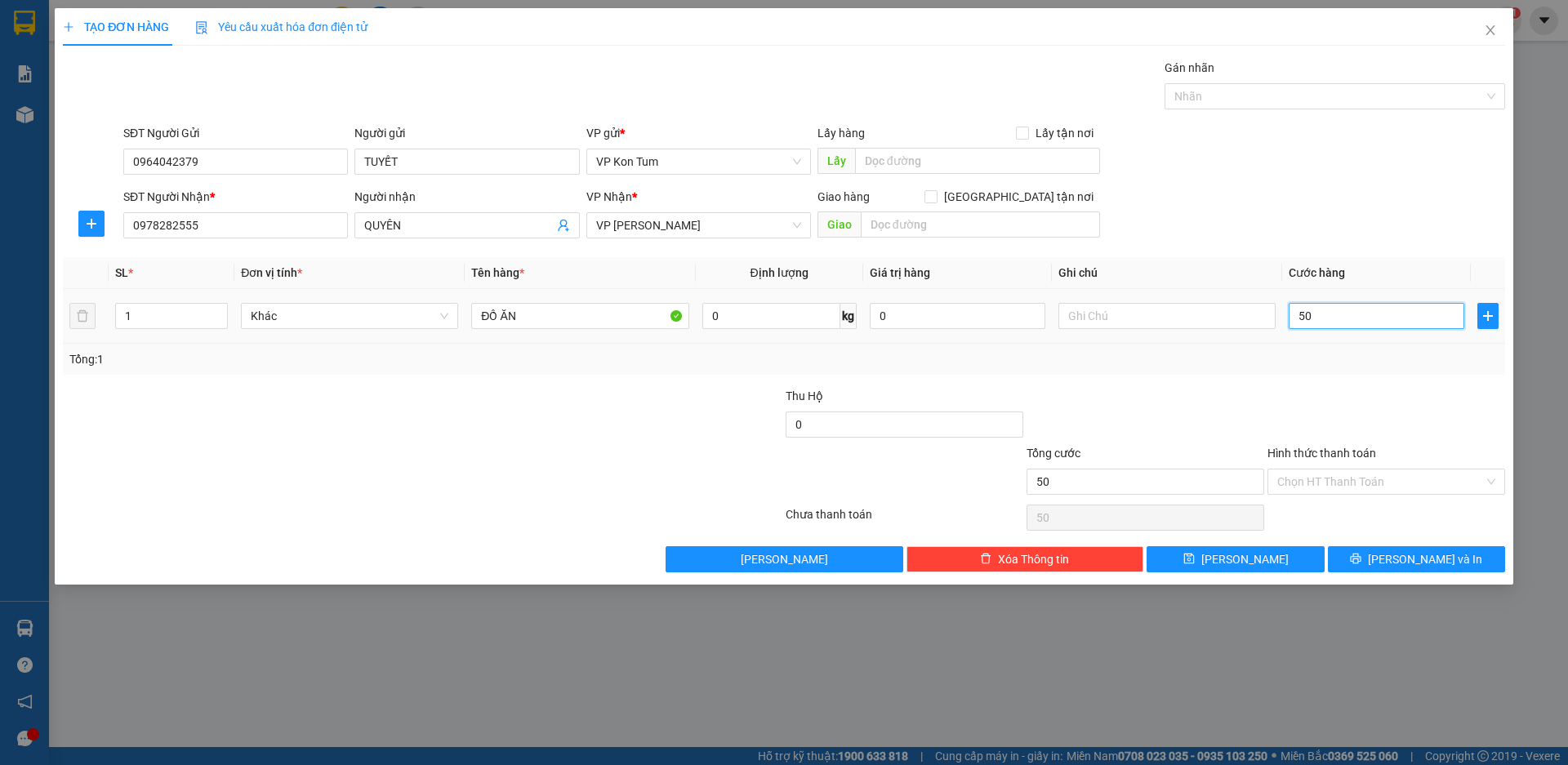
type input "500"
type input "5.000"
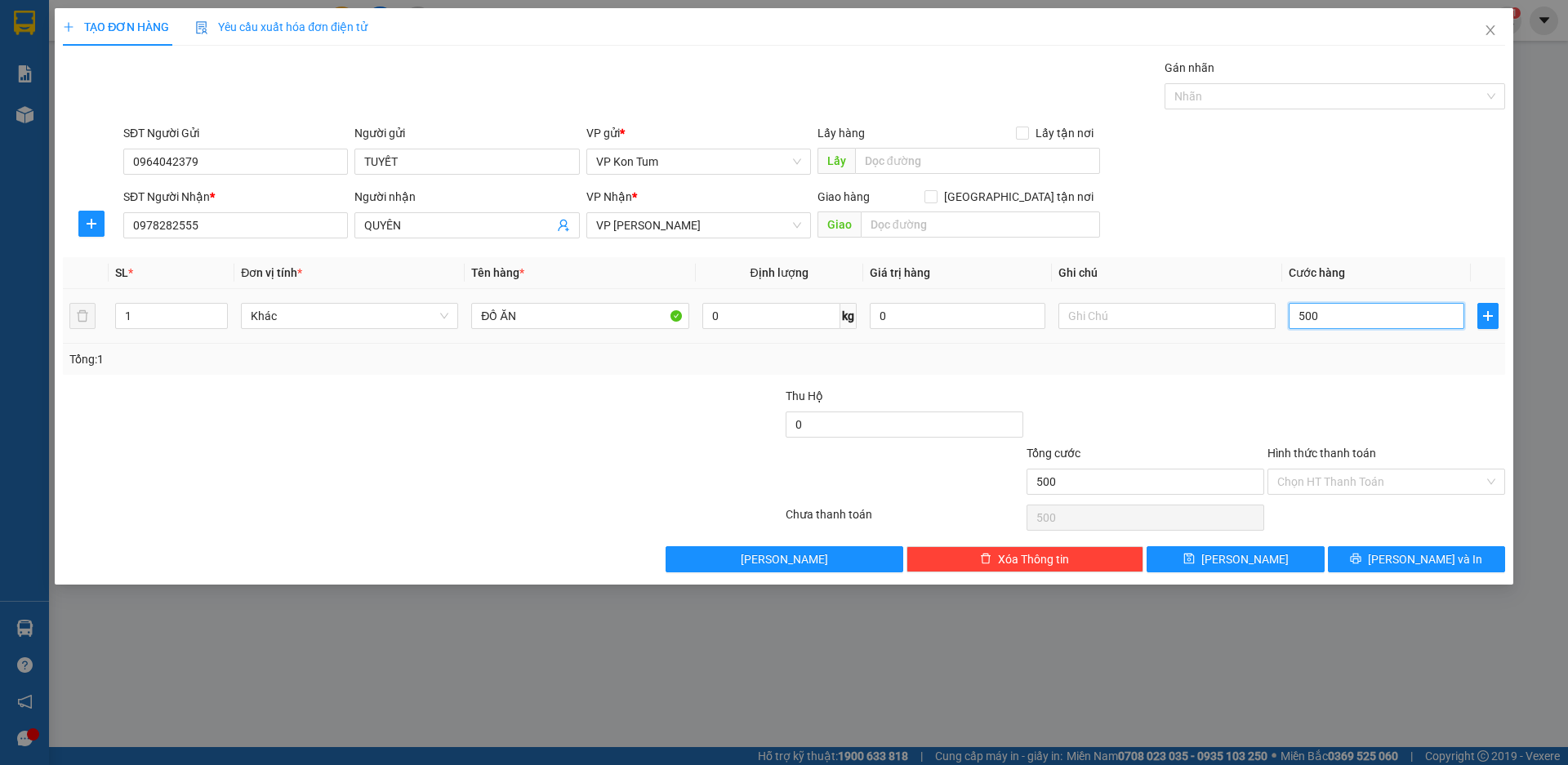
type input "5.000"
type input "50.000"
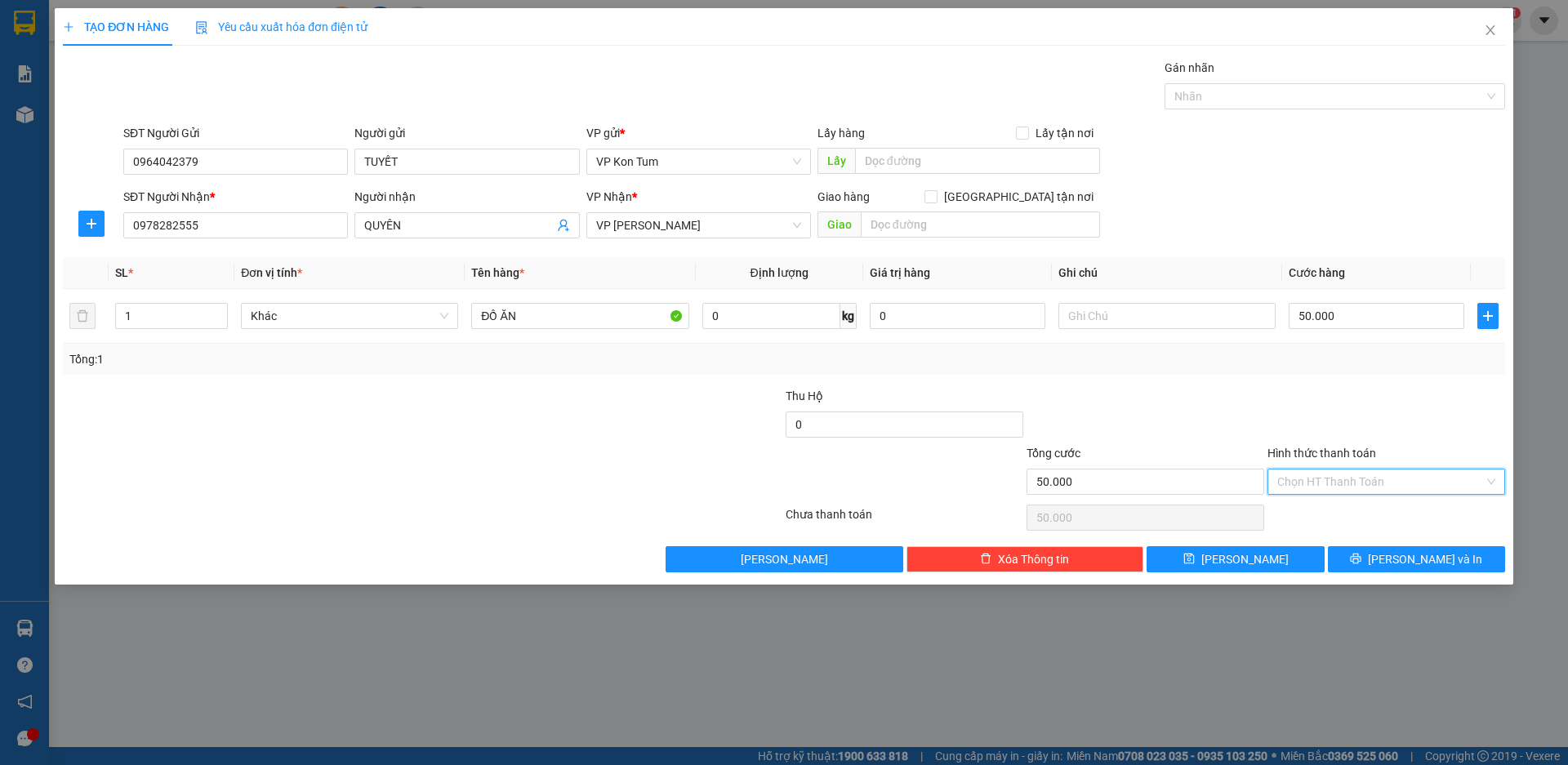
click at [1480, 485] on input "Hình thức thanh toán" at bounding box center [1381, 482] width 206 height 25
click at [149, 306] on input "1" at bounding box center [172, 316] width 111 height 25
type input "2"
type input "1"
click at [1470, 486] on input "Hình thức thanh toán" at bounding box center [1381, 482] width 206 height 25
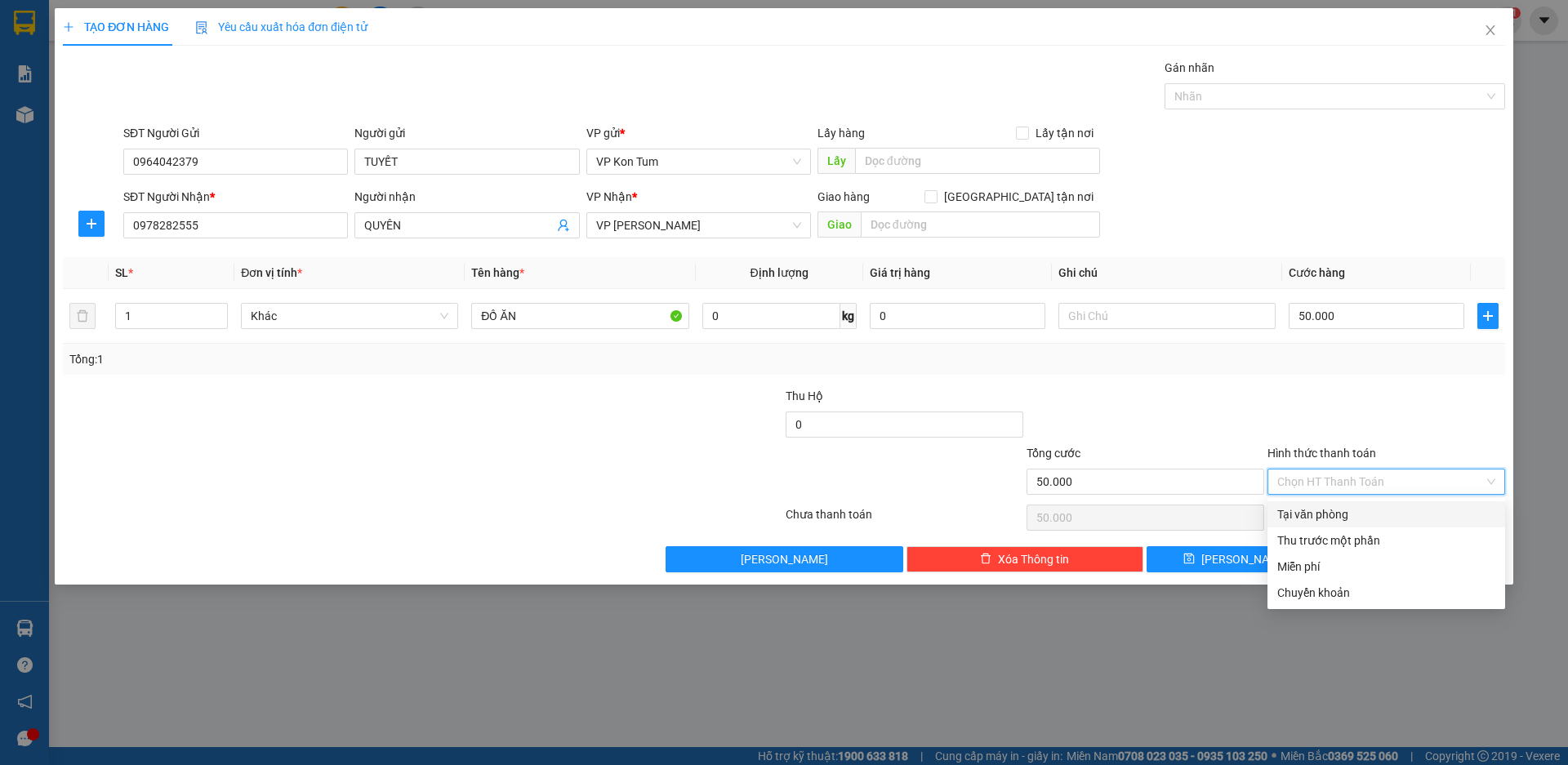
click at [1383, 516] on div "Tại văn phòng" at bounding box center [1387, 514] width 218 height 18
type input "0"
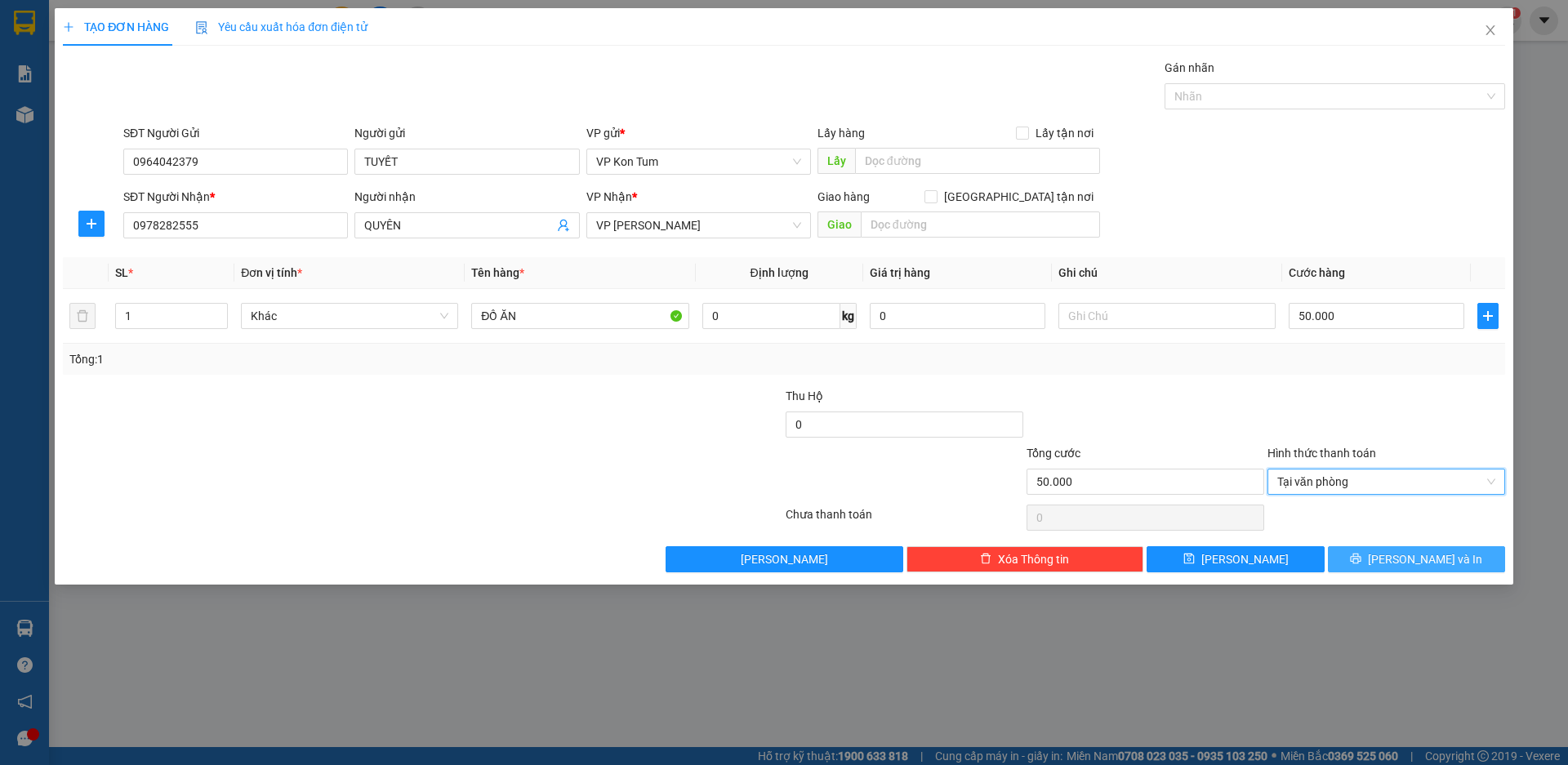
click at [1418, 556] on span "[PERSON_NAME] và In" at bounding box center [1425, 559] width 115 height 18
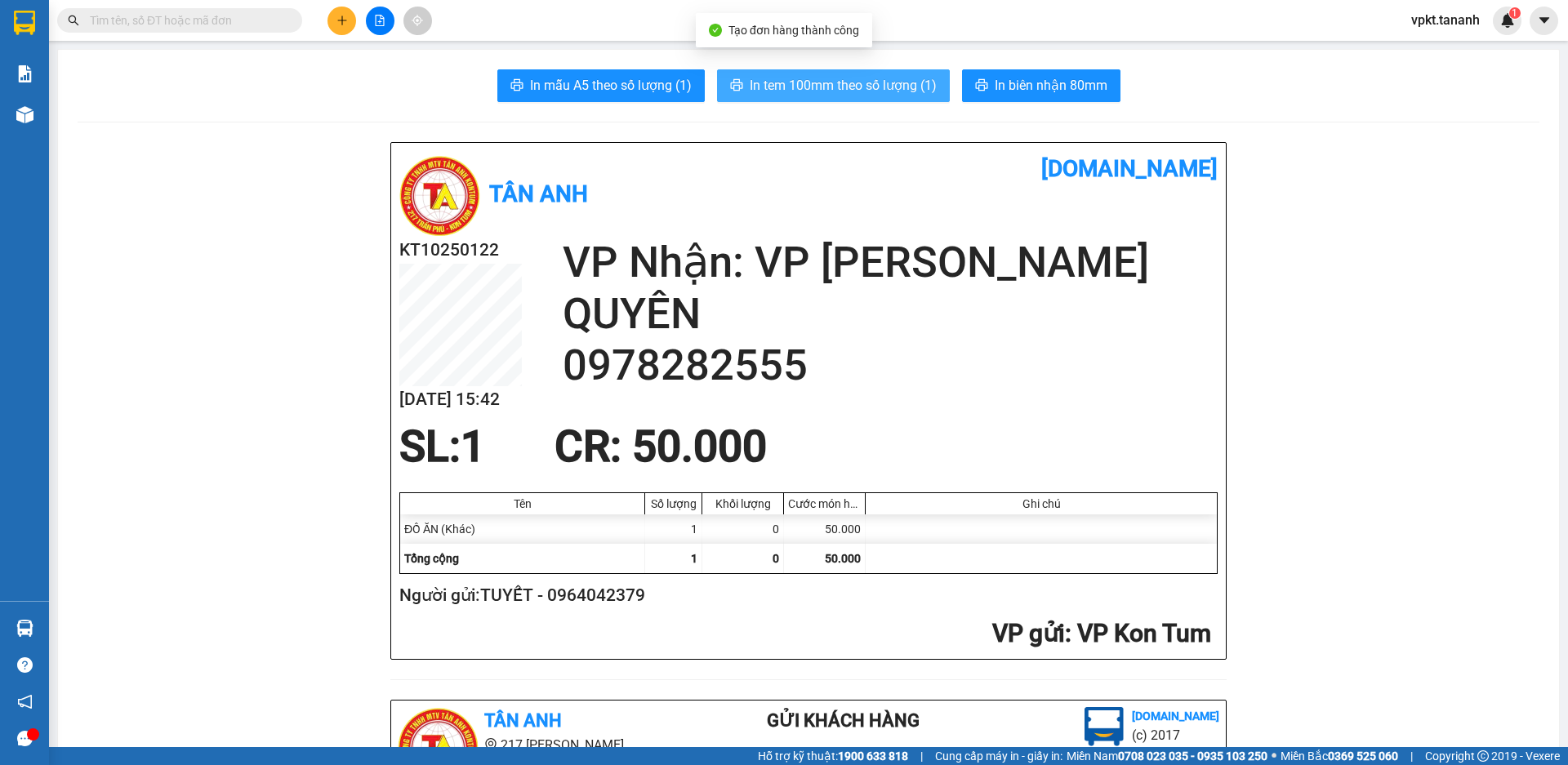
click at [879, 75] on span "In tem 100mm theo số lượng (1)" at bounding box center [843, 85] width 187 height 20
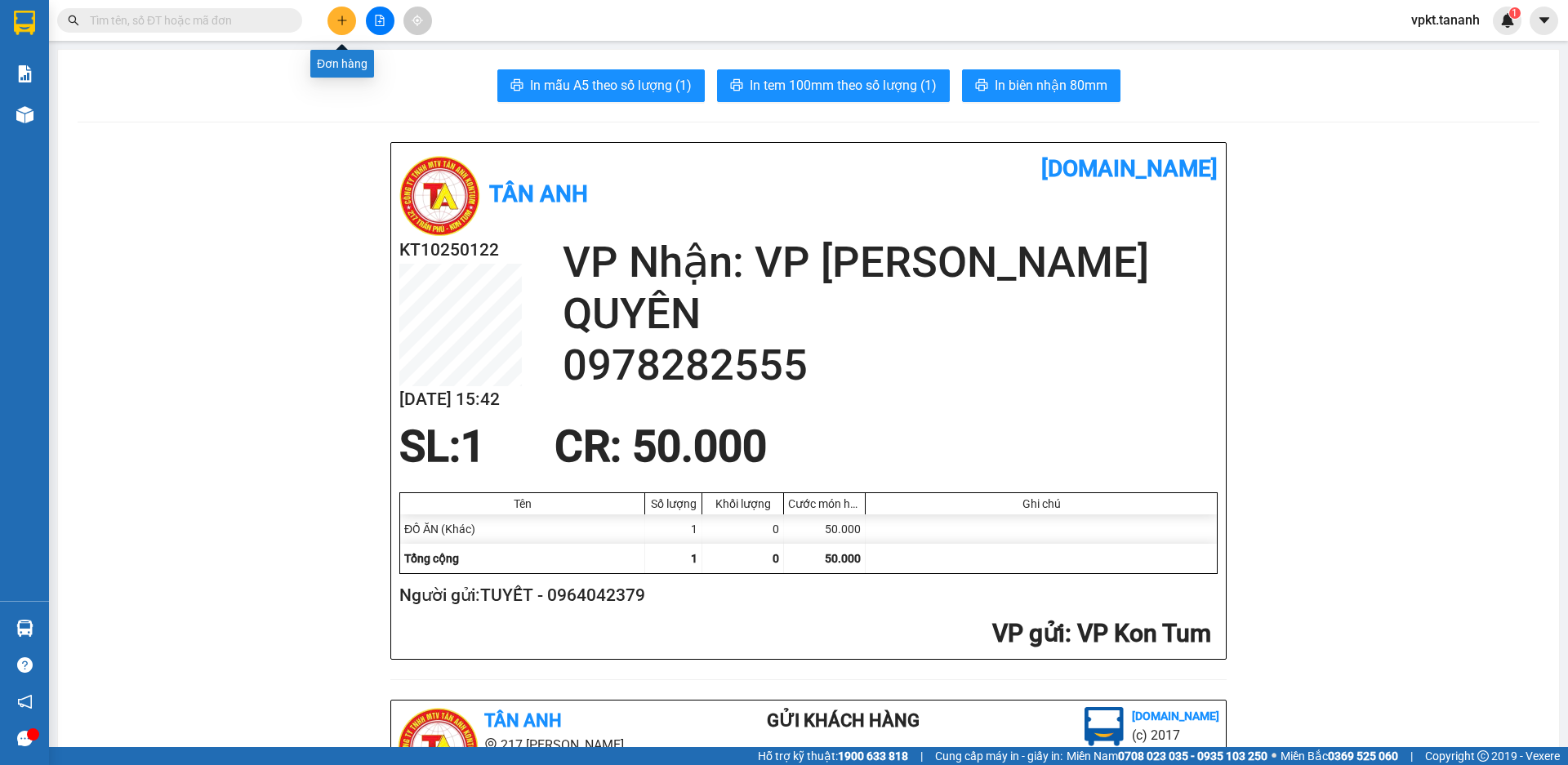
click at [347, 18] on icon "plus" at bounding box center [342, 20] width 11 height 11
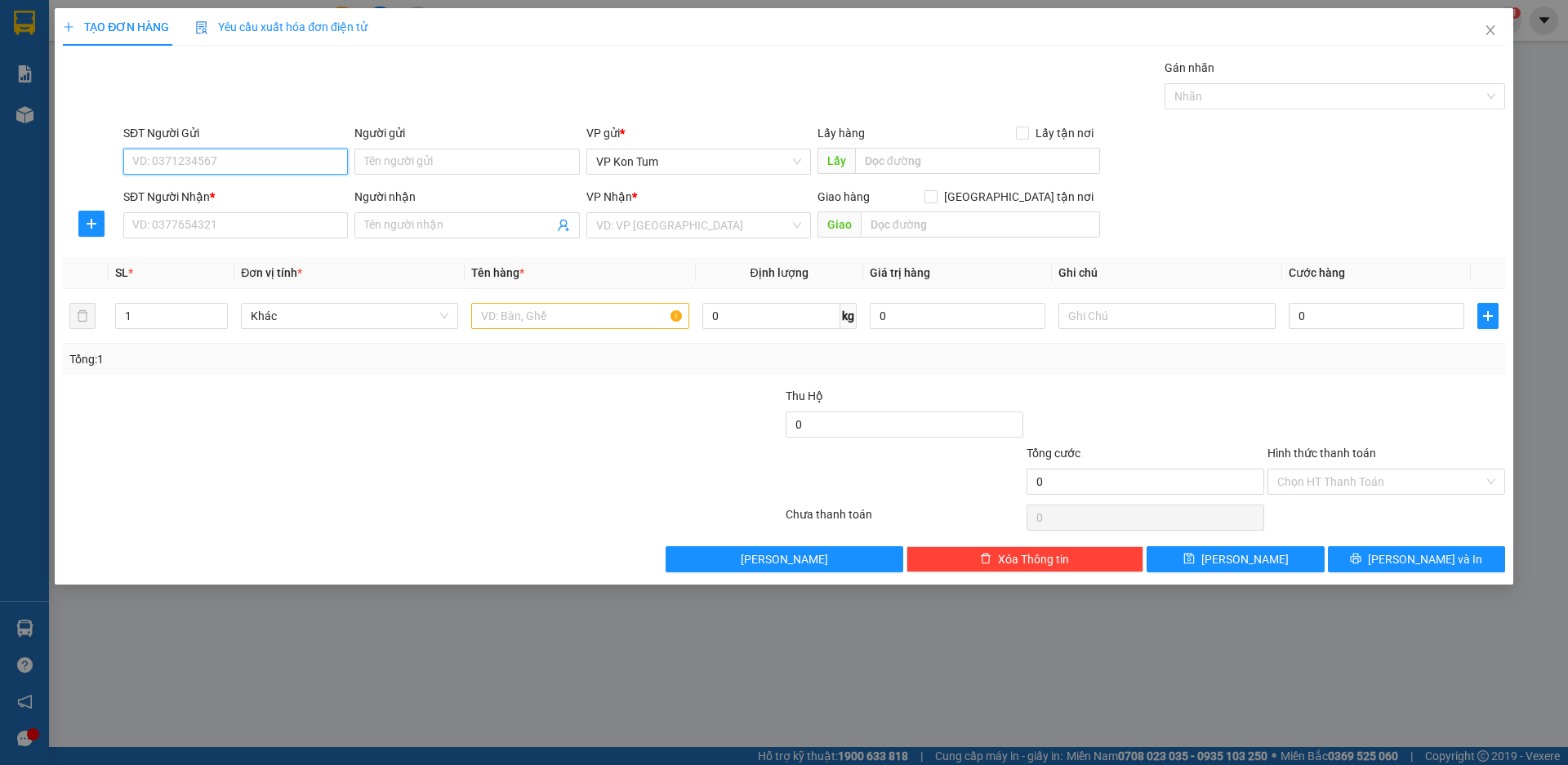
click at [221, 163] on input "SĐT Người Gửi" at bounding box center [236, 161] width 224 height 26
type input "0964042379"
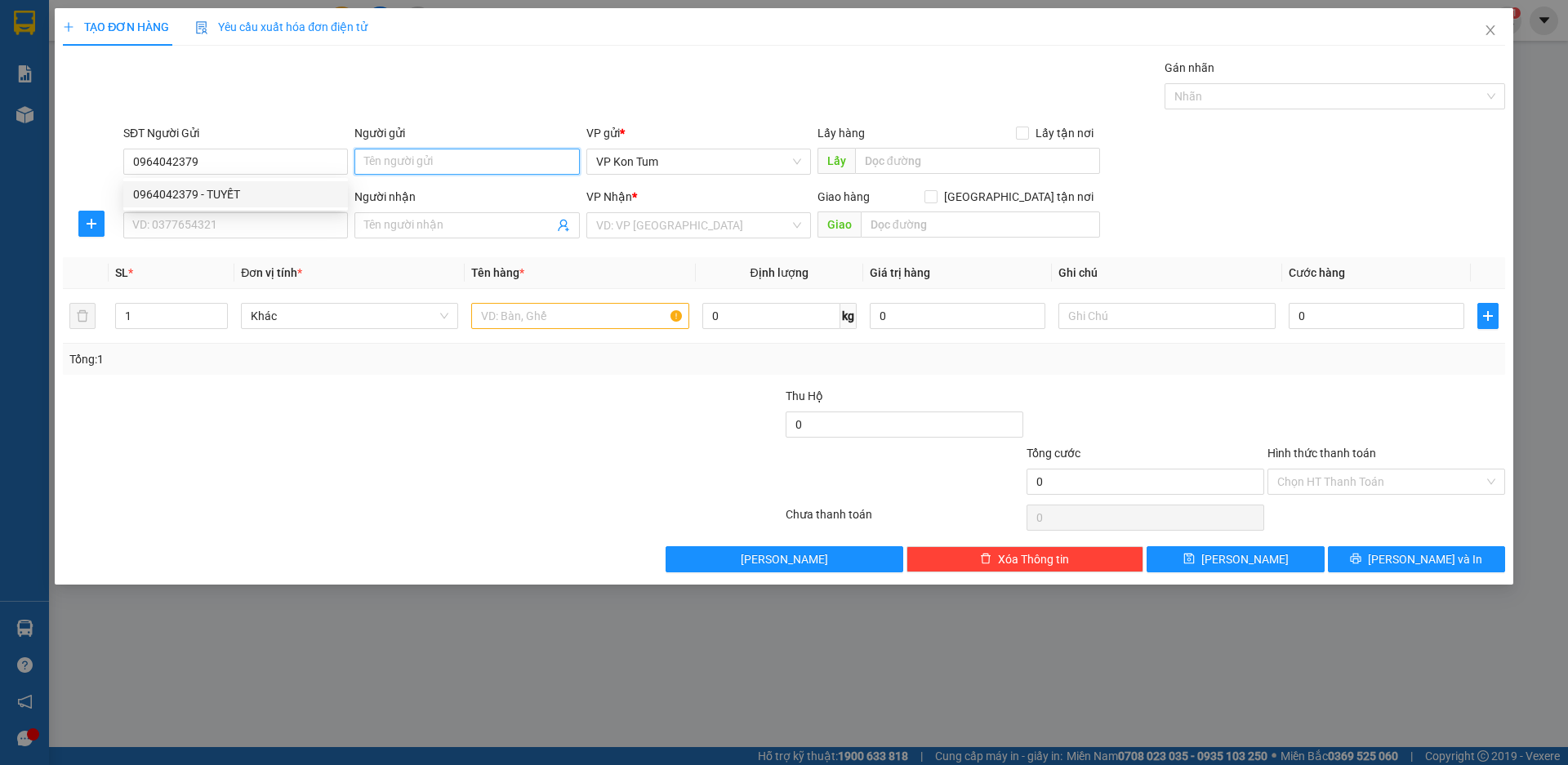
click at [418, 161] on input "Người gửi" at bounding box center [467, 161] width 224 height 26
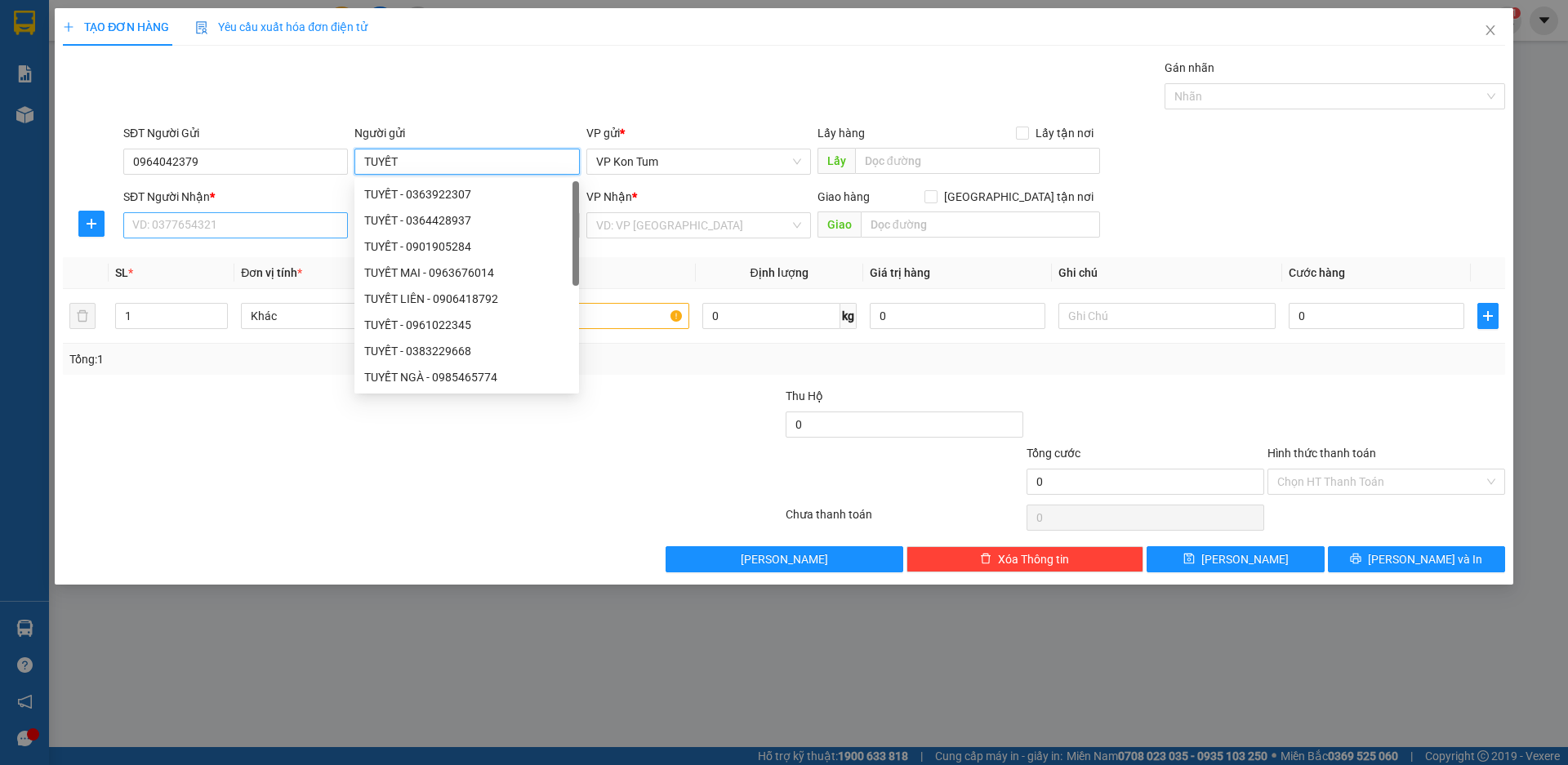
type input "TUYẾT"
click at [259, 233] on input "SĐT Người Nhận *" at bounding box center [236, 225] width 224 height 26
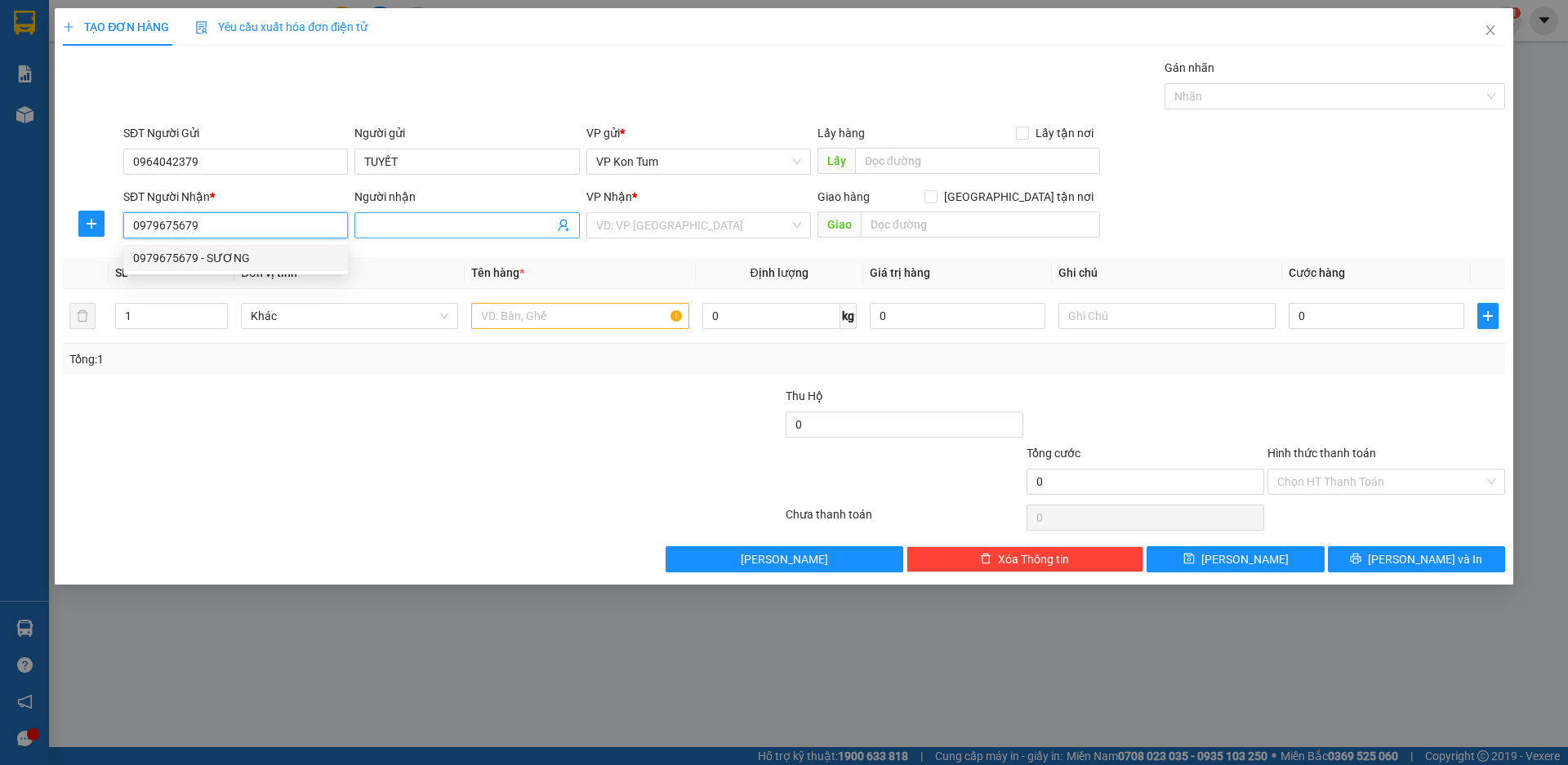
type input "0979675679"
click at [450, 220] on input "Người nhận" at bounding box center [459, 225] width 188 height 18
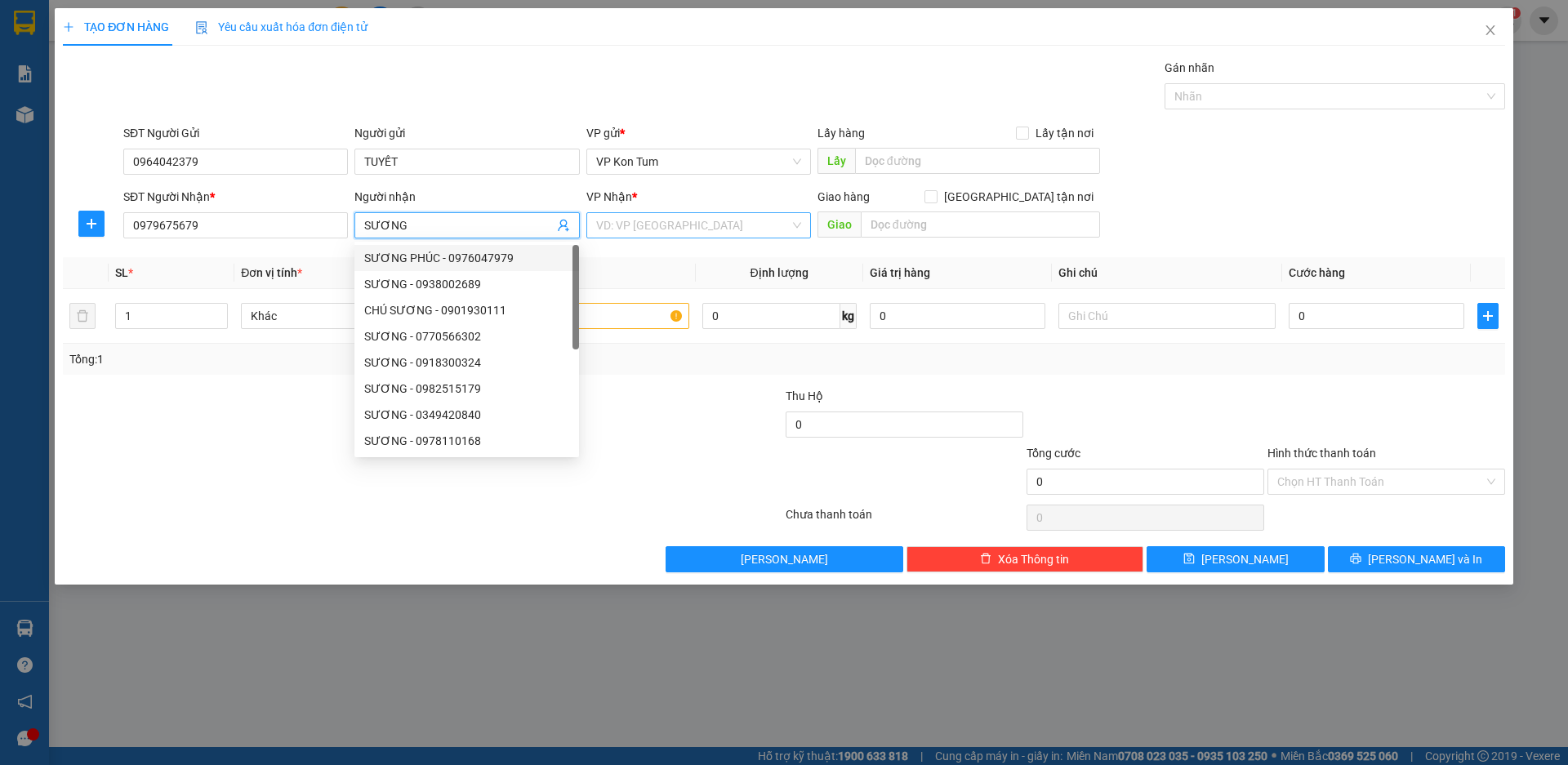
type input "SƯƠNG"
click at [657, 224] on input "search" at bounding box center [693, 225] width 193 height 25
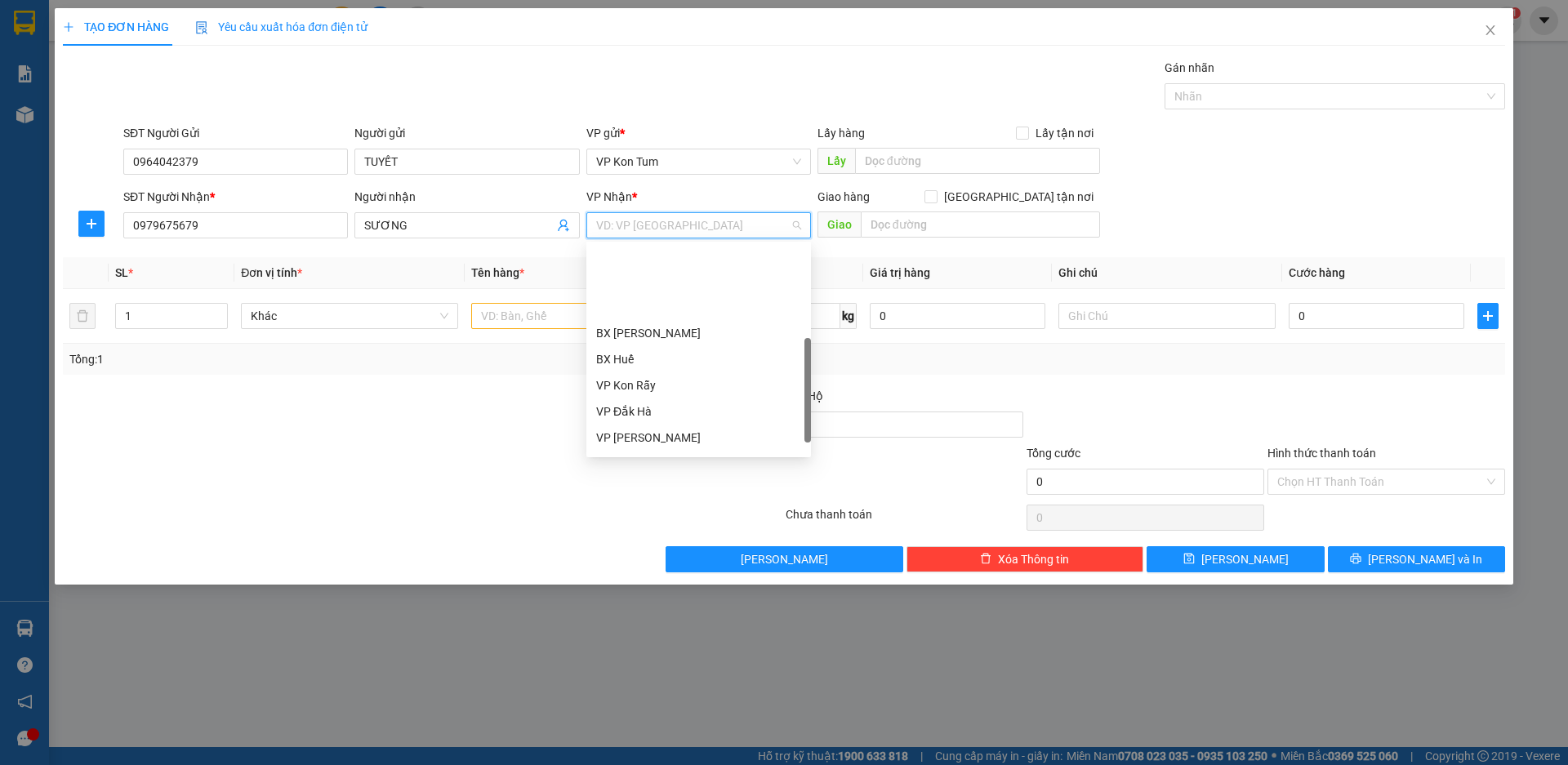
scroll to position [163, 0]
click at [678, 349] on div "VP [PERSON_NAME]" at bounding box center [699, 356] width 205 height 18
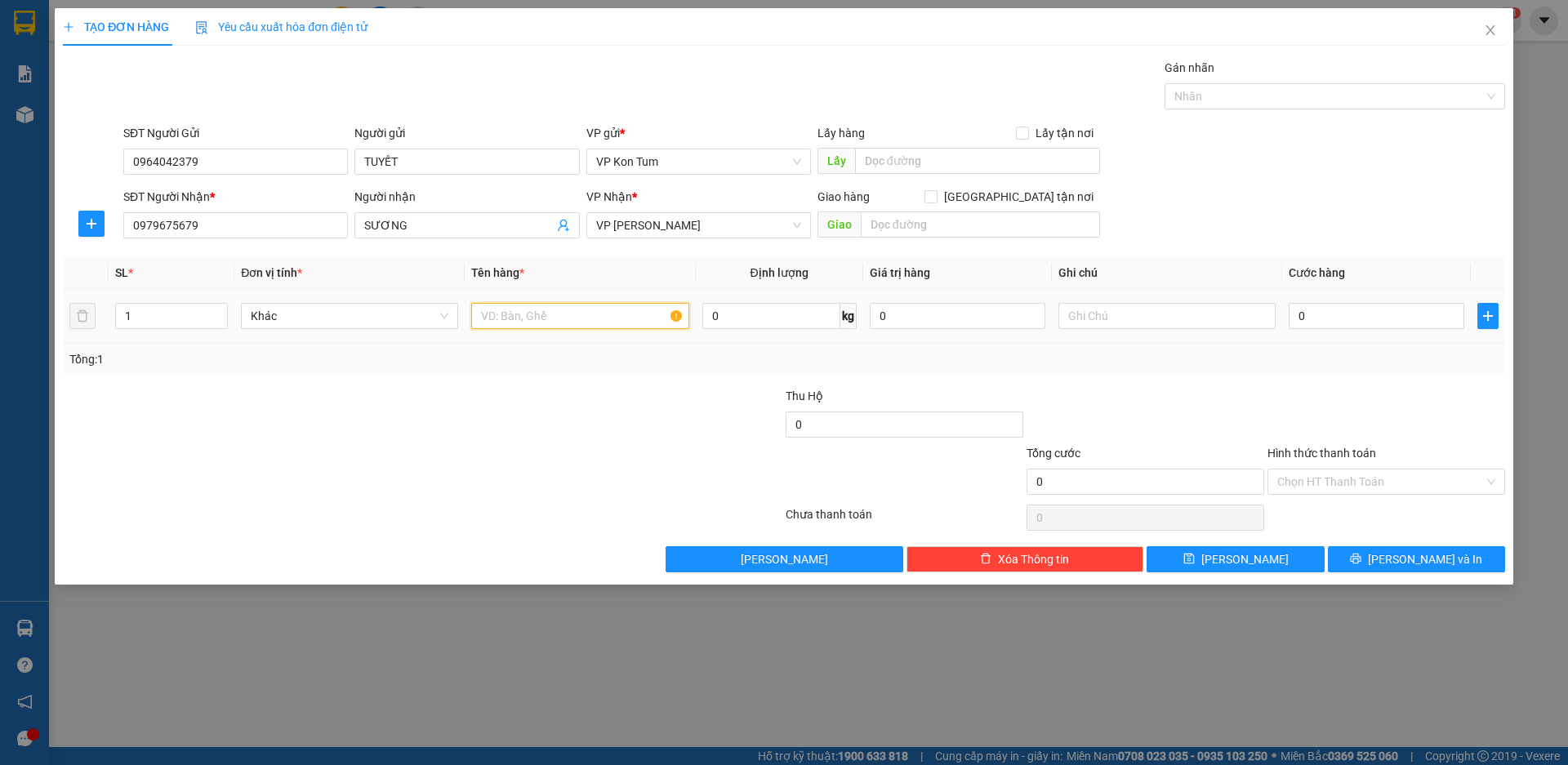
click at [508, 315] on input "text" at bounding box center [579, 316] width 217 height 26
type input "D"
type input "ĐỒ ĂN"
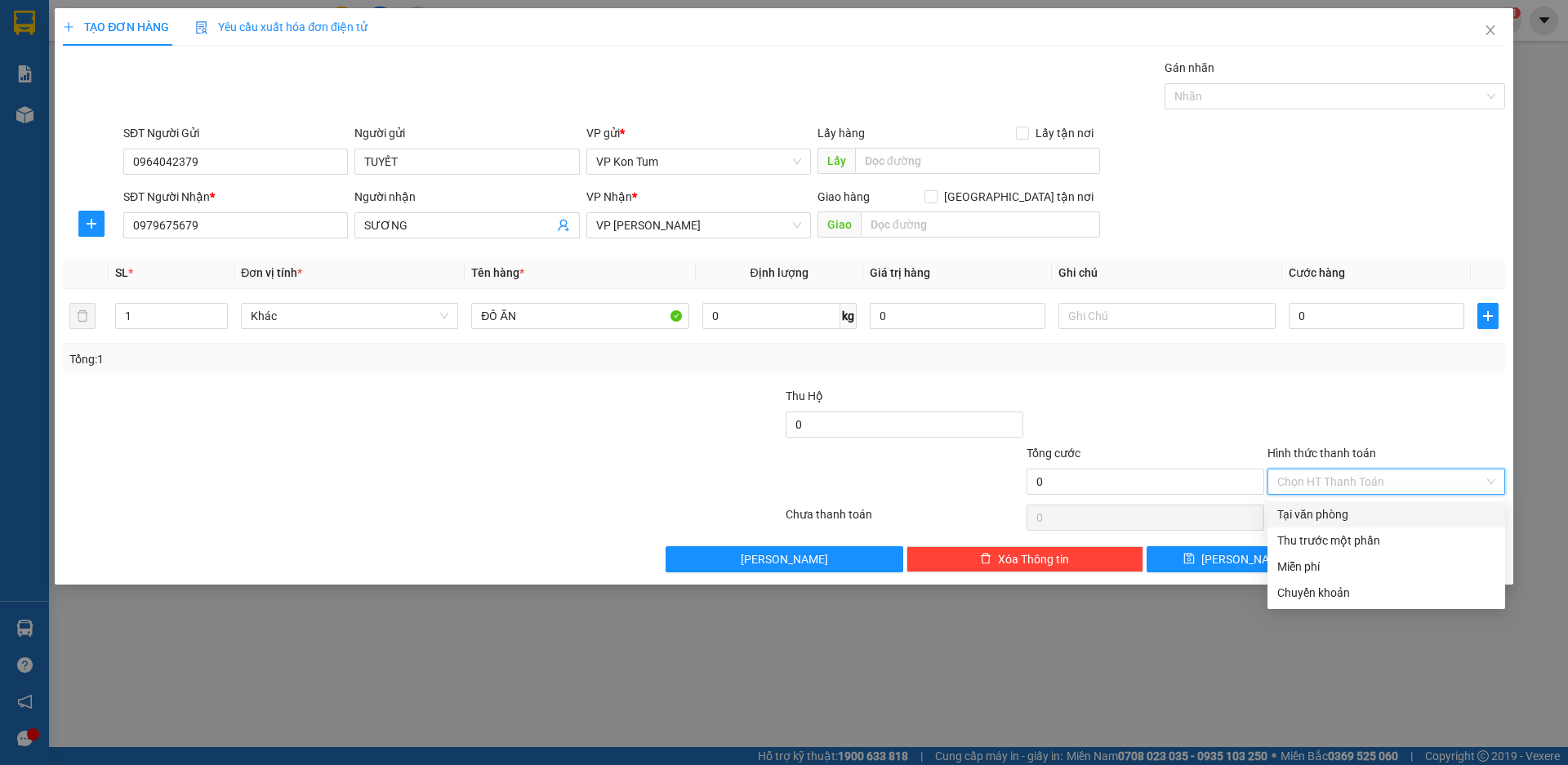
click at [1353, 487] on input "Hình thức thanh toán" at bounding box center [1381, 482] width 206 height 25
click at [1354, 312] on input "0" at bounding box center [1376, 316] width 175 height 26
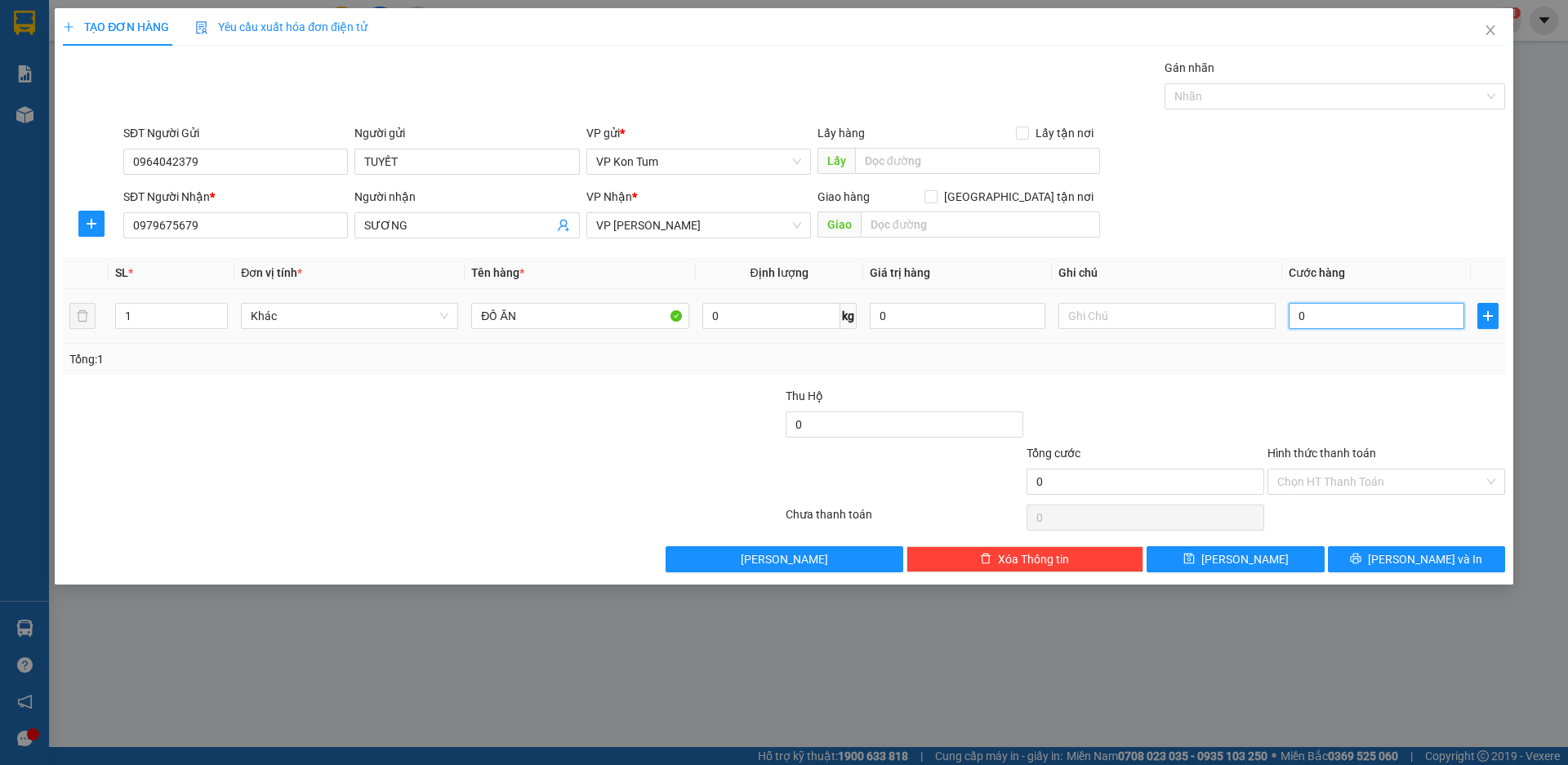
type input "5"
type input "50"
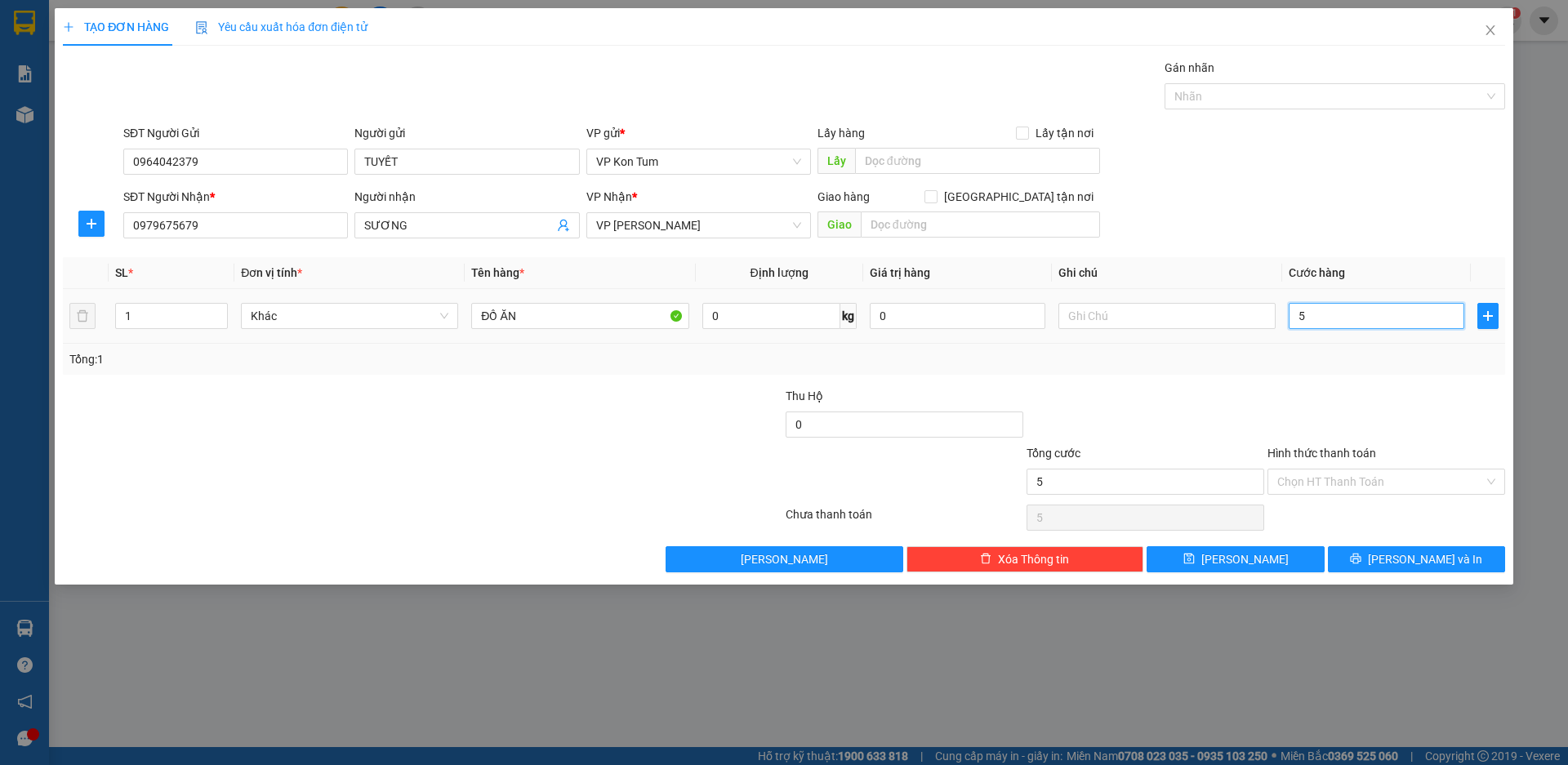
type input "50"
type input "500"
type input "5.000"
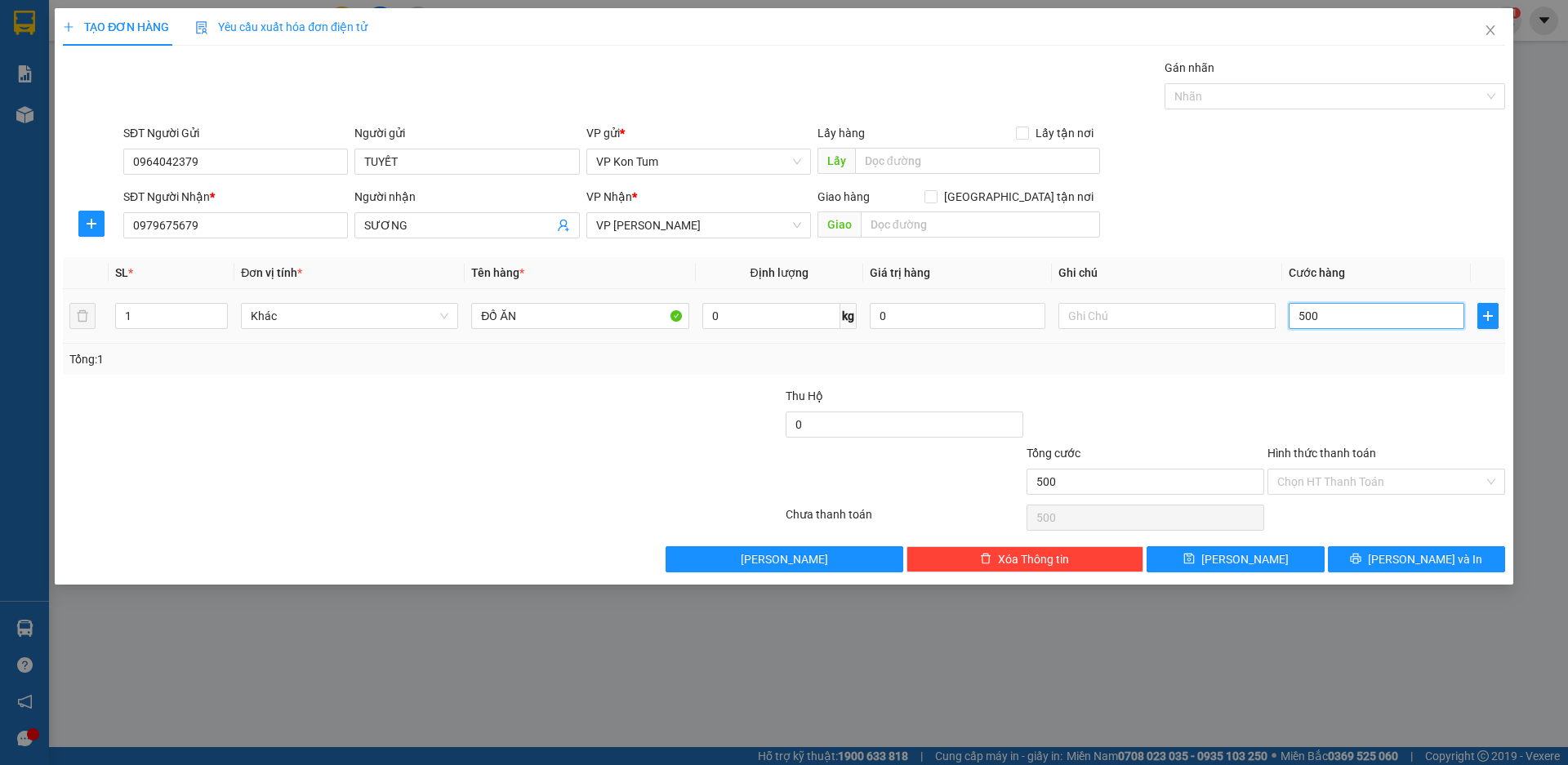
type input "5.000"
type input "50.000"
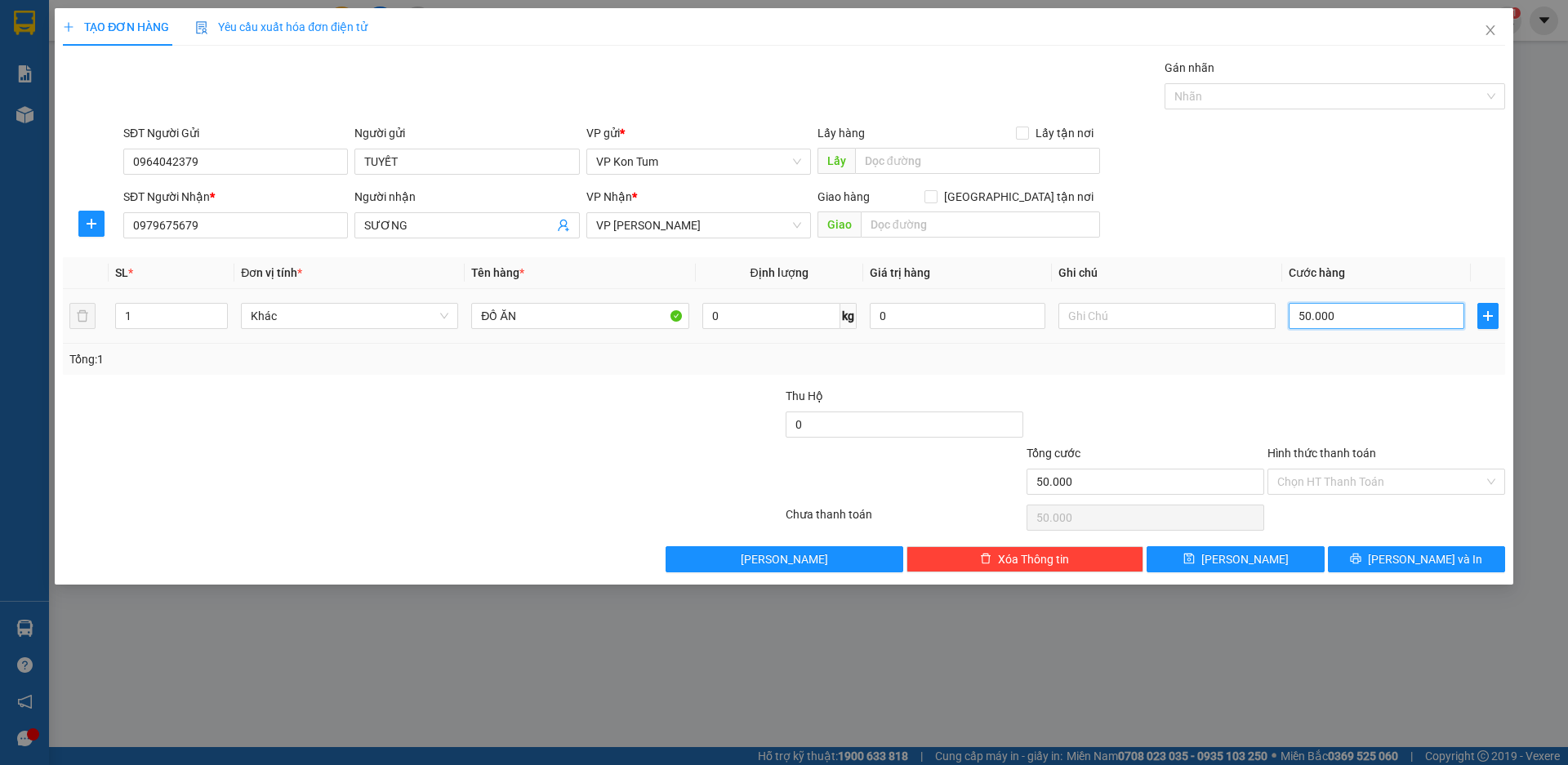
type input "500.000"
type input "50.000"
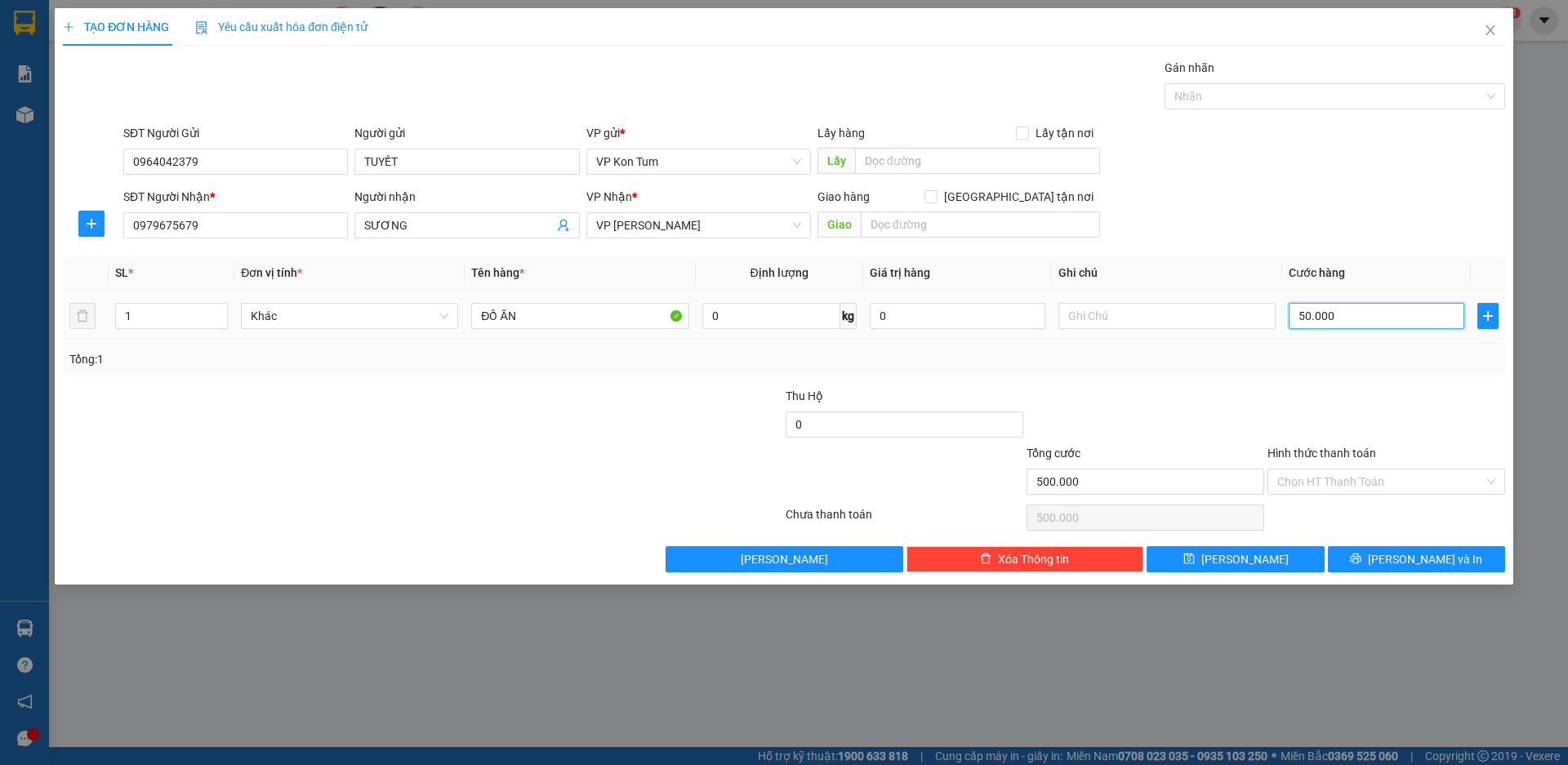
type input "50.000"
click at [1386, 473] on input "Hình thức thanh toán" at bounding box center [1381, 482] width 206 height 25
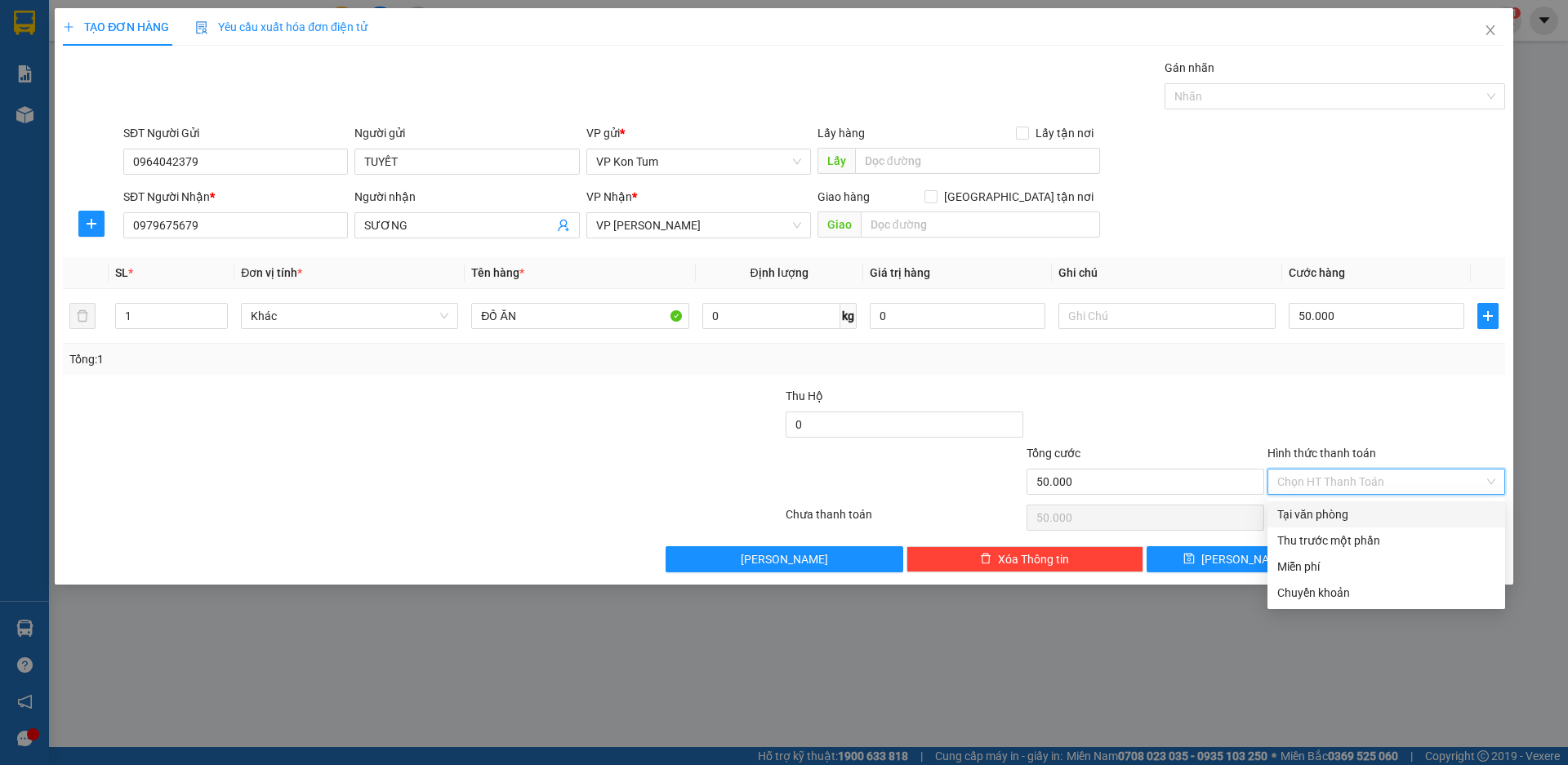
click at [1329, 520] on div "Tại văn phòng" at bounding box center [1387, 514] width 218 height 18
type input "0"
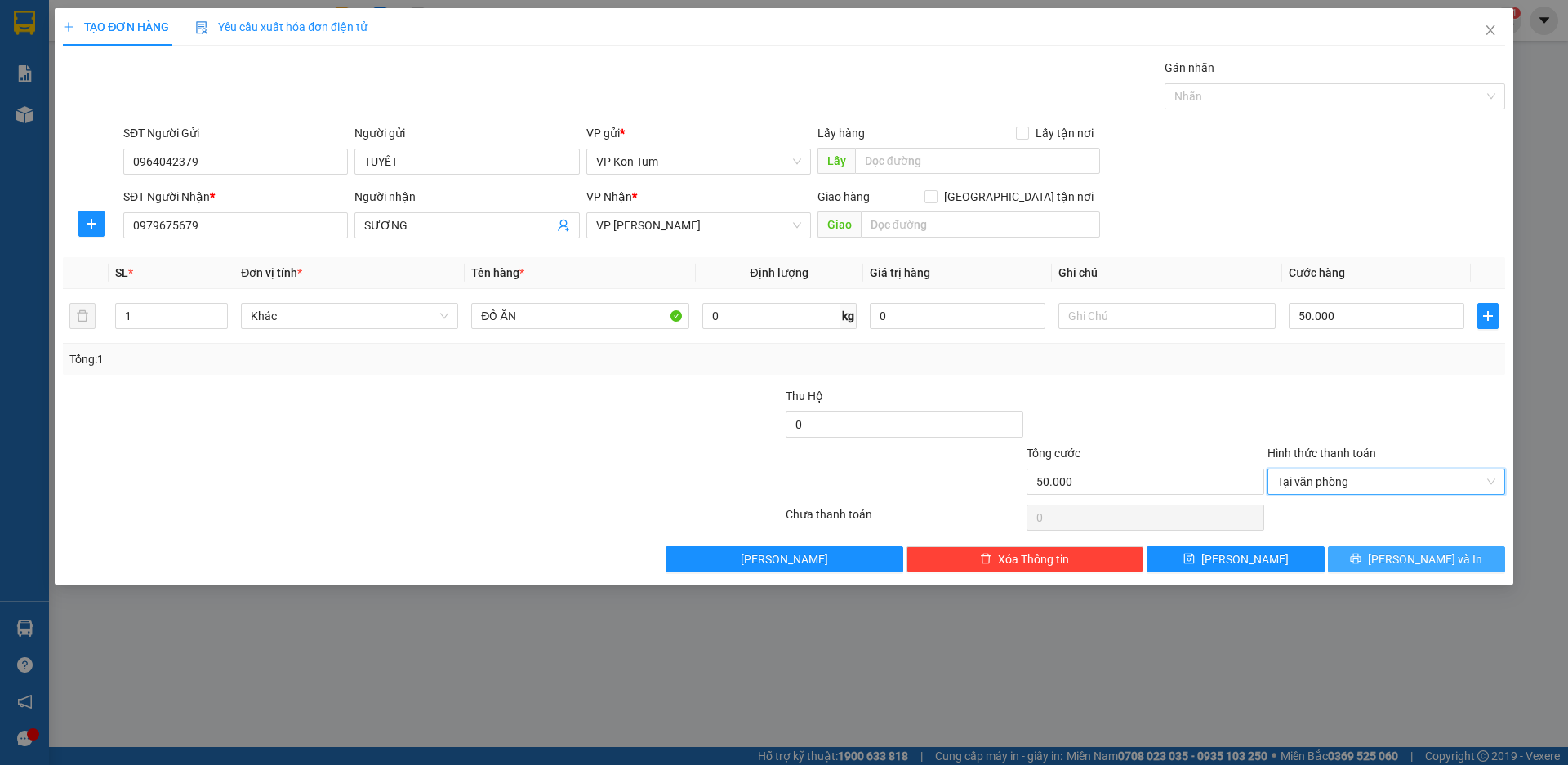
click at [1372, 554] on button "[PERSON_NAME] và In" at bounding box center [1416, 559] width 177 height 26
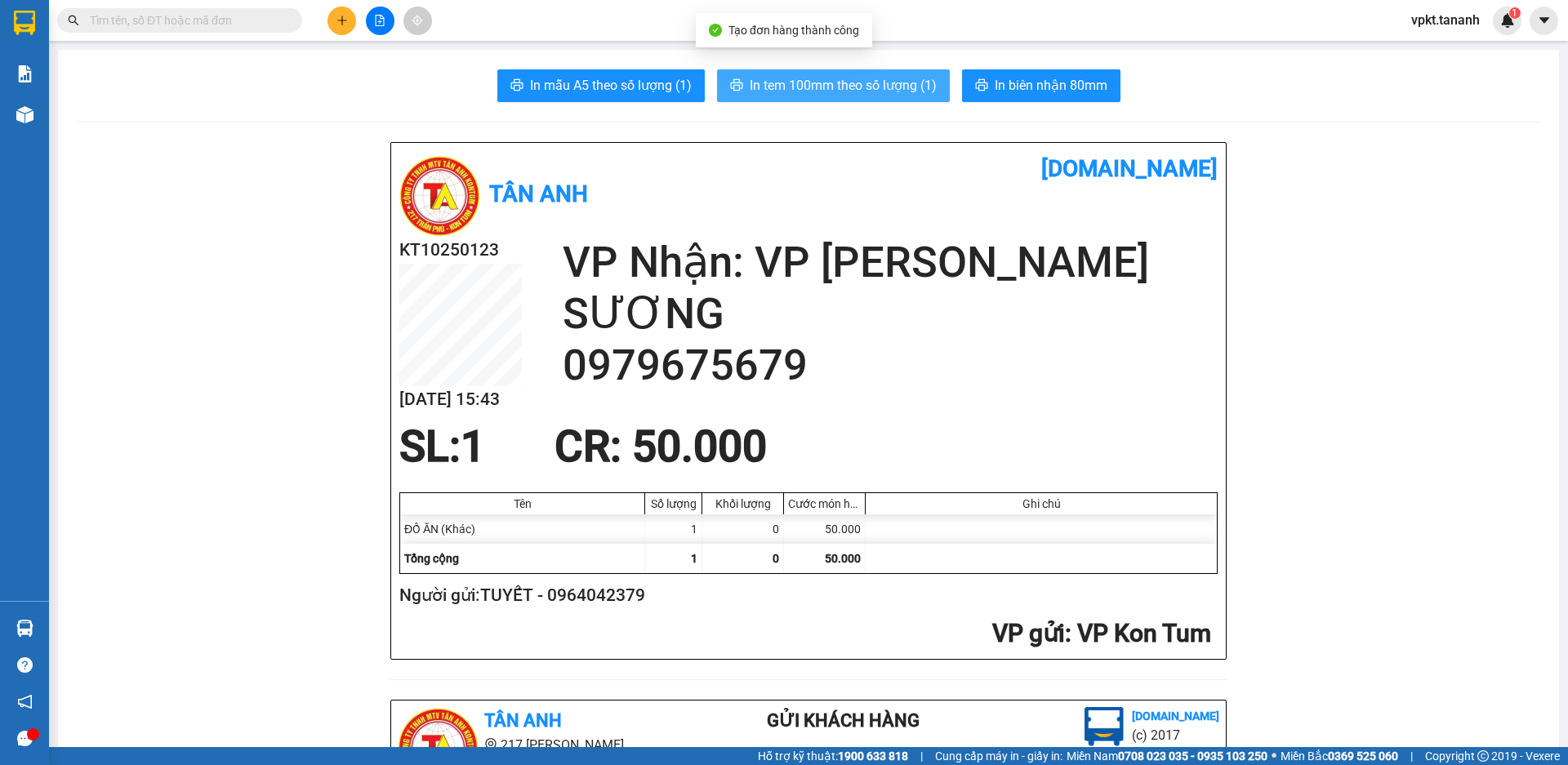
click at [792, 90] on span "In tem 100mm theo số lượng (1)" at bounding box center [843, 85] width 187 height 20
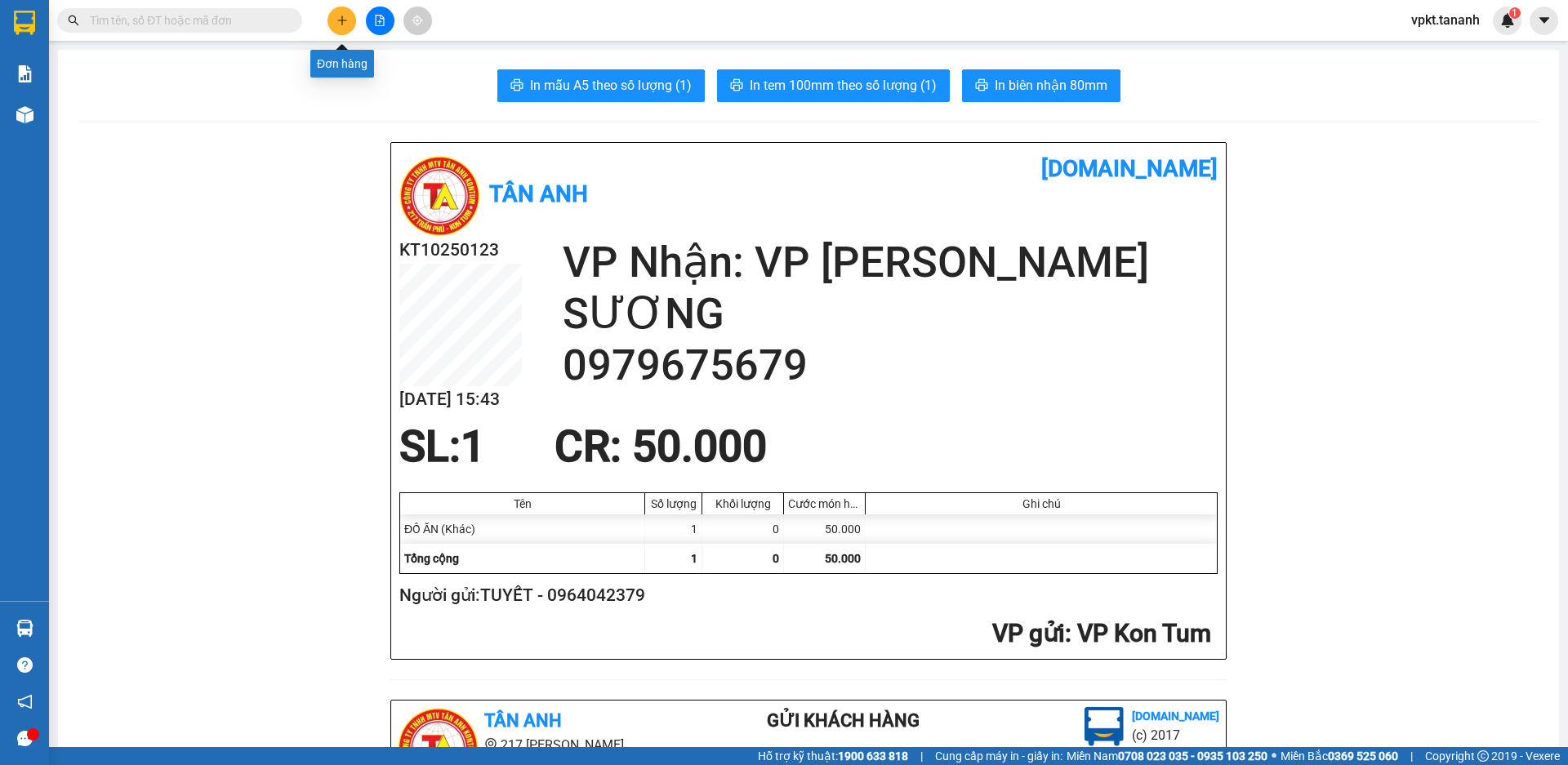
click at [348, 16] on button at bounding box center [342, 20] width 29 height 29
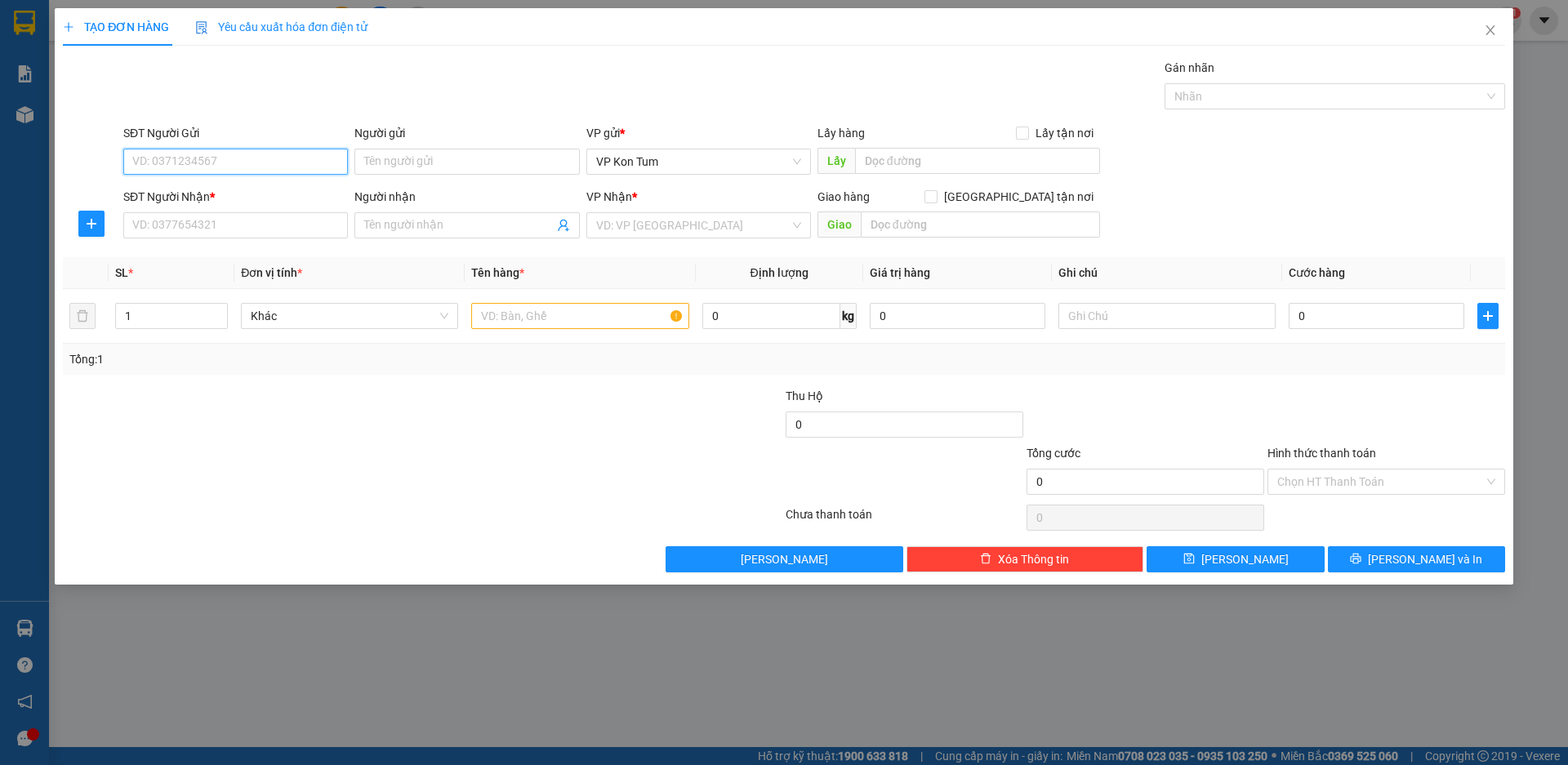
click at [245, 164] on input "SĐT Người Gửi" at bounding box center [236, 161] width 224 height 26
type input "0905256617"
click at [467, 169] on input "Người gửi" at bounding box center [467, 161] width 224 height 26
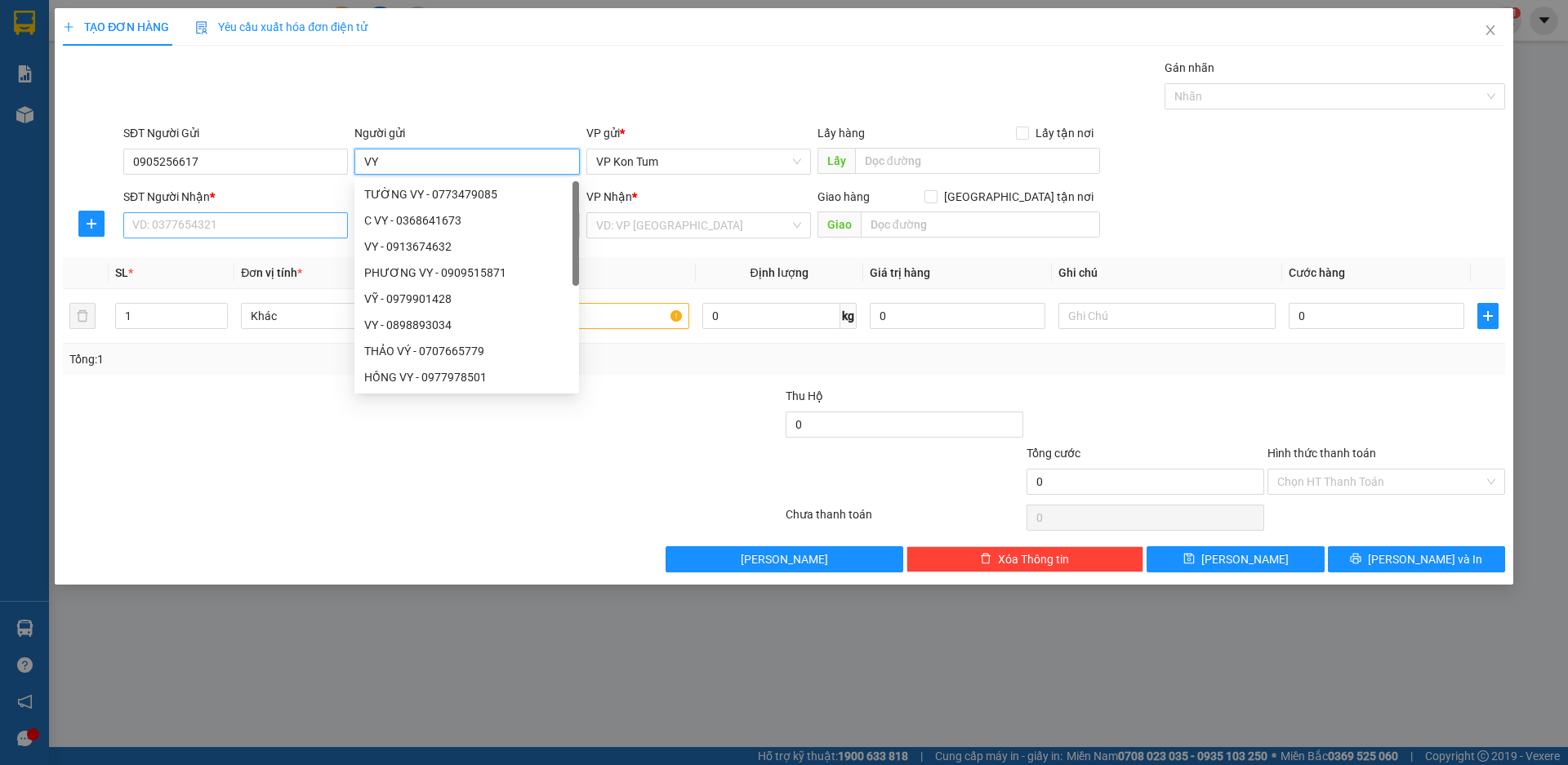
type input "VY"
click at [225, 230] on input "SĐT Người Nhận *" at bounding box center [236, 225] width 224 height 26
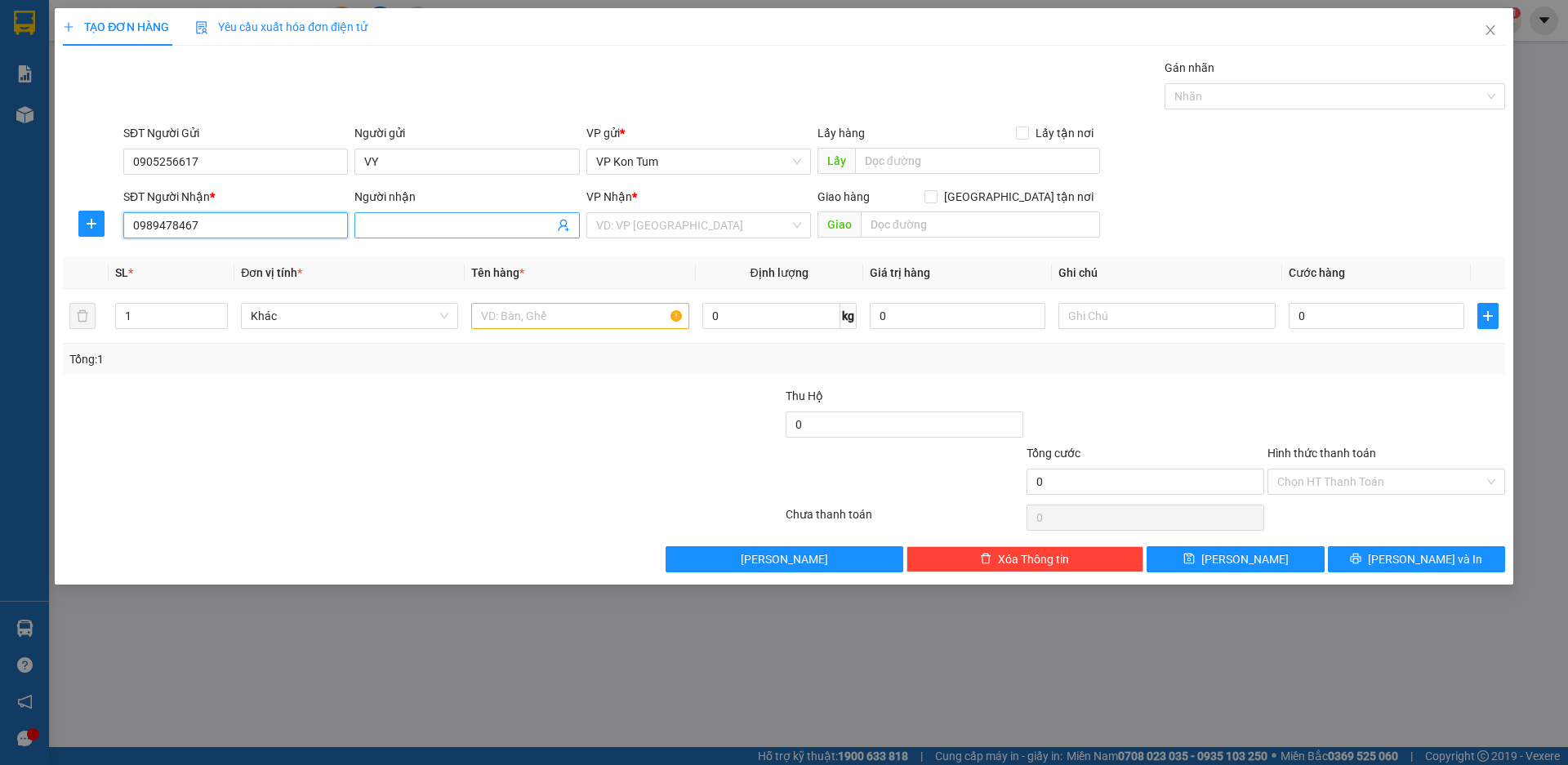
type input "0989478467"
click at [394, 215] on span at bounding box center [467, 225] width 224 height 26
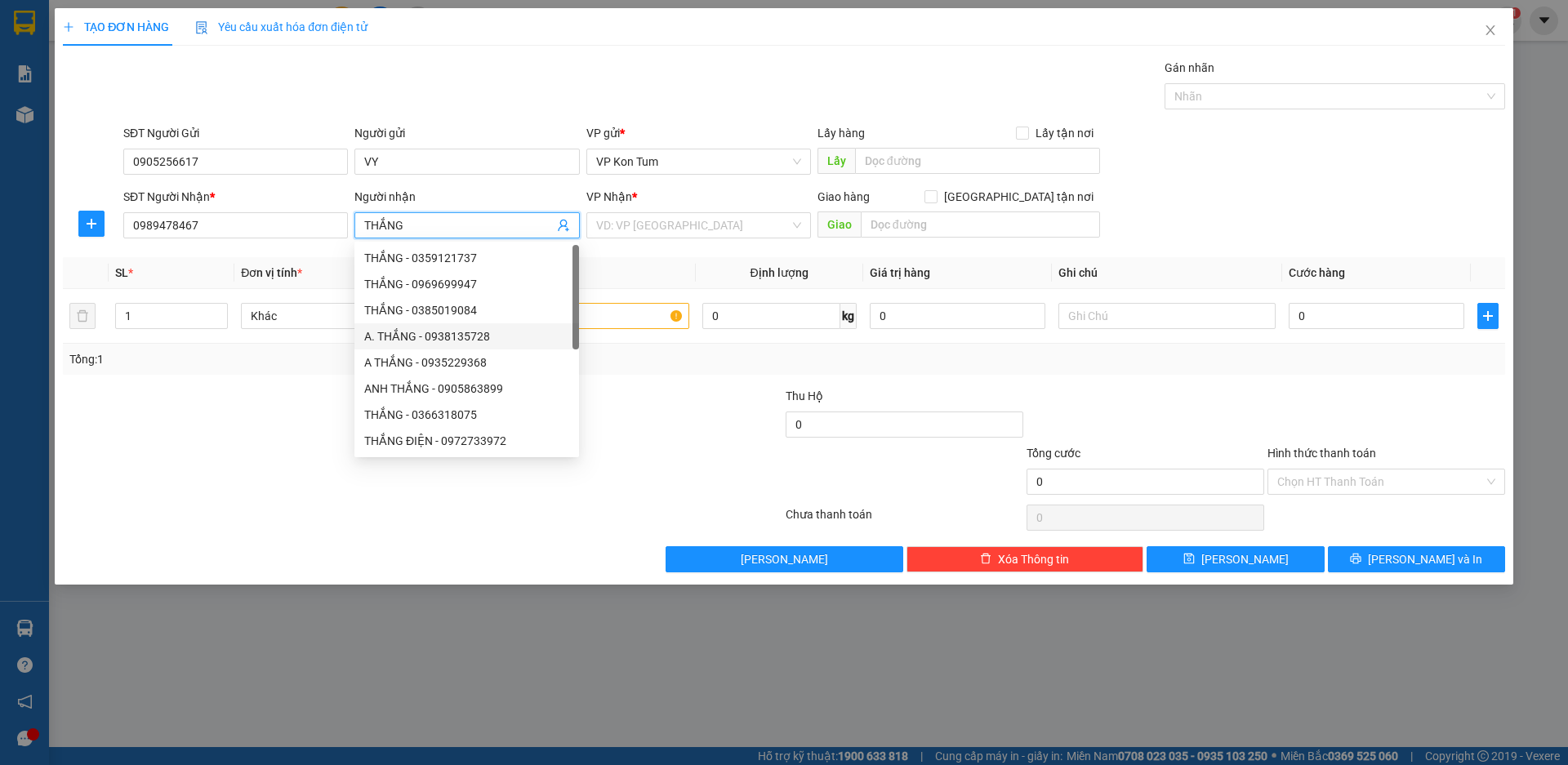
type input "THẮNG"
click at [290, 446] on div at bounding box center [302, 473] width 482 height 57
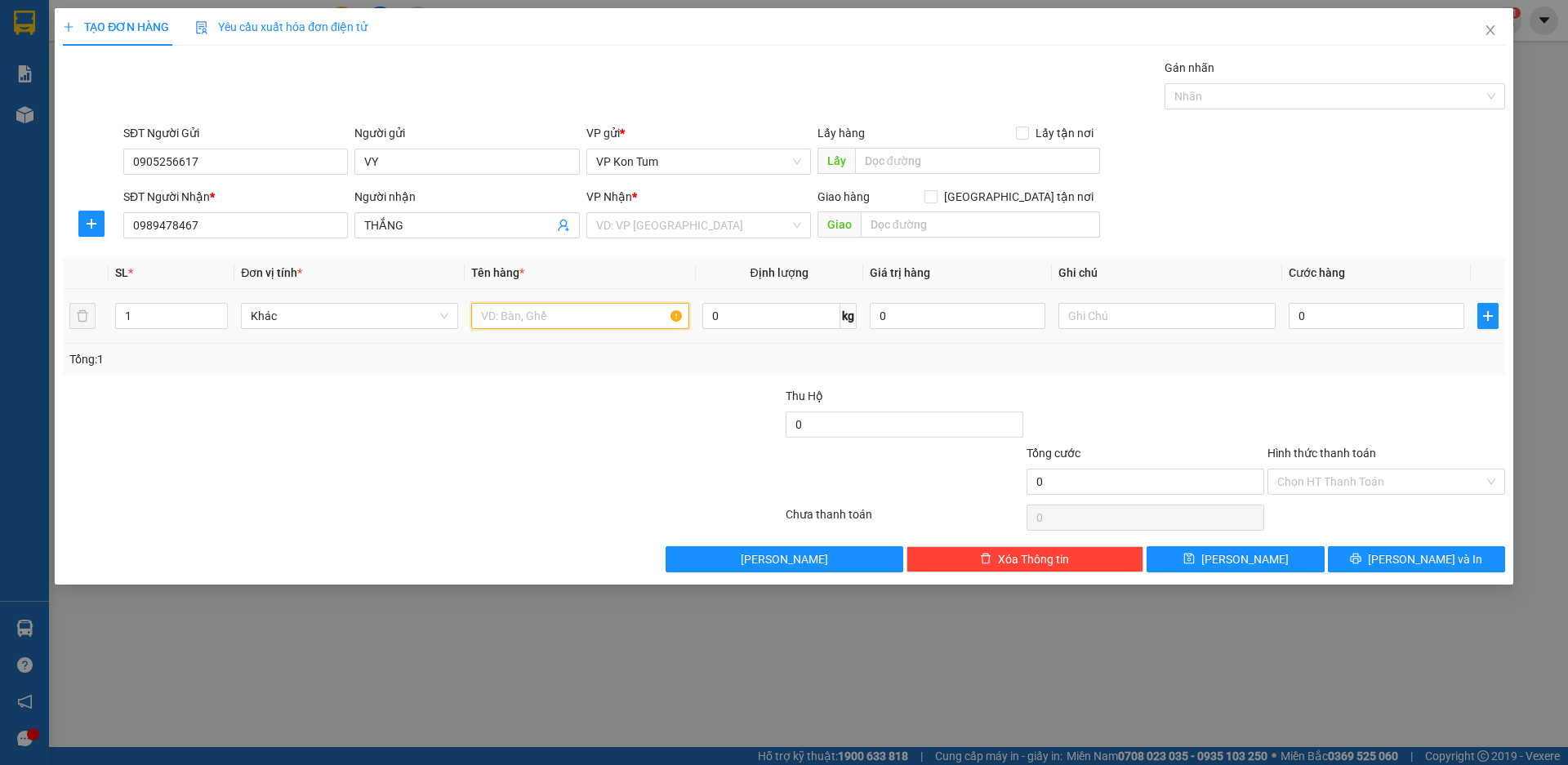
click at [620, 319] on input "text" at bounding box center [579, 316] width 217 height 26
click at [792, 225] on div "VD: VP [GEOGRAPHIC_DATA]" at bounding box center [699, 225] width 224 height 26
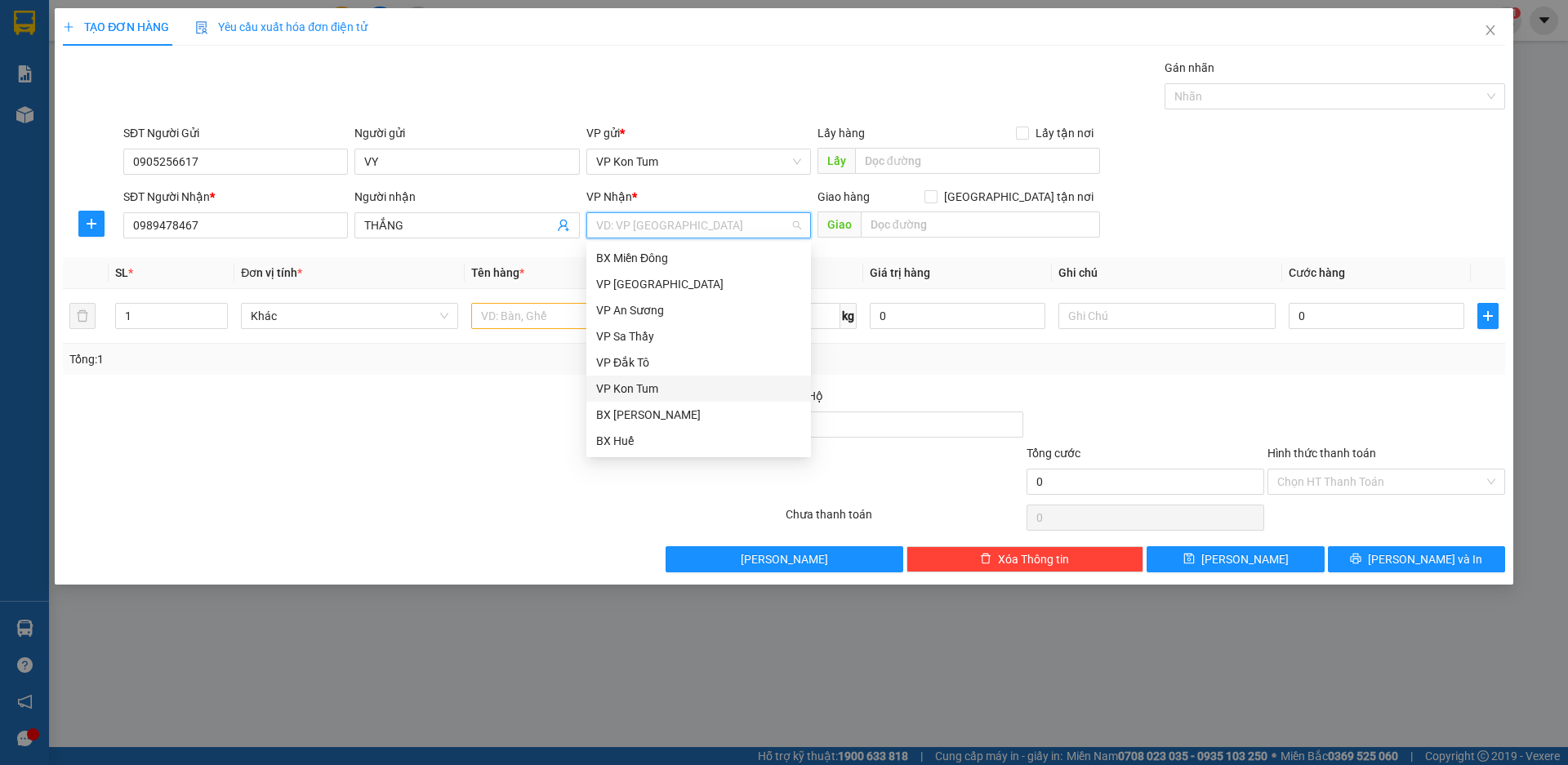
scroll to position [163, 0]
click at [655, 354] on div "VP [PERSON_NAME]" at bounding box center [699, 356] width 205 height 18
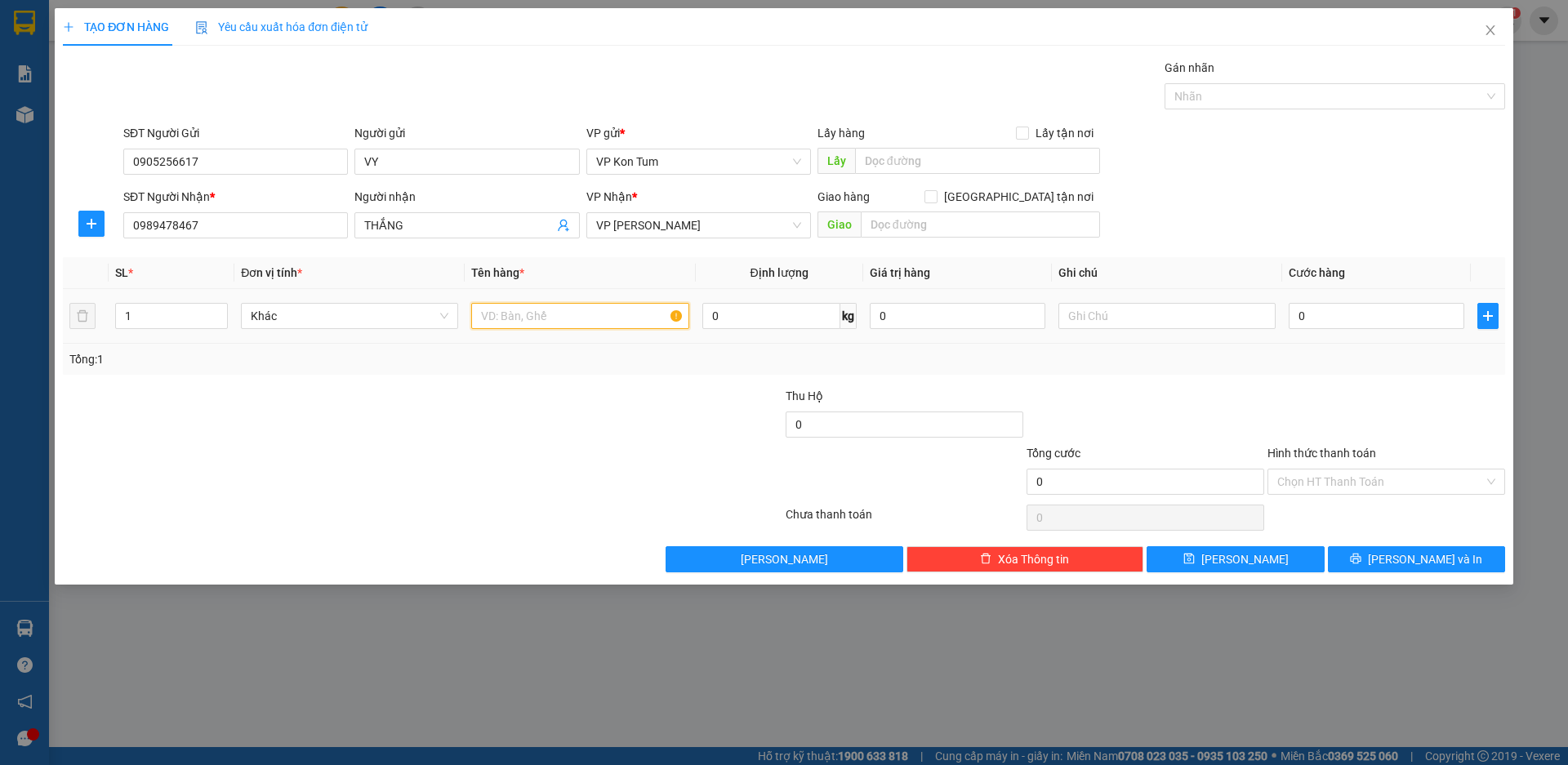
click at [561, 315] on input "text" at bounding box center [579, 316] width 217 height 26
type input "D"
type input "ĐỒ ĂN"
click at [1335, 315] on input "0" at bounding box center [1376, 316] width 175 height 26
type input "8"
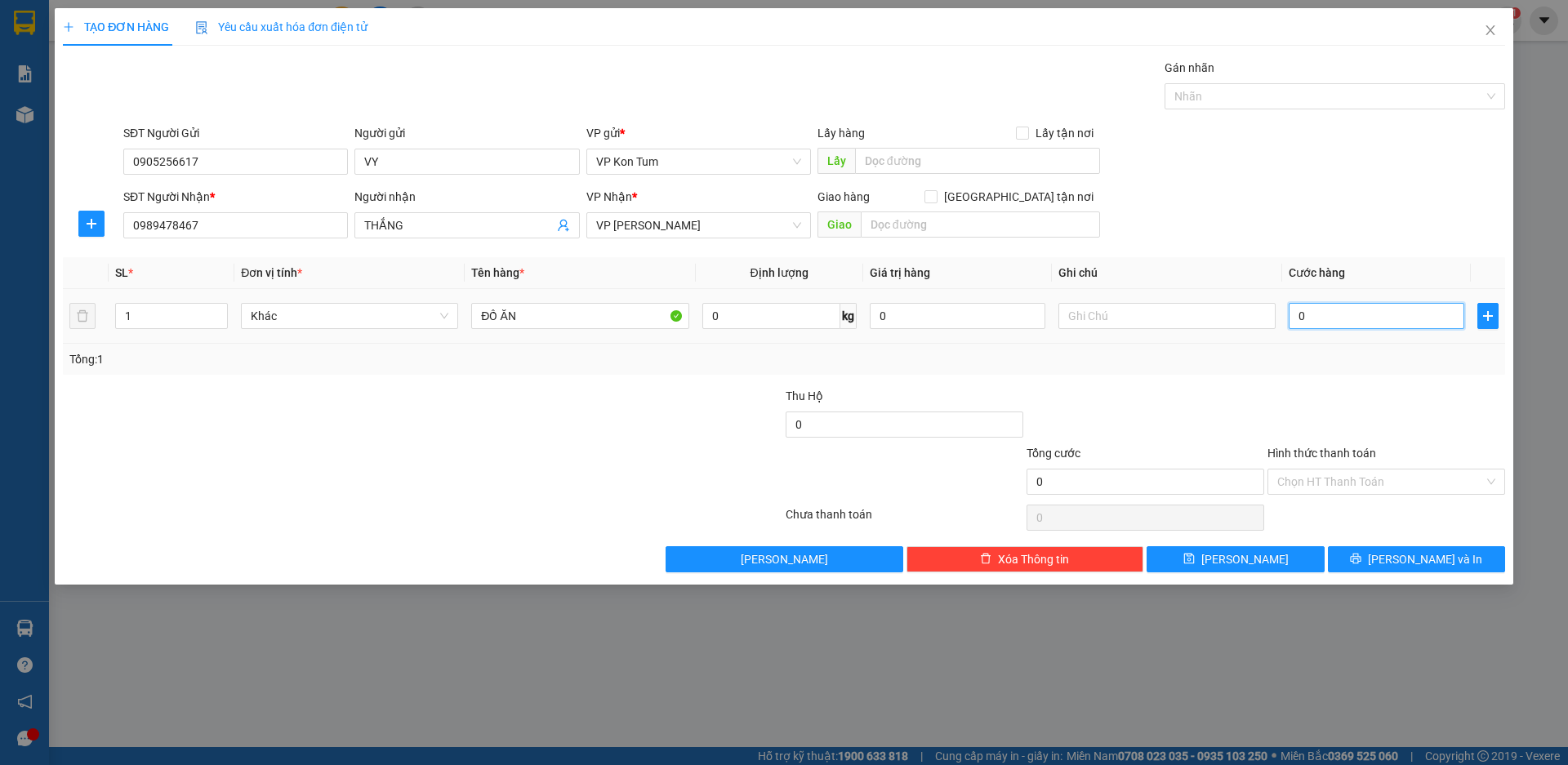
type input "8"
type input "80"
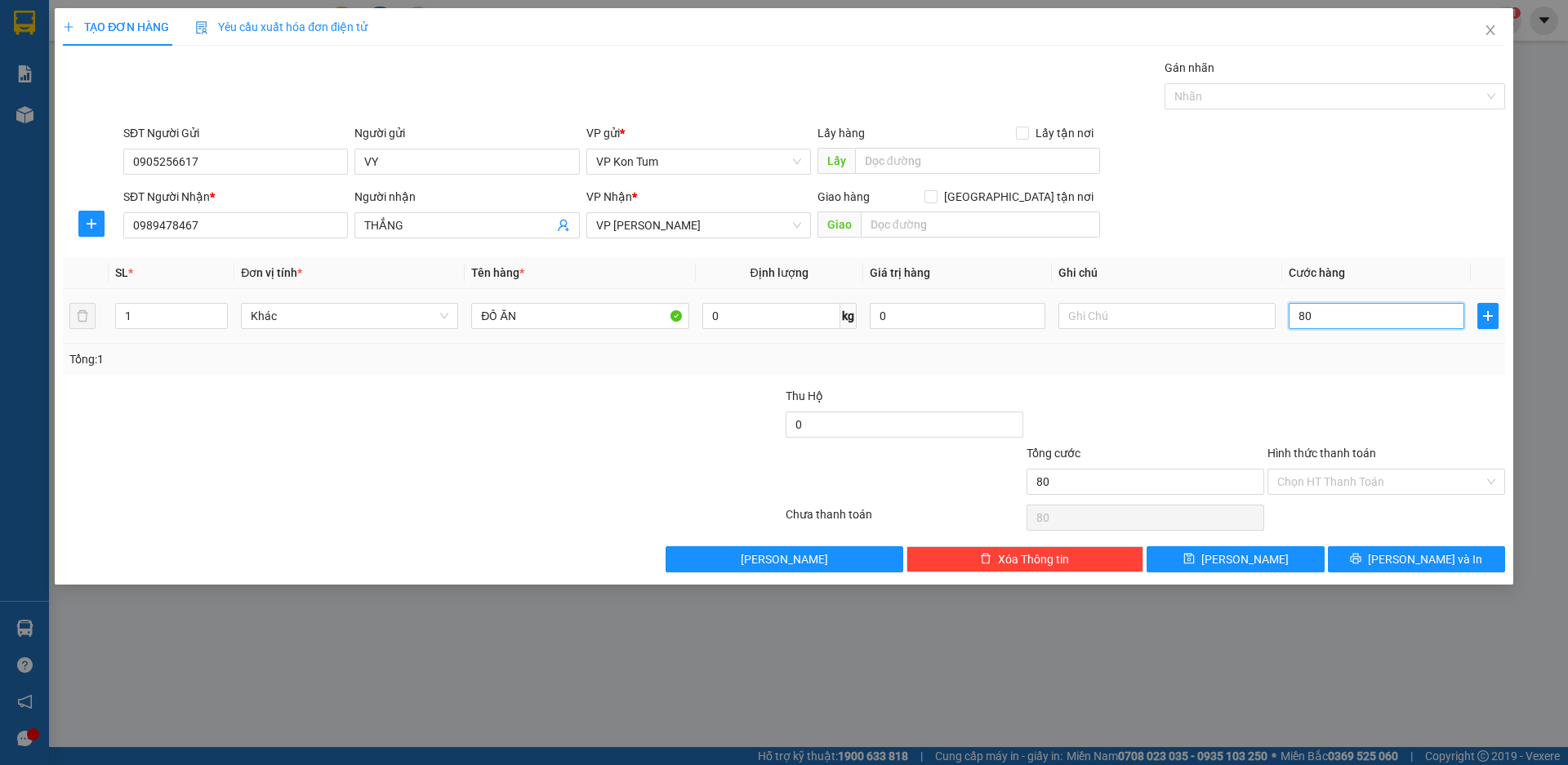
type input "800"
type input "8.000"
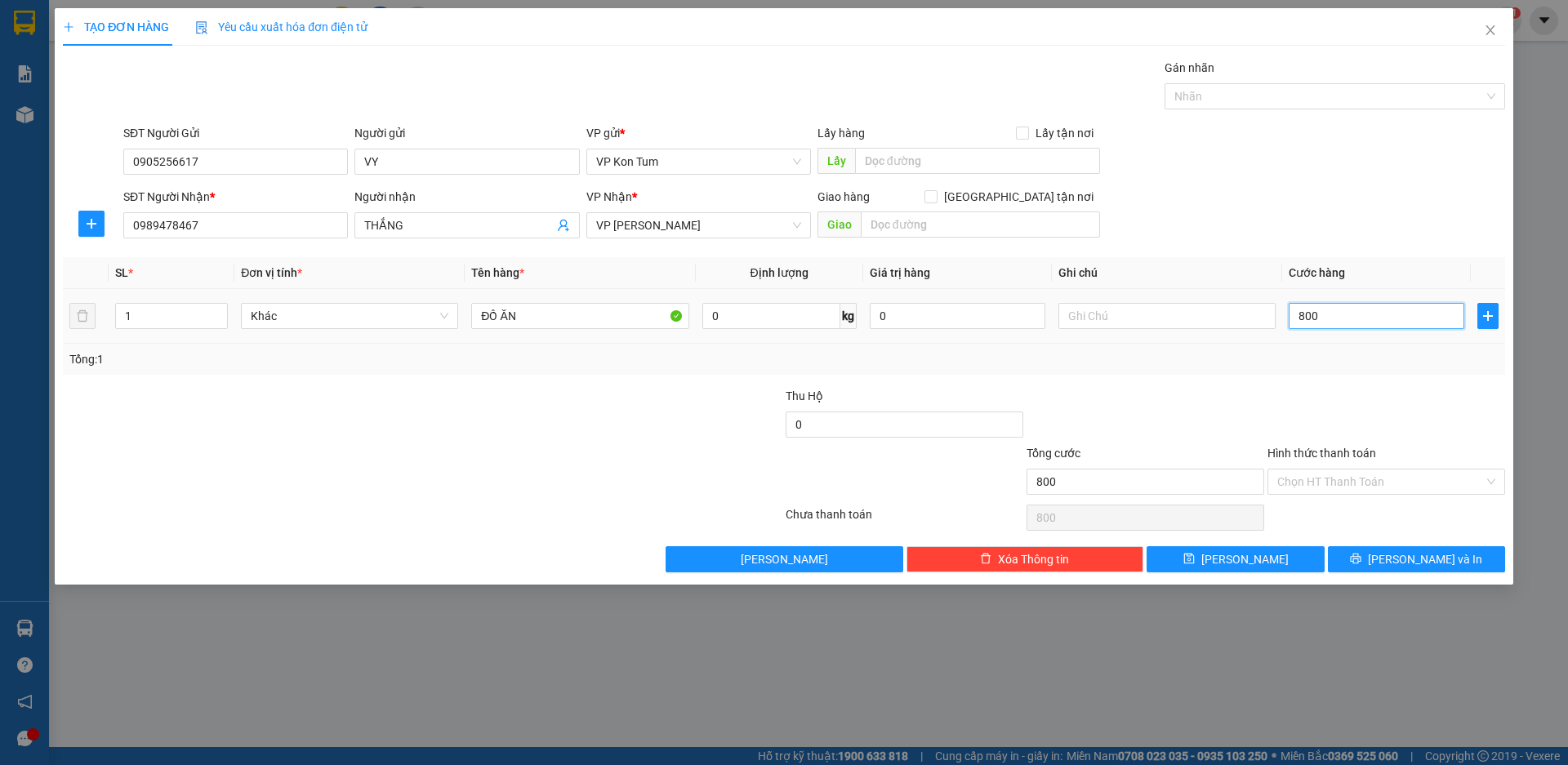
type input "8.000"
type input "80.000"
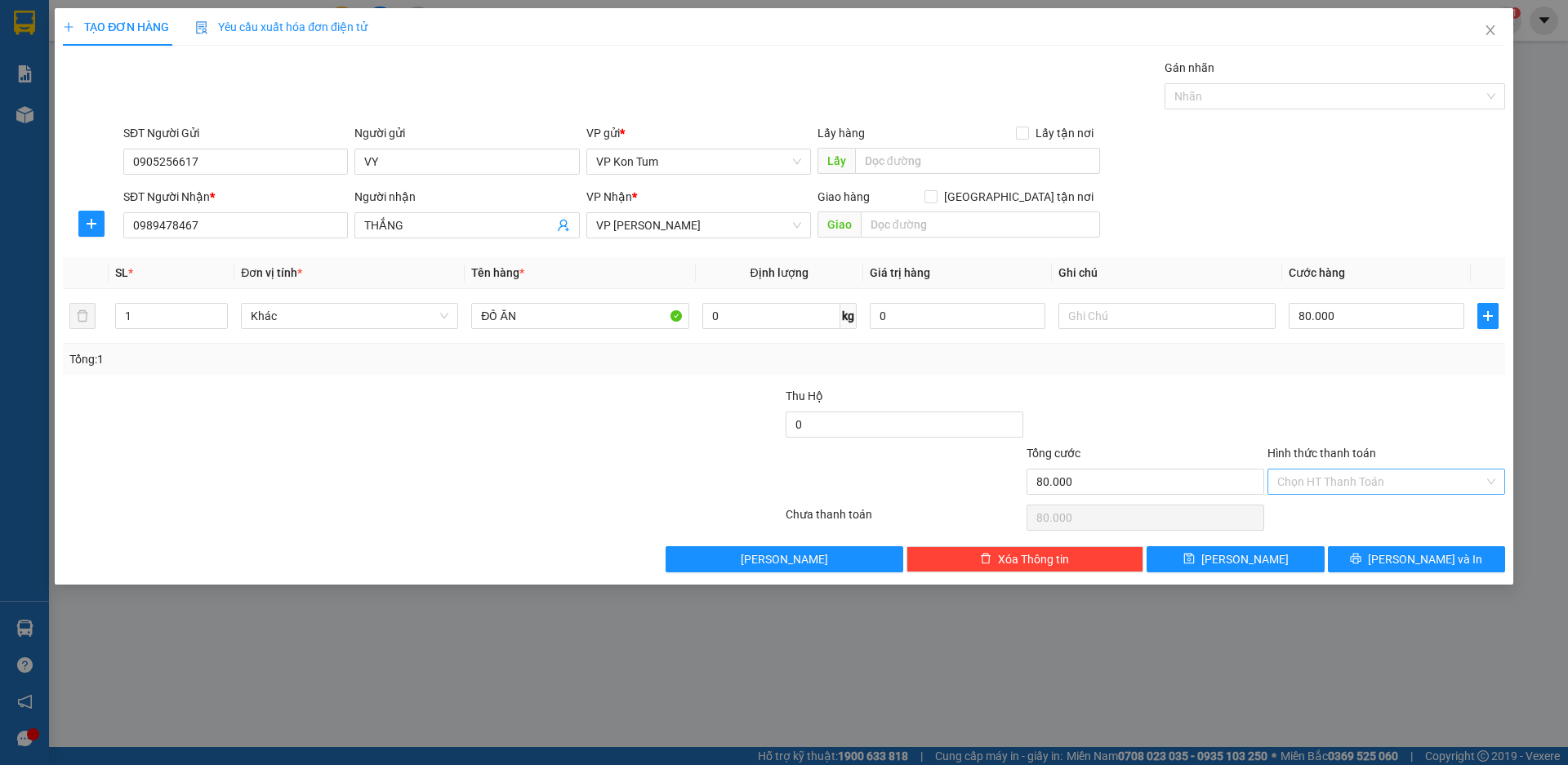
click at [1405, 486] on input "Hình thức thanh toán" at bounding box center [1381, 482] width 206 height 25
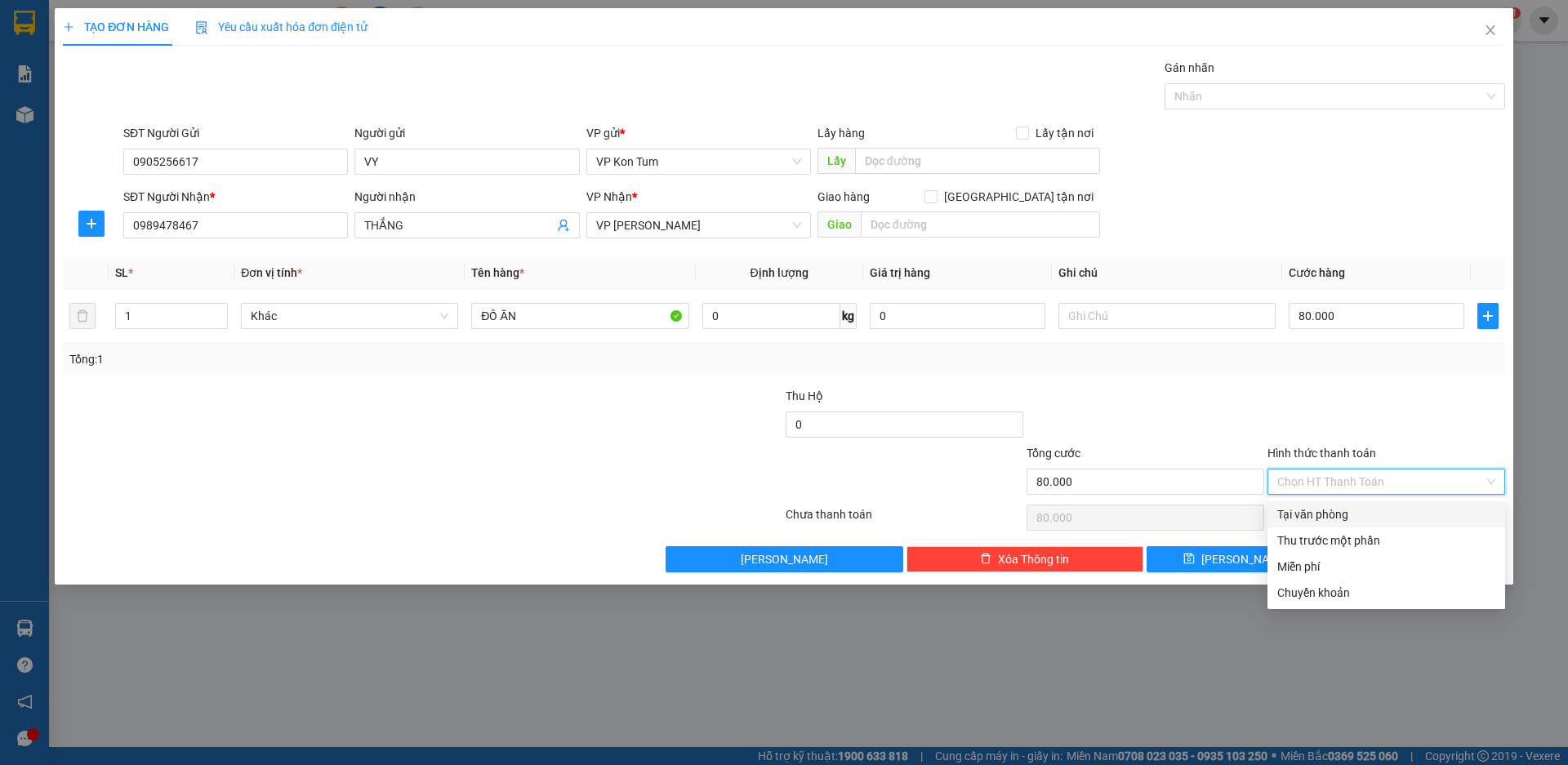
click at [1351, 509] on div "Tại văn phòng" at bounding box center [1387, 514] width 218 height 18
type input "0"
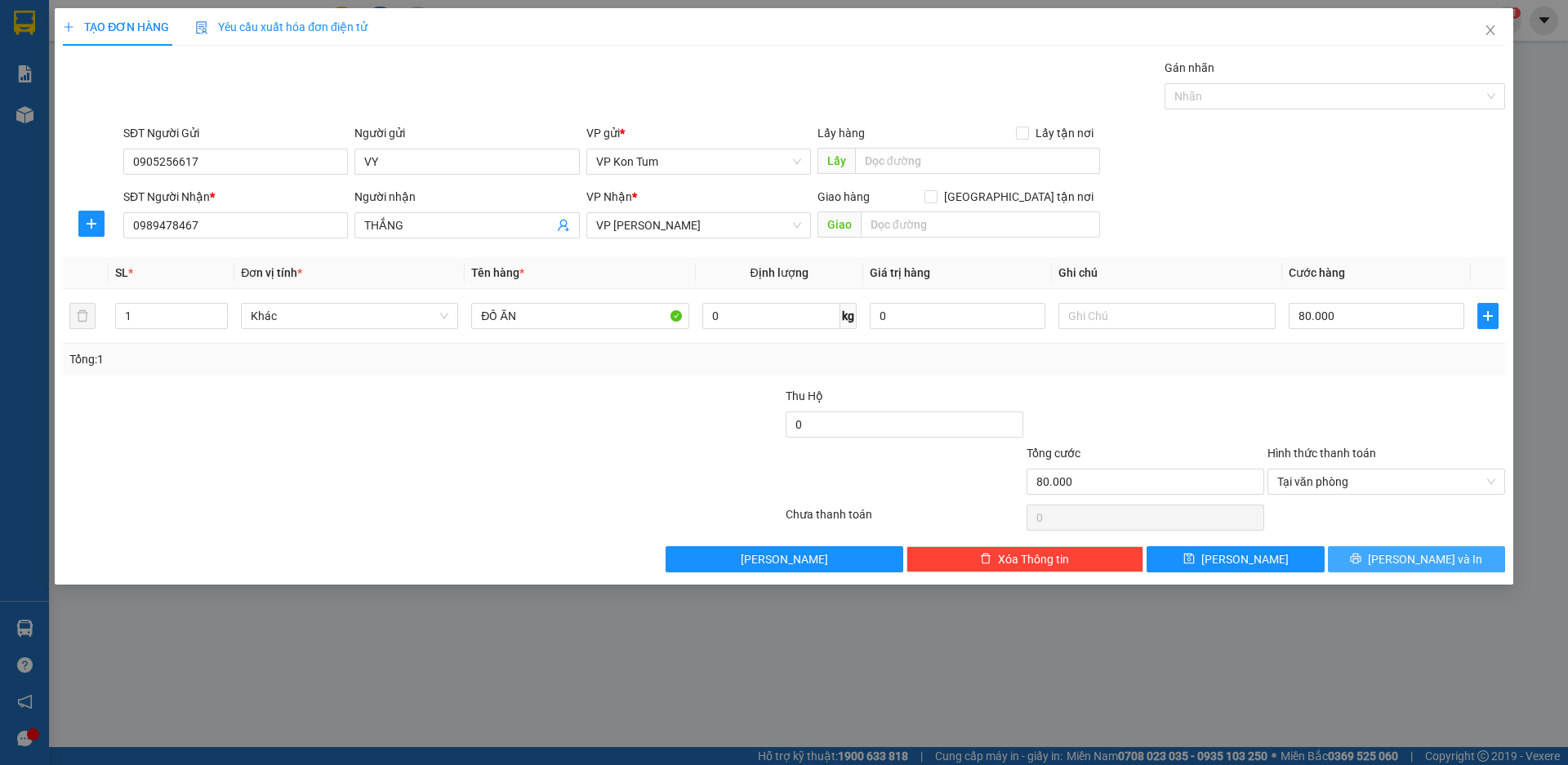
click at [1412, 553] on span "[PERSON_NAME] và In" at bounding box center [1425, 559] width 115 height 18
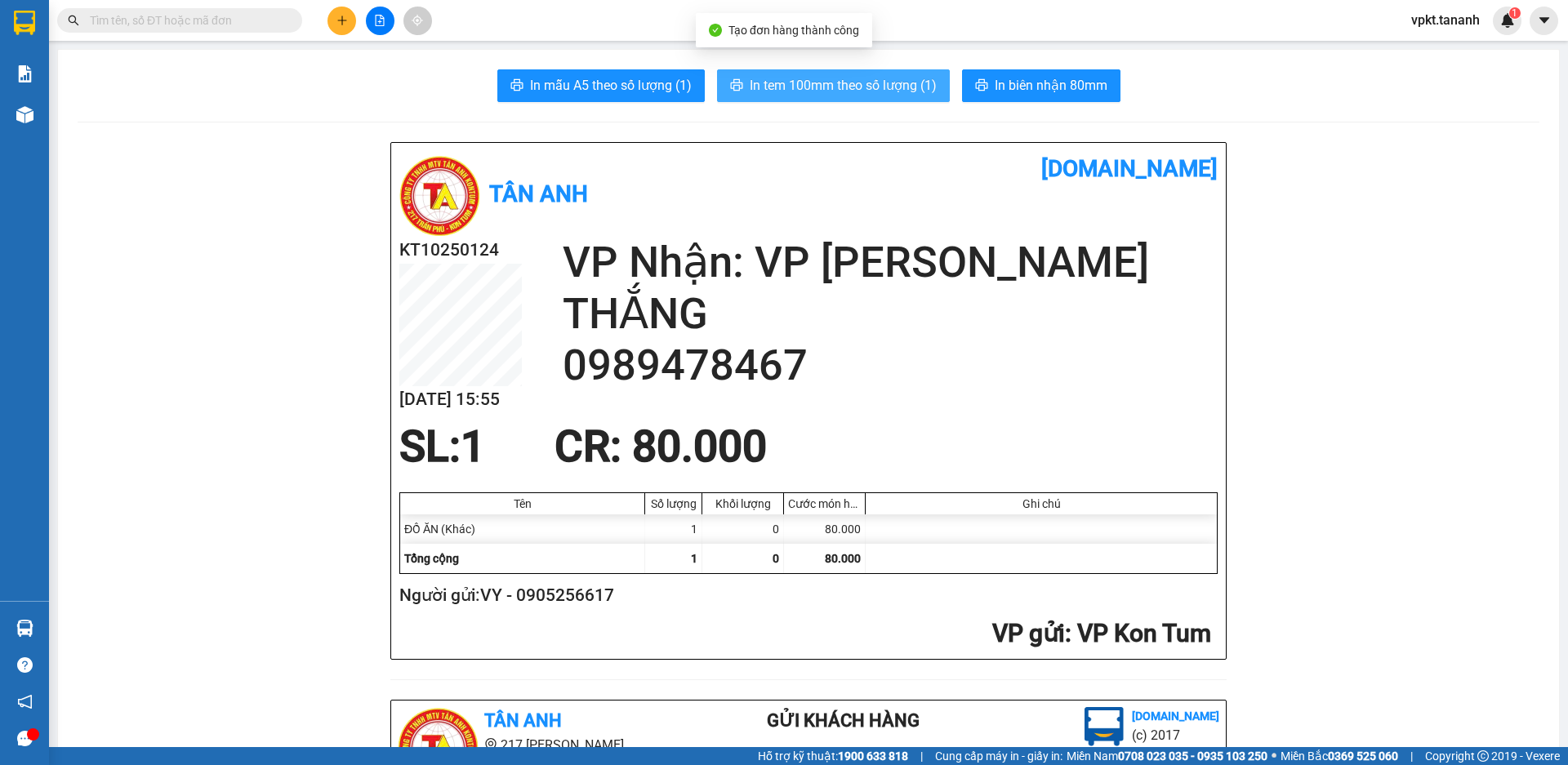
click at [799, 80] on span "In tem 100mm theo số lượng (1)" at bounding box center [843, 85] width 187 height 20
